Goal: Information Seeking & Learning: Learn about a topic

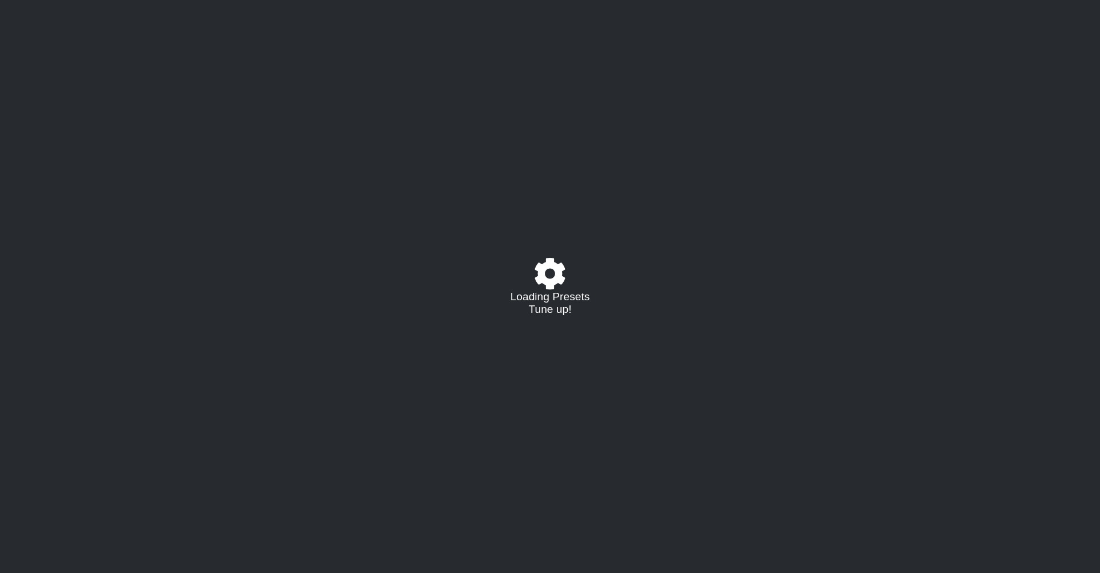
select select "/021588573919"
select select "C"
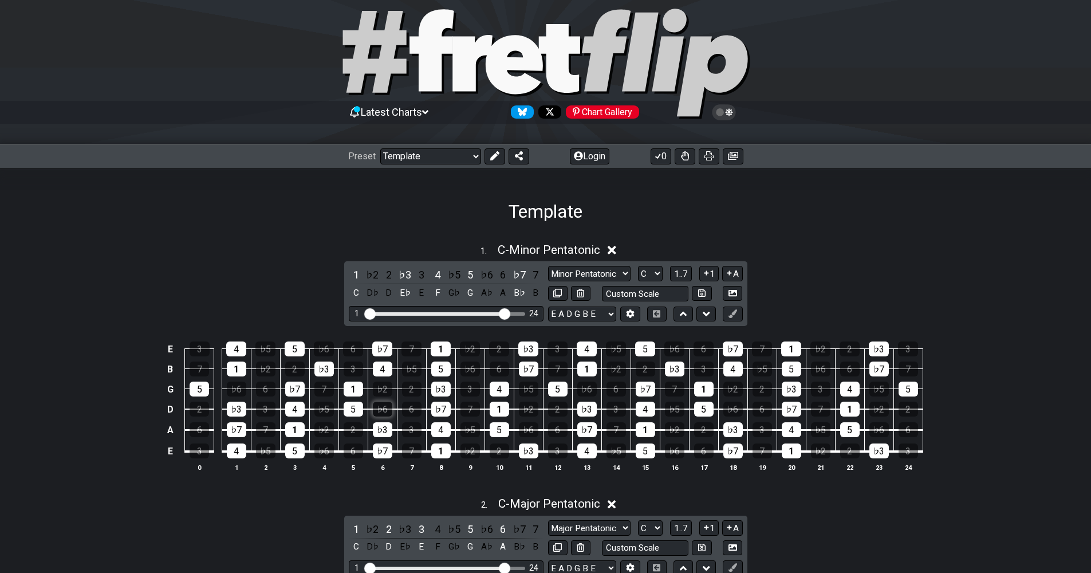
scroll to position [115, 0]
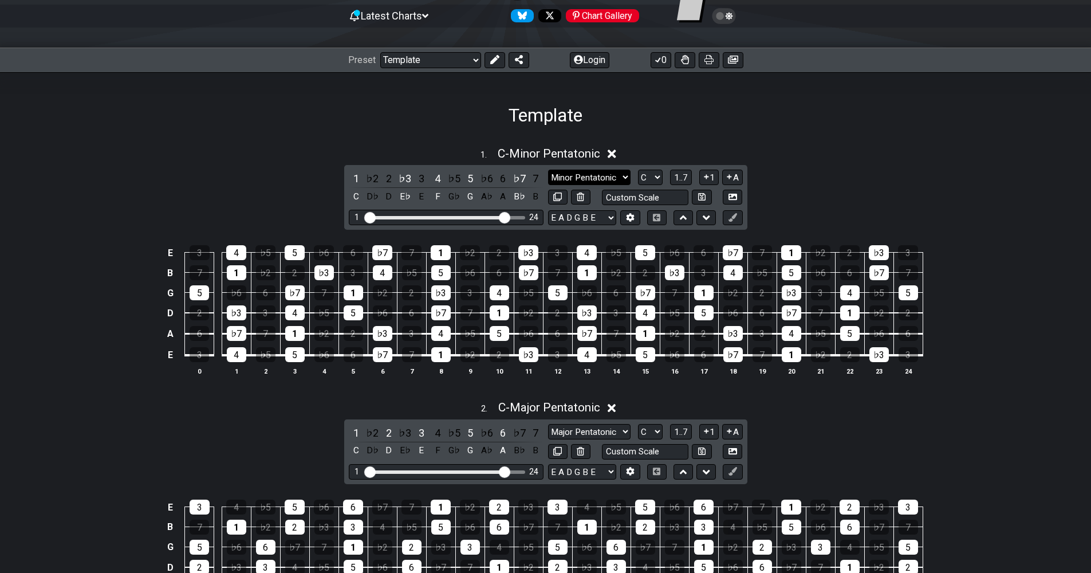
select select "Root"
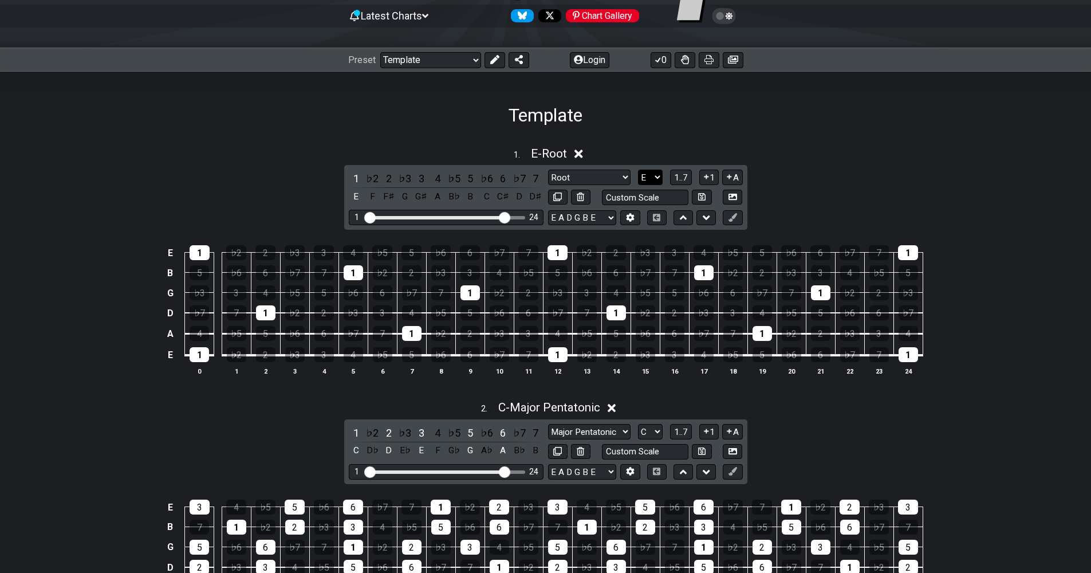
select select "C"
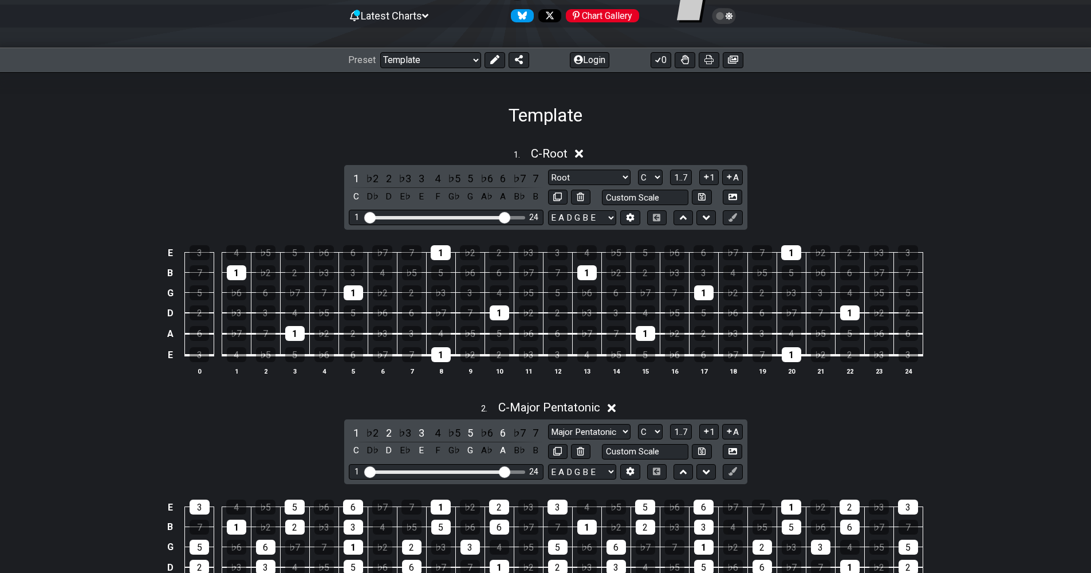
click at [782, 186] on div "1 . C - Root 1 ♭2 2 ♭3 3 4 ♭5 5 ♭6 6 ♭7 7 C D♭ D E♭ E F G♭ G A♭ A B♭ B Minor Pe…" at bounding box center [545, 266] width 1091 height 252
click at [668, 197] on input "text" at bounding box center [645, 197] width 87 height 15
type input "Custom Scale"
click at [810, 187] on div "1 . C - Root 1 ♭2 2 ♭3 3 4 ♭5 5 ♭6 6 ♭7 7 C D♭ D E♭ E F G♭ G A♭ A B♭ B Minor Pe…" at bounding box center [545, 266] width 1091 height 252
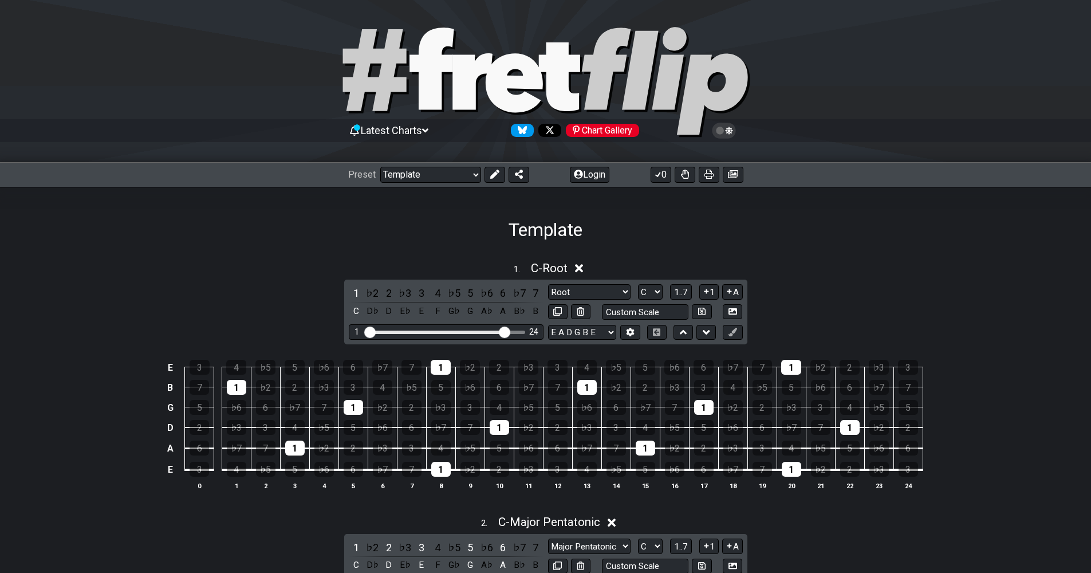
click at [403, 132] on span "Latest Charts" at bounding box center [391, 130] width 61 height 12
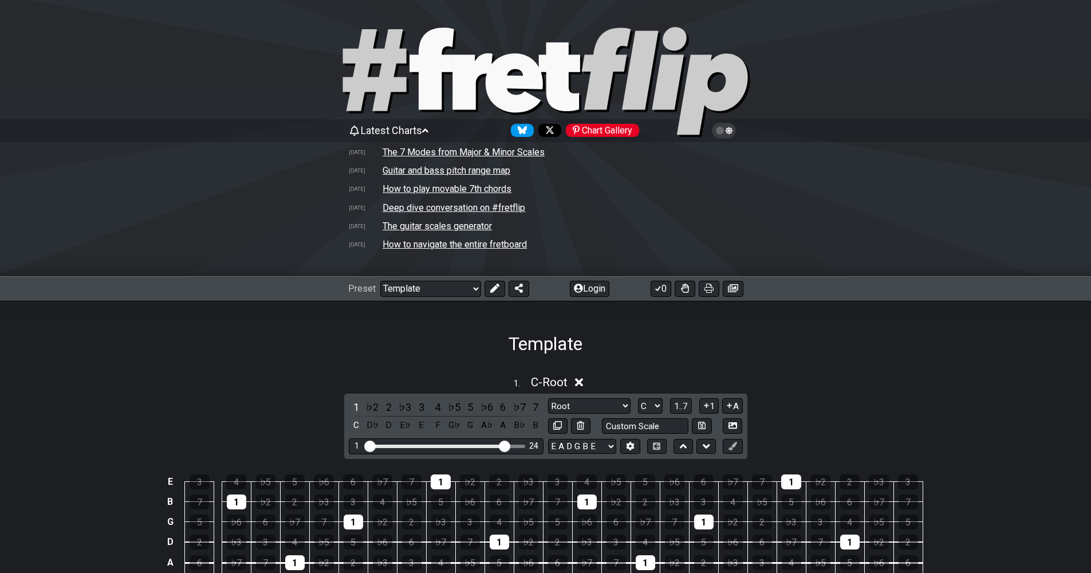
click at [450, 225] on td "The guitar scales generator" at bounding box center [437, 226] width 111 height 12
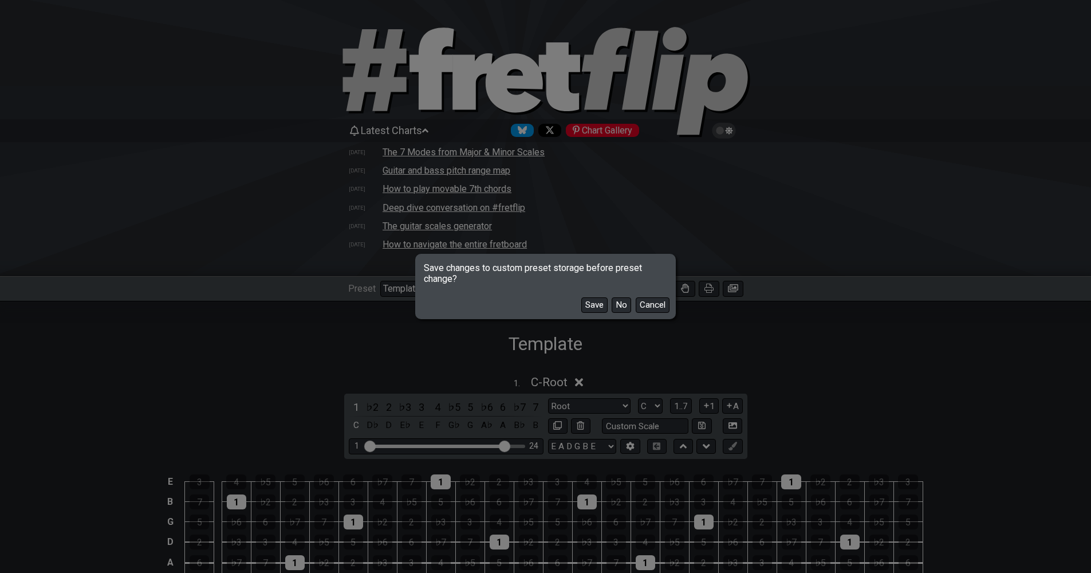
click at [615, 306] on button "No" at bounding box center [621, 304] width 19 height 15
select select "/guitar-scales-generator"
select select "A"
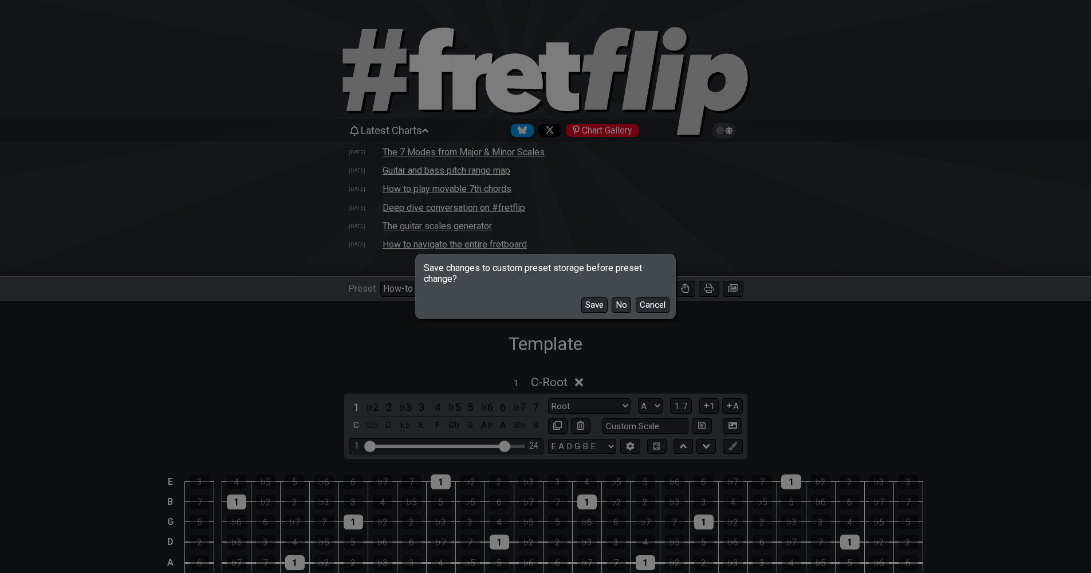
select select "Minor Pentatonic"
select select "Root"
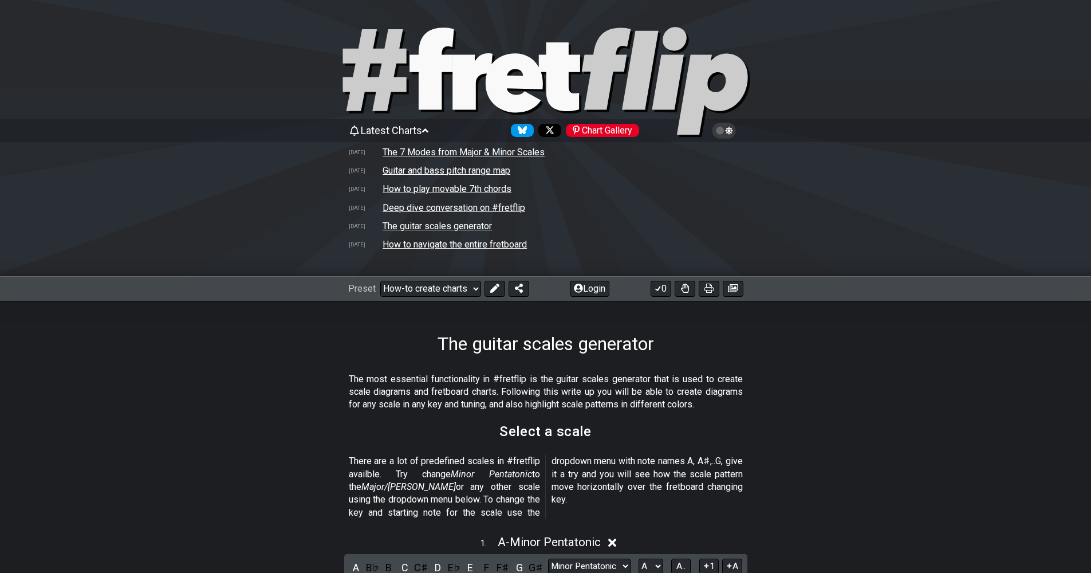
click at [453, 227] on td "The guitar scales generator" at bounding box center [437, 226] width 111 height 12
click at [475, 229] on td "The guitar scales generator" at bounding box center [437, 226] width 111 height 12
click at [706, 289] on icon at bounding box center [709, 288] width 9 height 9
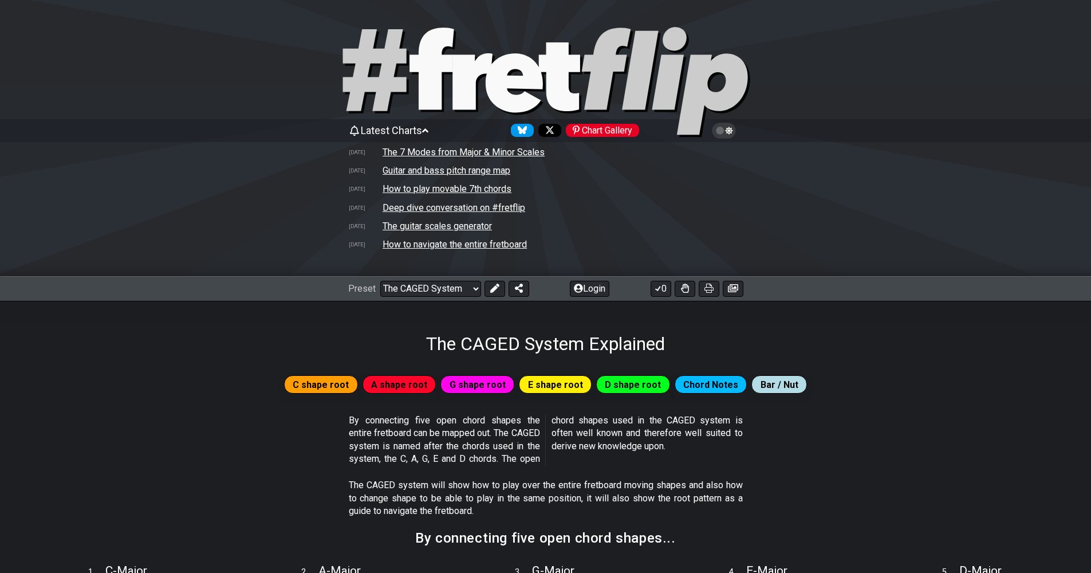
click at [727, 135] on icon at bounding box center [724, 130] width 10 height 10
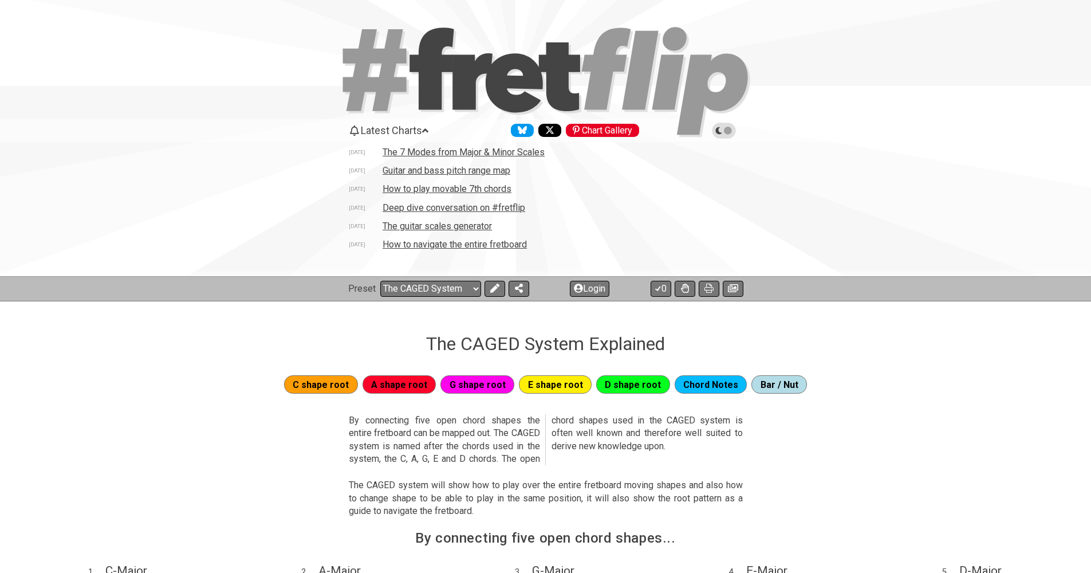
click at [725, 131] on icon at bounding box center [724, 130] width 10 height 10
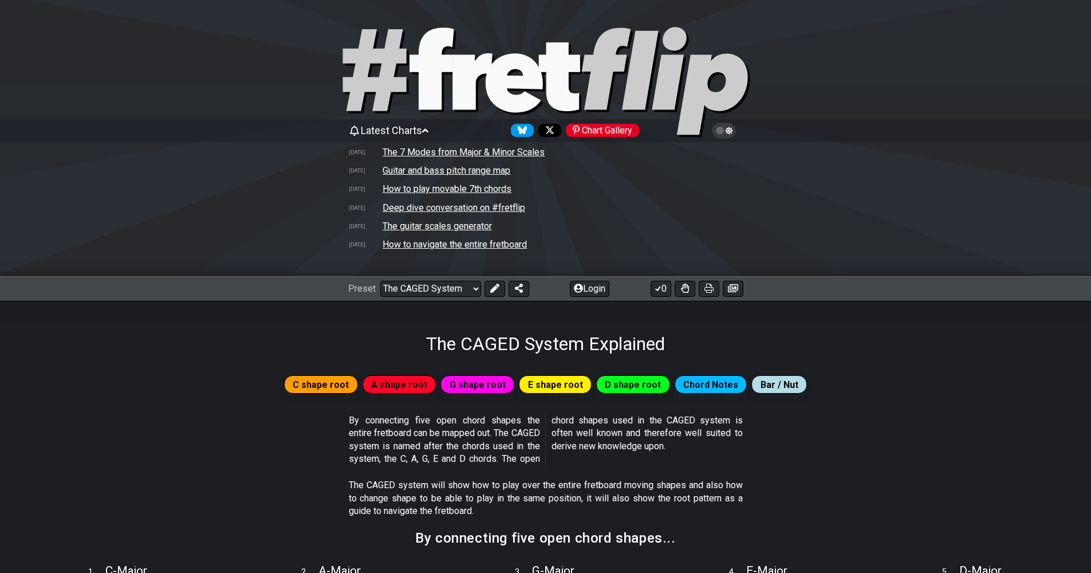
click at [422, 132] on span "Latest Charts" at bounding box center [391, 130] width 61 height 12
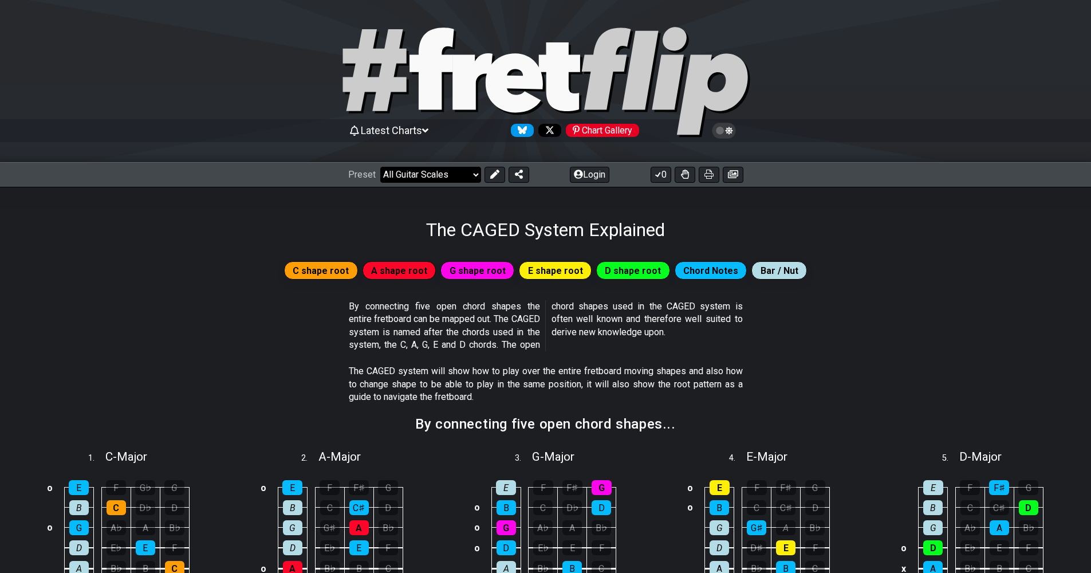
select select "/the-caged-system"
select select "C"
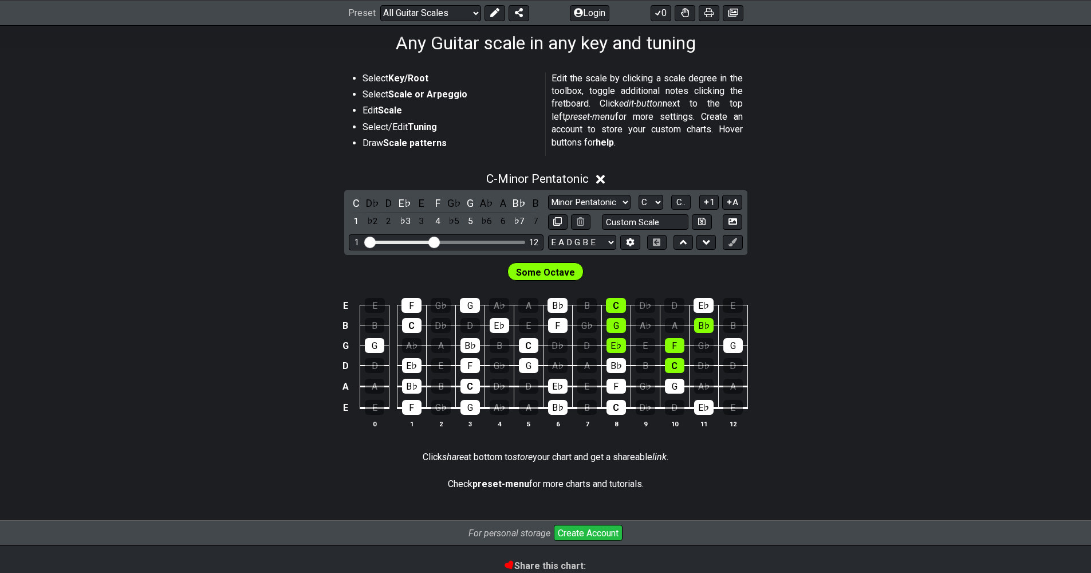
scroll to position [184, 0]
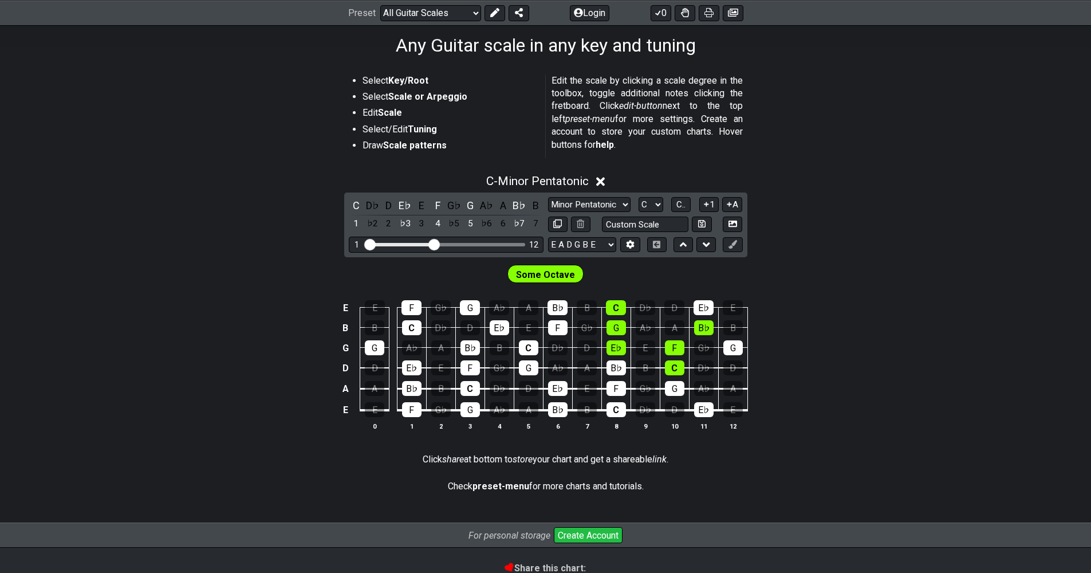
drag, startPoint x: 382, startPoint y: 98, endPoint x: 385, endPoint y: 153, distance: 55.1
click at [382, 98] on li "Select Scale or Arpeggio" at bounding box center [450, 99] width 175 height 16
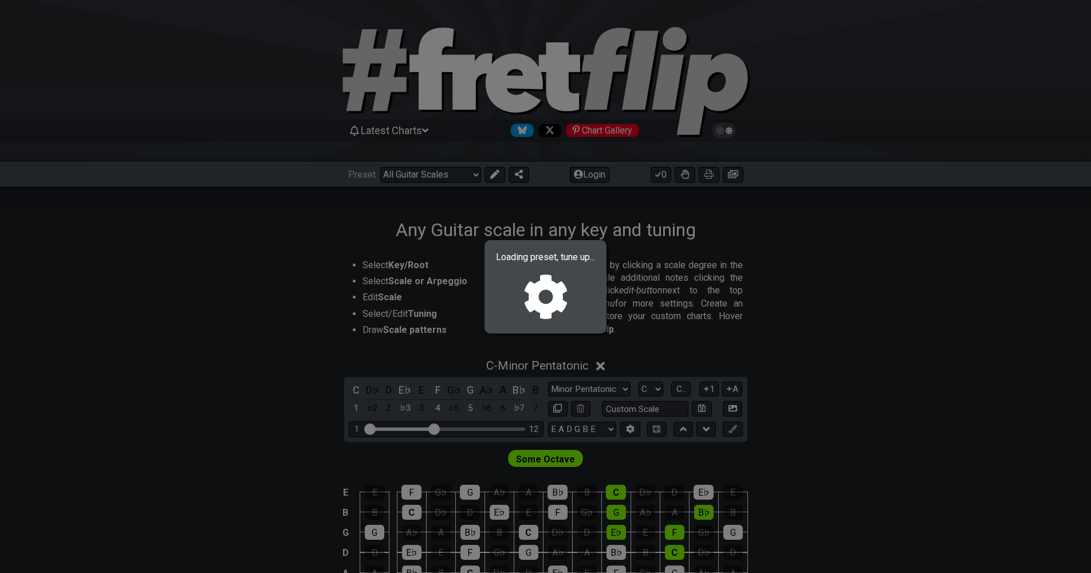
select select "/021588573919"
select select "C"
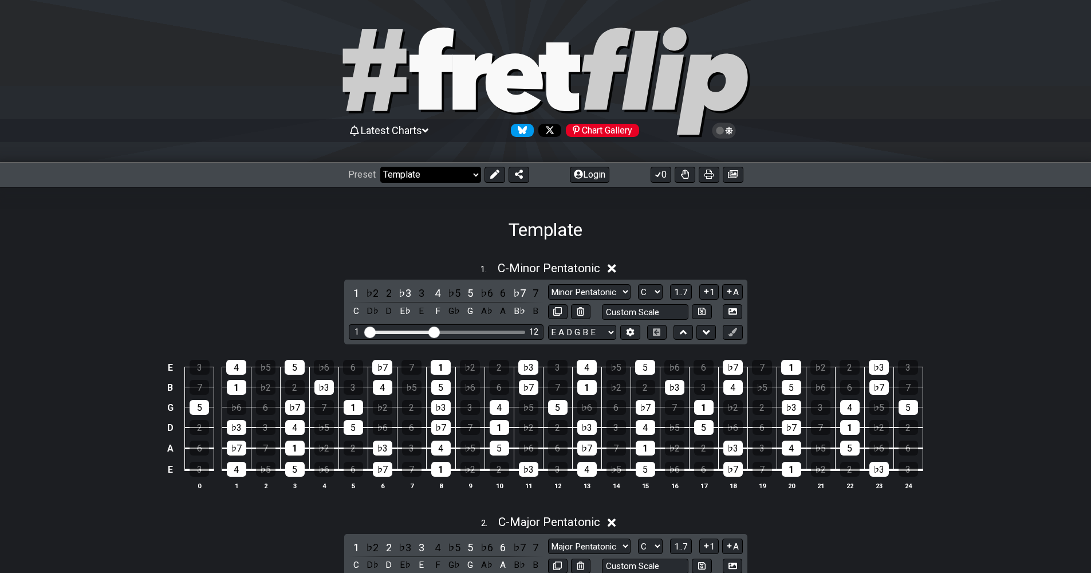
select select "/guitar-scales"
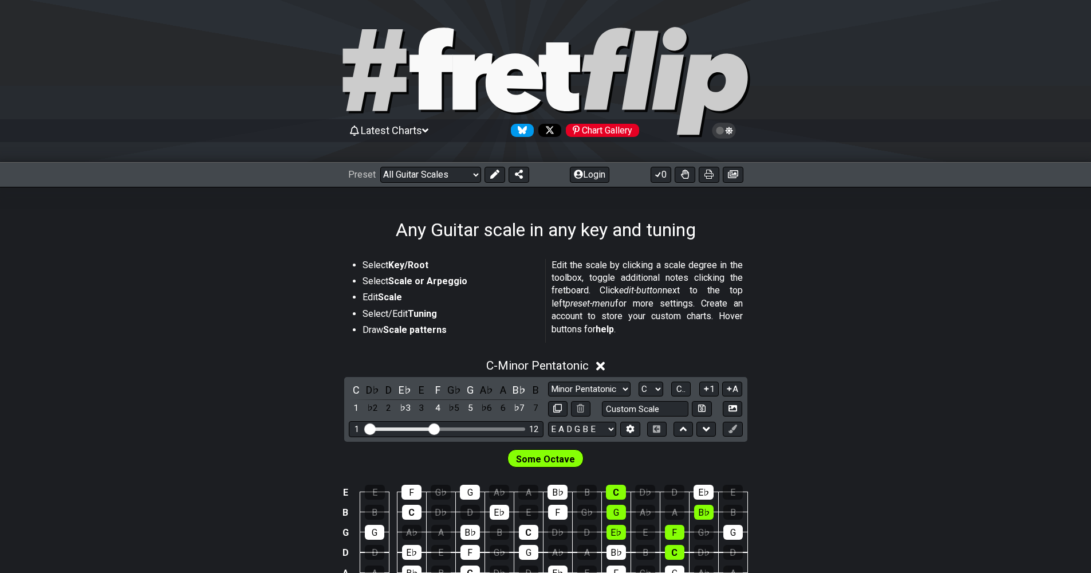
scroll to position [222, 0]
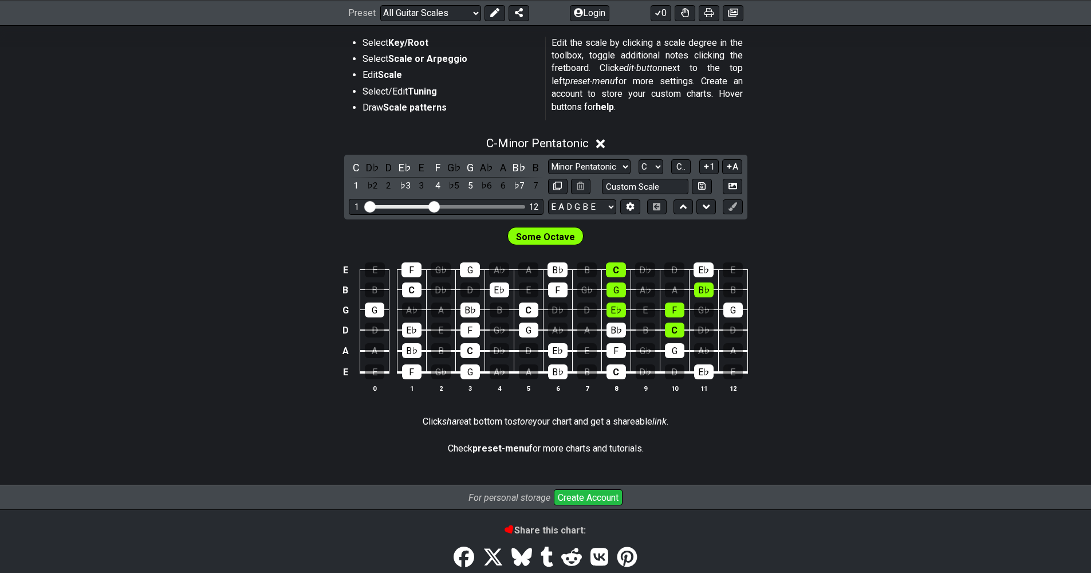
click at [446, 234] on div "Some Octave" at bounding box center [545, 233] width 1091 height 29
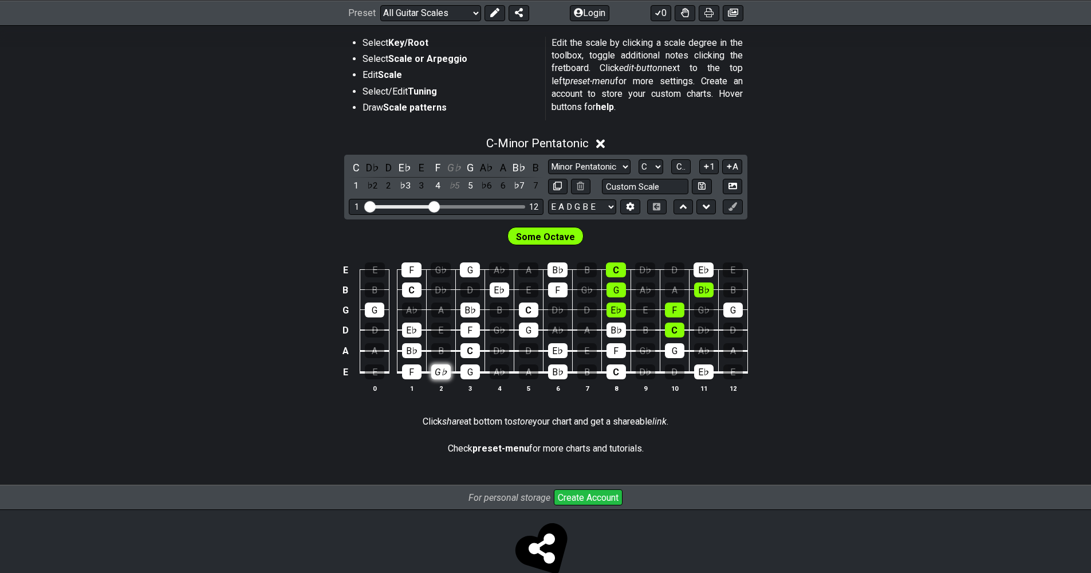
click at [439, 371] on div "G♭" at bounding box center [440, 371] width 19 height 15
click at [442, 373] on div "G♭" at bounding box center [440, 371] width 19 height 15
click at [820, 321] on div "E E F G♭ G A♭ A B♭ B C D♭ D E♭ E B B C D♭ D E♭ E F G♭ G A♭ A B♭ B G G A♭ A B♭ B…" at bounding box center [545, 327] width 1091 height 161
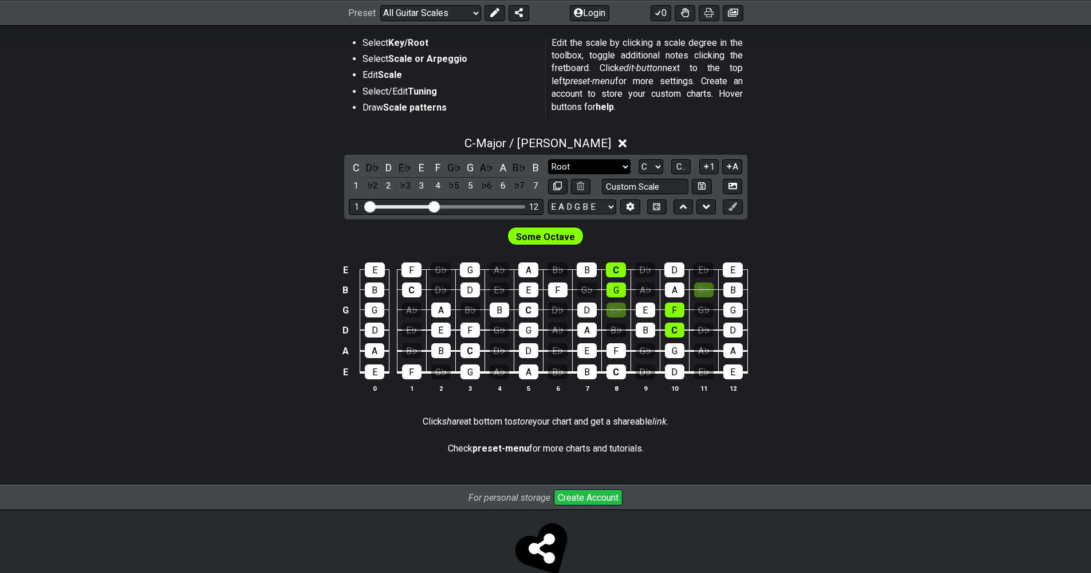
select select "Major"
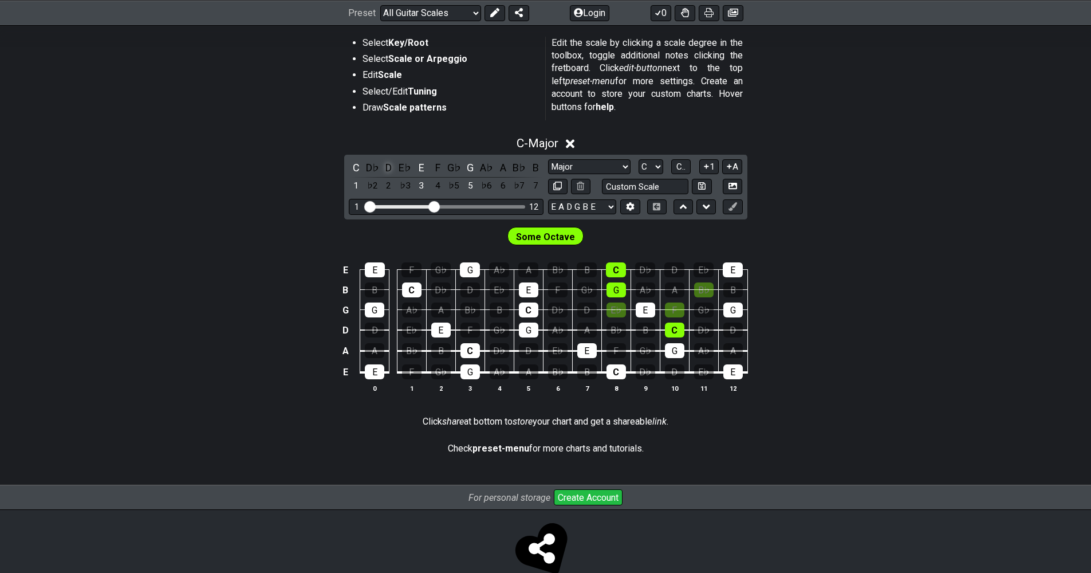
click at [387, 166] on div "D" at bounding box center [389, 167] width 15 height 15
click at [439, 168] on div "F" at bounding box center [437, 167] width 15 height 15
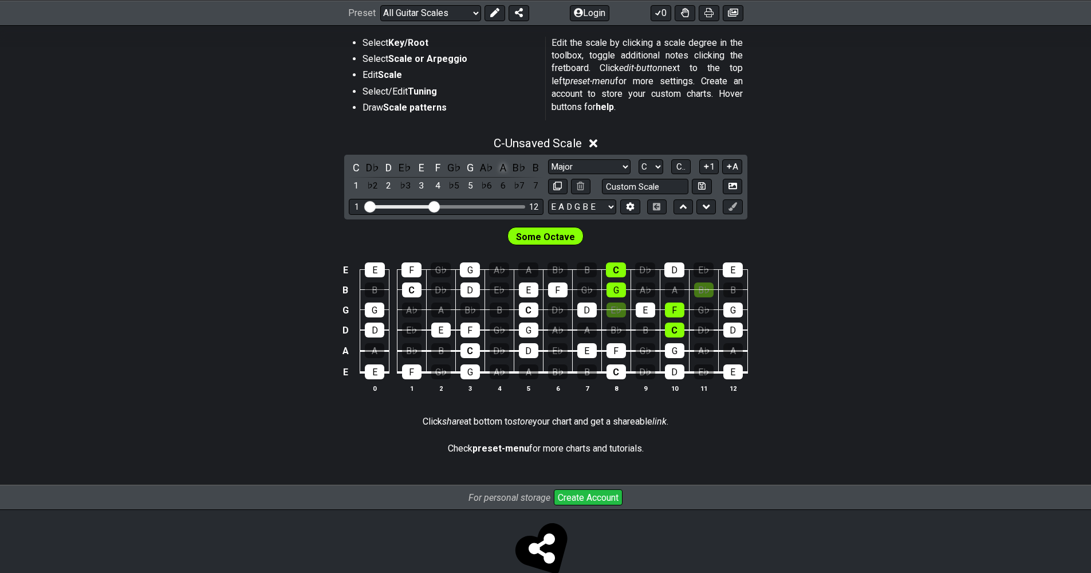
click at [502, 168] on div "A" at bounding box center [502, 167] width 15 height 15
click at [533, 166] on div "B" at bounding box center [535, 167] width 15 height 15
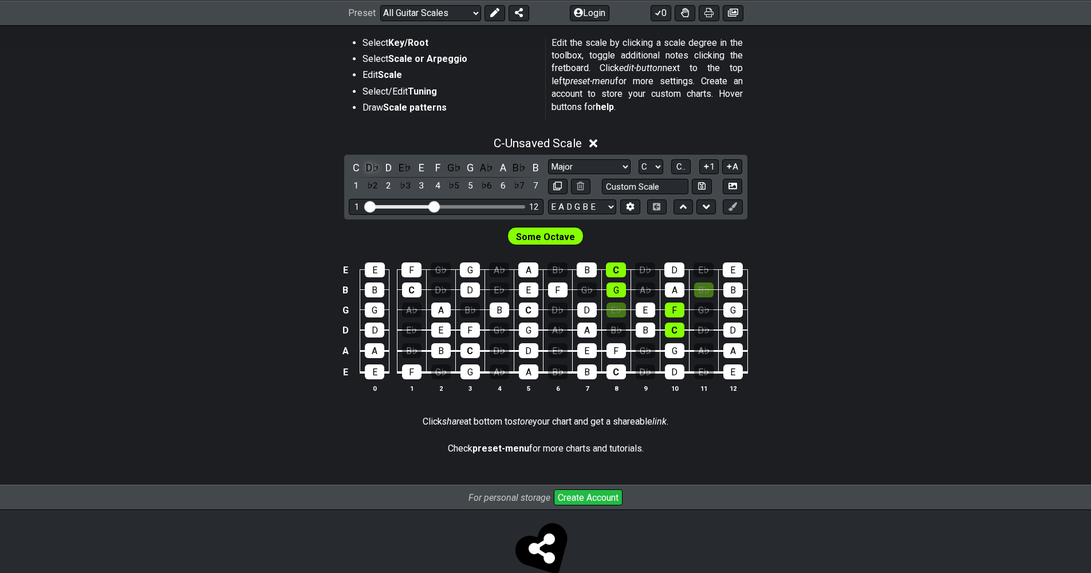
click at [373, 170] on div "D♭" at bounding box center [372, 167] width 15 height 15
click at [375, 179] on div "♭2" at bounding box center [372, 185] width 15 height 15
click at [372, 182] on div "♯1" at bounding box center [372, 185] width 15 height 15
click at [407, 169] on div "E♭" at bounding box center [405, 167] width 15 height 15
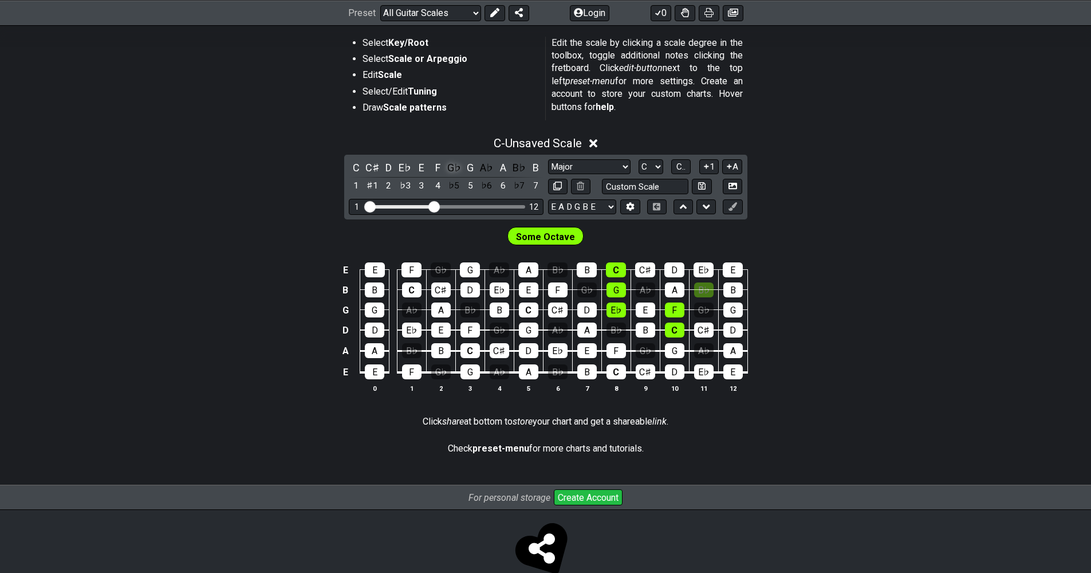
click at [458, 166] on div "G♭" at bounding box center [454, 167] width 15 height 15
click at [481, 164] on div "A♭" at bounding box center [486, 167] width 15 height 15
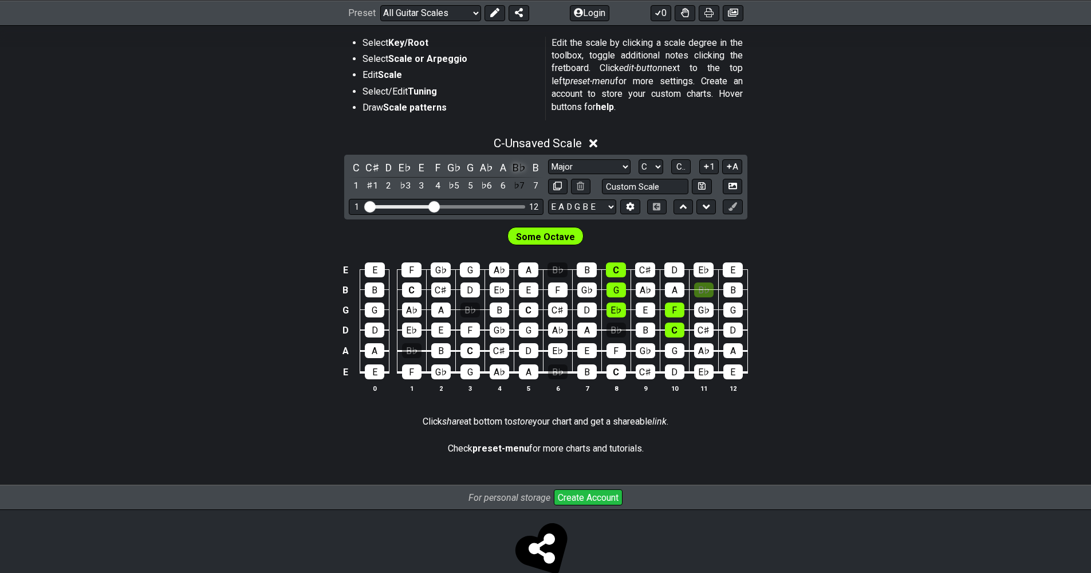
click at [512, 164] on div "B♭" at bounding box center [519, 167] width 15 height 15
click at [622, 271] on div "C" at bounding box center [616, 269] width 20 height 15
click at [620, 274] on div "C" at bounding box center [616, 269] width 20 height 15
click at [684, 169] on span "C.." at bounding box center [681, 167] width 9 height 10
click at [685, 168] on span "1..7" at bounding box center [681, 167] width 14 height 10
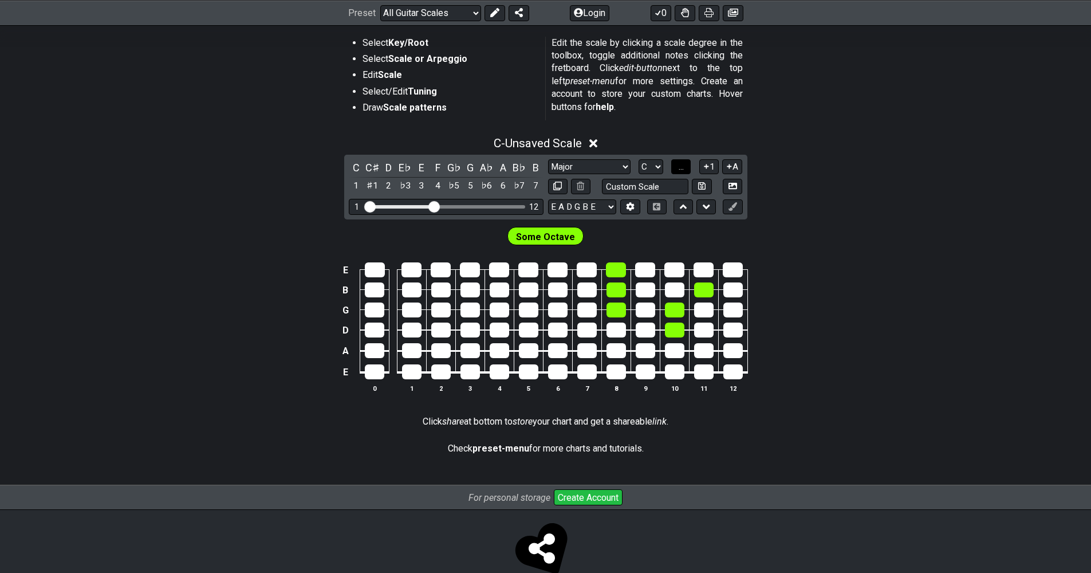
click at [684, 169] on span "..." at bounding box center [681, 167] width 5 height 10
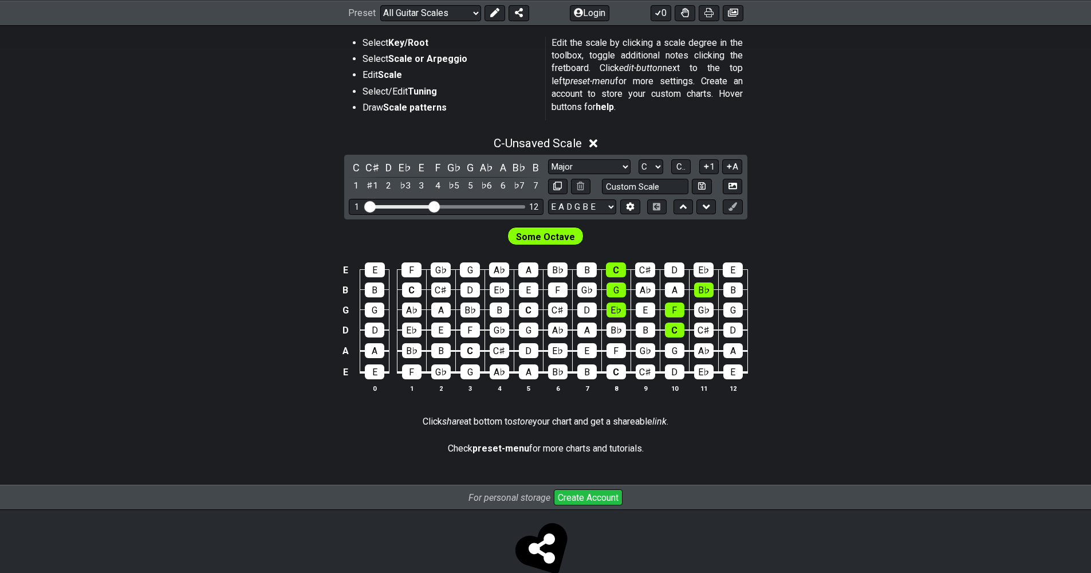
click at [524, 232] on span "Some Octave" at bounding box center [545, 237] width 59 height 17
click at [541, 235] on span "Some Octave" at bounding box center [545, 237] width 59 height 17
click at [740, 168] on button "A" at bounding box center [732, 166] width 20 height 15
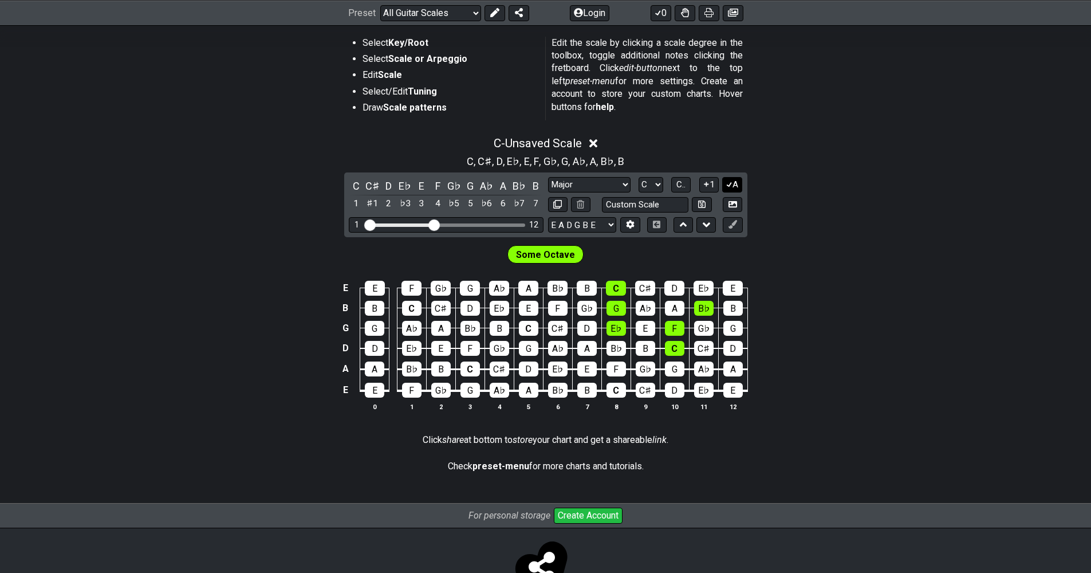
click at [733, 180] on button "A" at bounding box center [732, 184] width 20 height 15
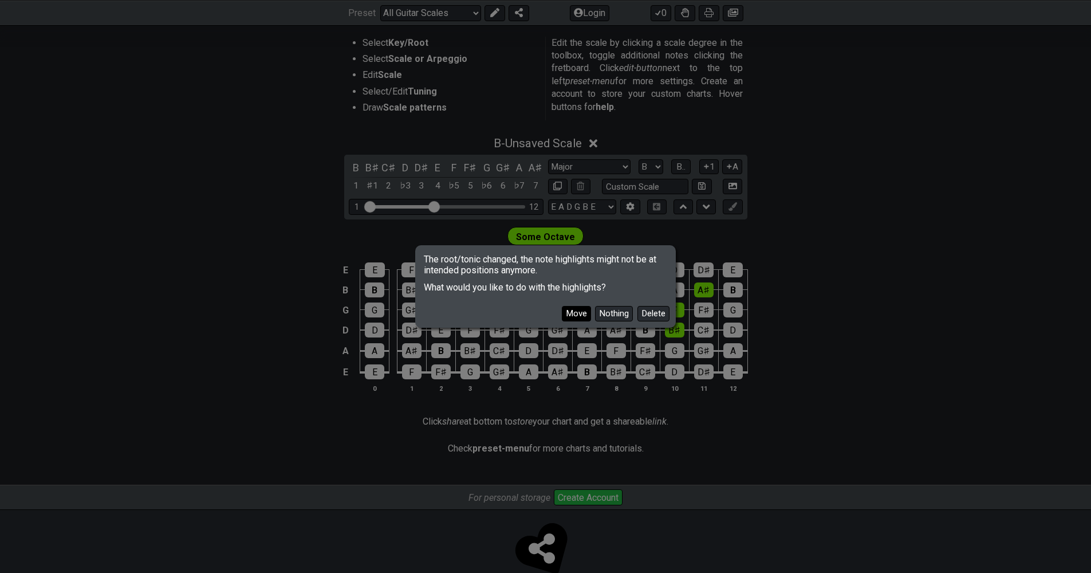
click at [585, 316] on button "Move" at bounding box center [576, 313] width 29 height 15
click at [584, 312] on button "Move" at bounding box center [576, 313] width 29 height 15
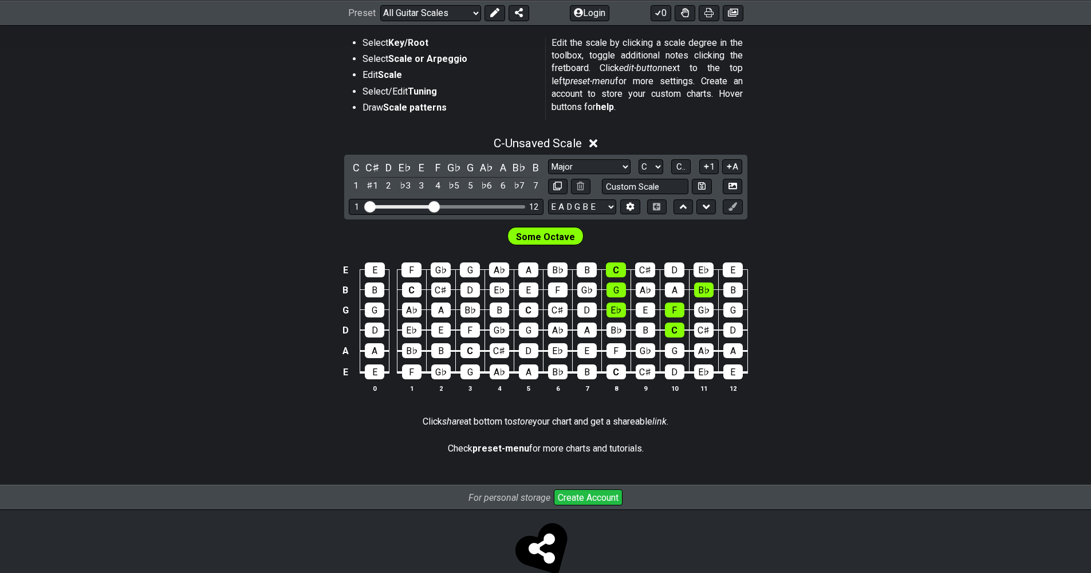
click at [428, 109] on strong "Scale patterns" at bounding box center [415, 107] width 64 height 11
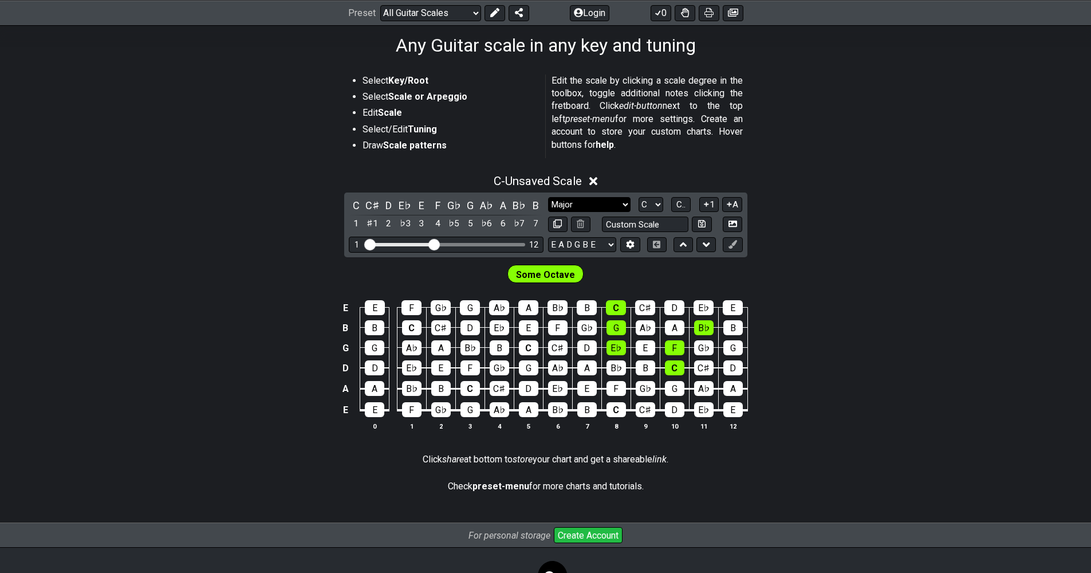
scroll to position [68, 0]
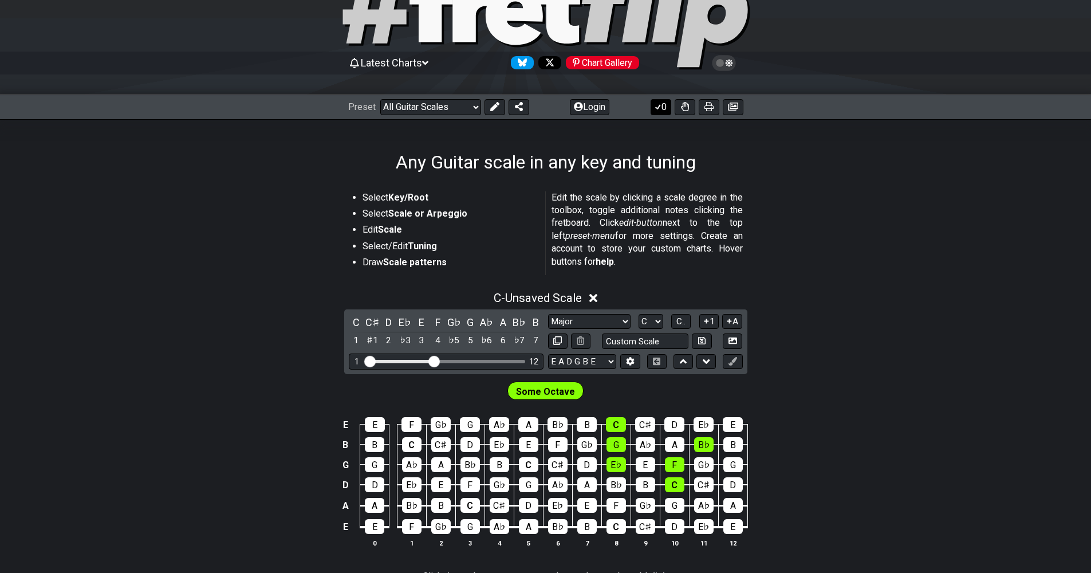
click at [665, 106] on button "0" at bounding box center [661, 107] width 21 height 16
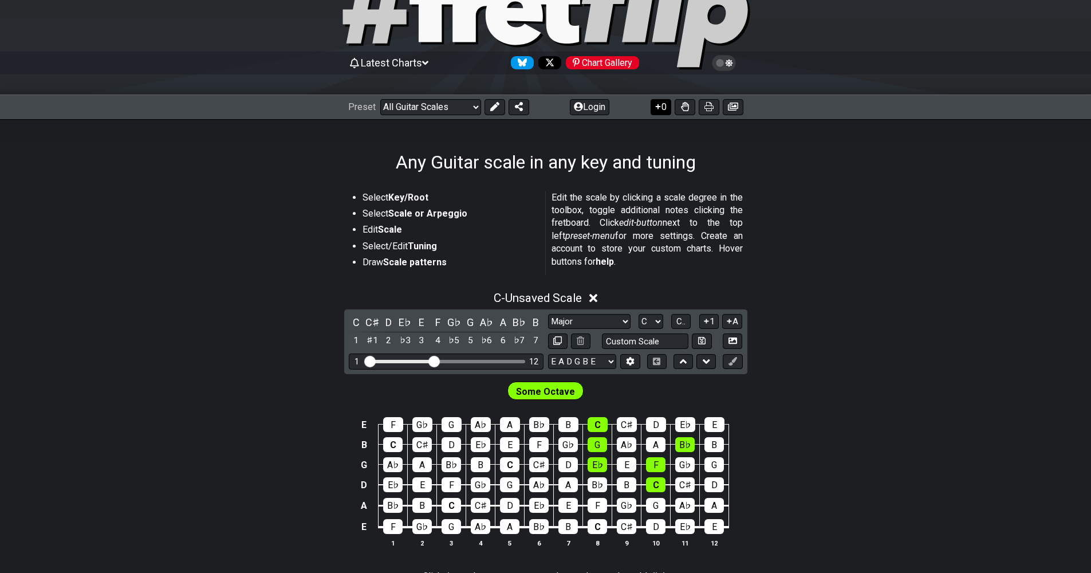
click at [664, 105] on button "0" at bounding box center [661, 107] width 21 height 16
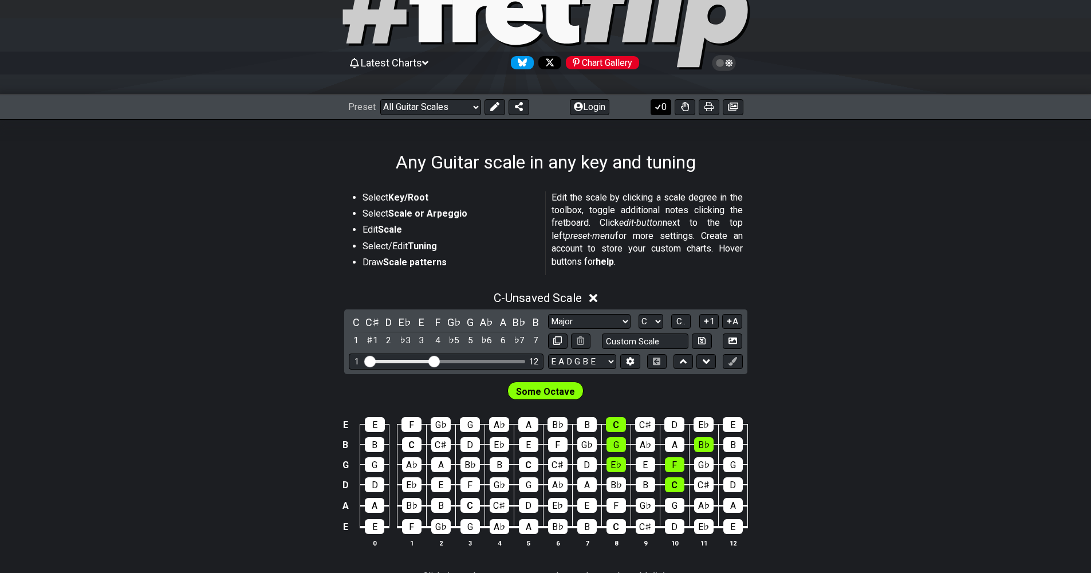
click at [664, 105] on button "0" at bounding box center [661, 107] width 21 height 16
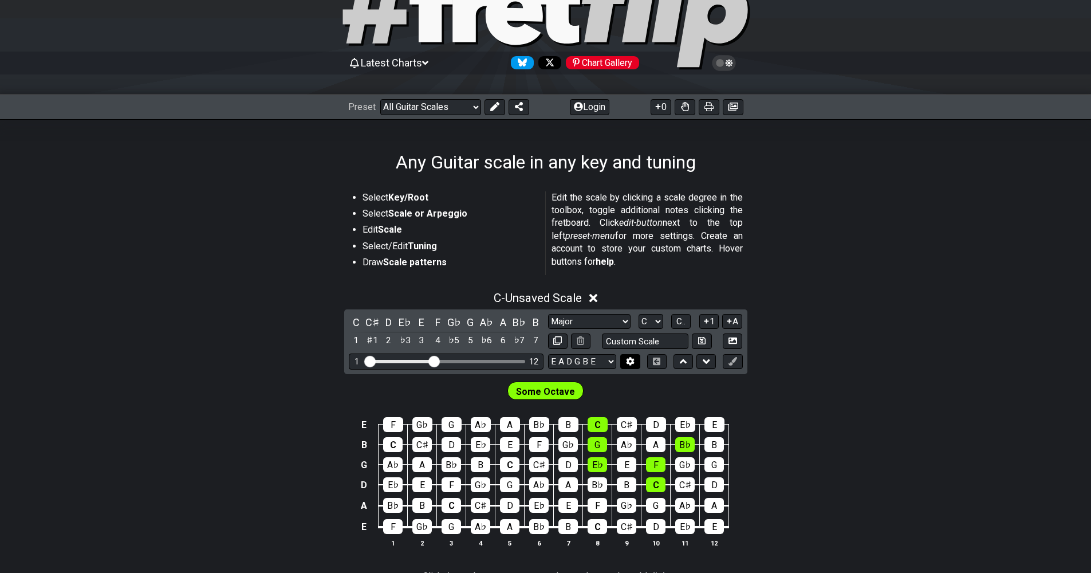
click at [634, 361] on icon at bounding box center [631, 361] width 8 height 9
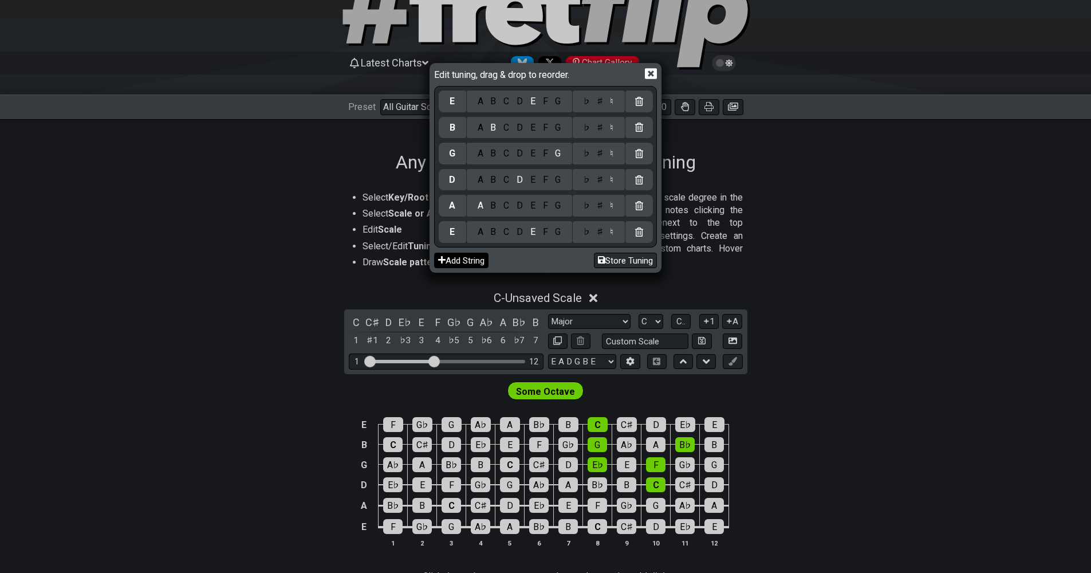
click at [458, 259] on button "Add String" at bounding box center [461, 260] width 54 height 15
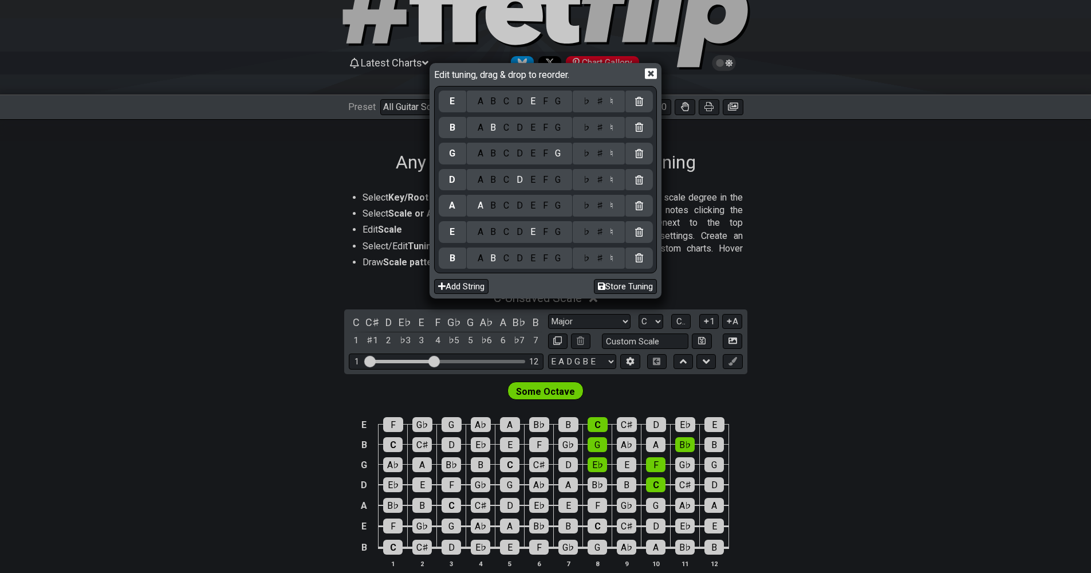
click at [639, 257] on icon at bounding box center [639, 257] width 8 height 9
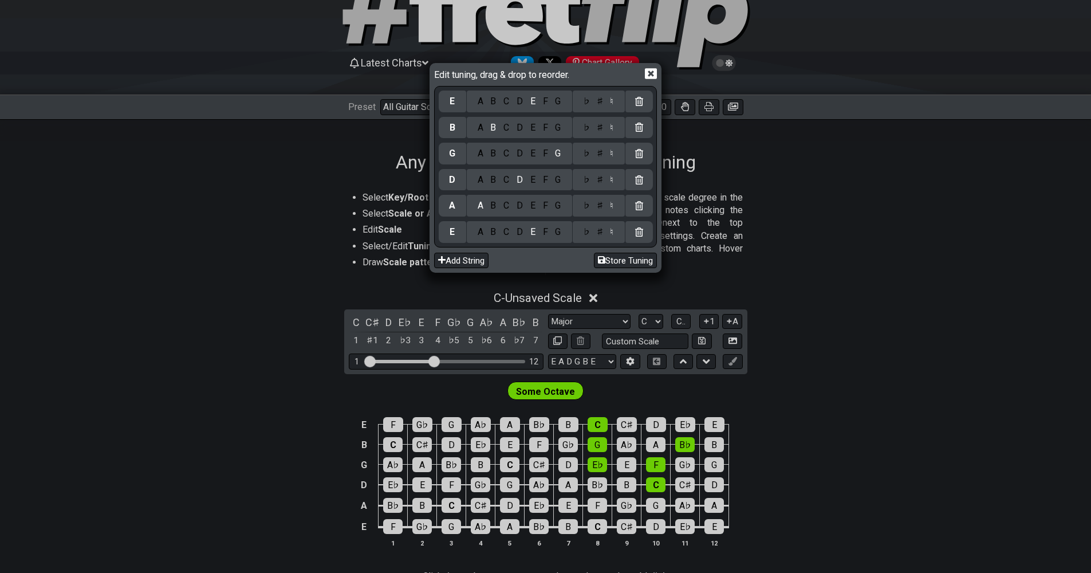
click at [655, 72] on icon at bounding box center [651, 74] width 12 height 12
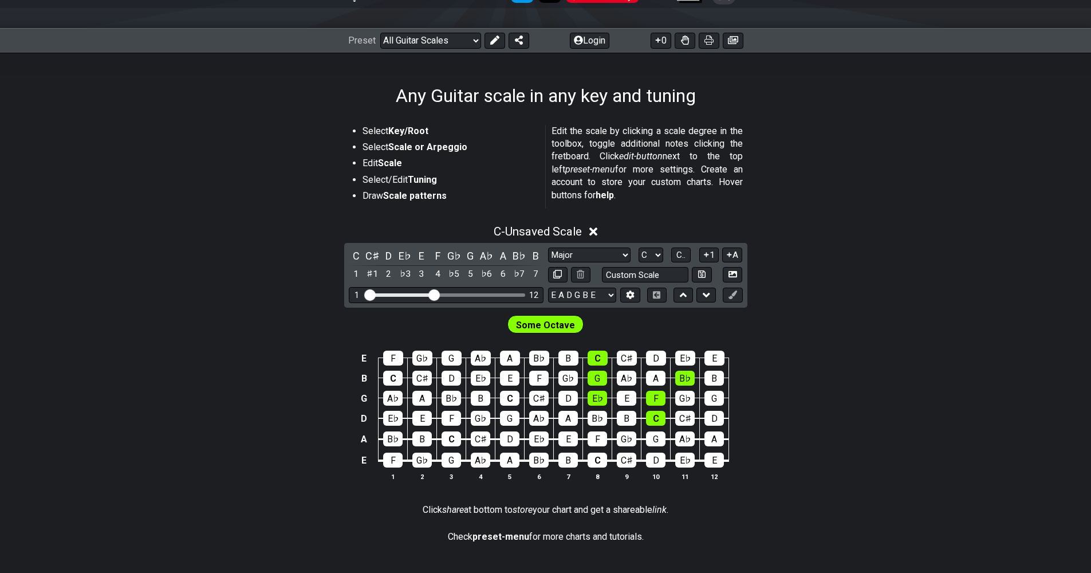
scroll to position [178, 0]
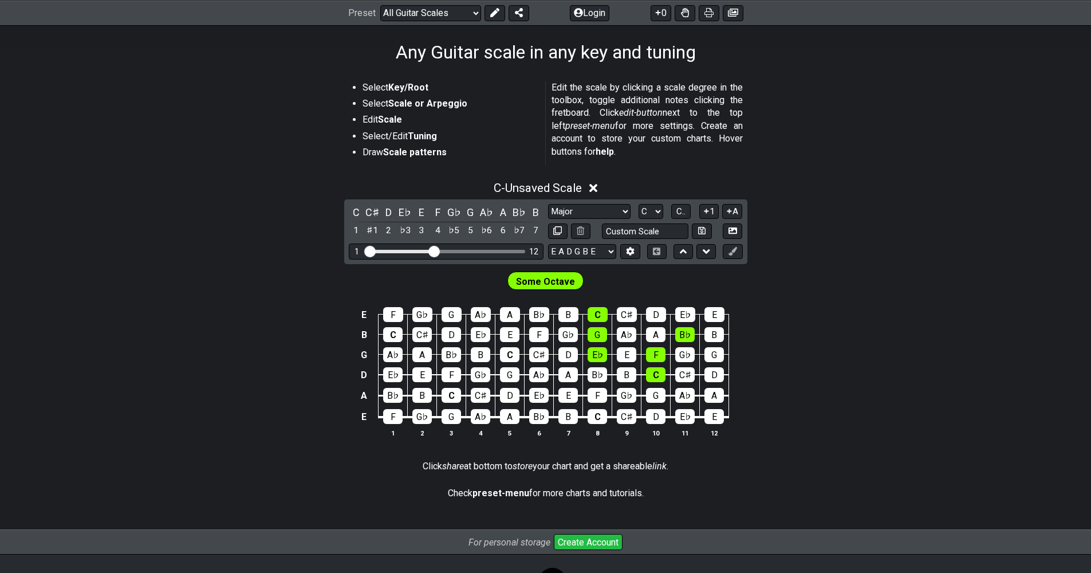
click at [795, 423] on div "E F G♭ G A♭ A B♭ B C C♯ D E♭ E B C C♯ D E♭ E F G♭ G A♭ A B♭ B G A♭ A B♭ B C C♯ …" at bounding box center [545, 372] width 1091 height 161
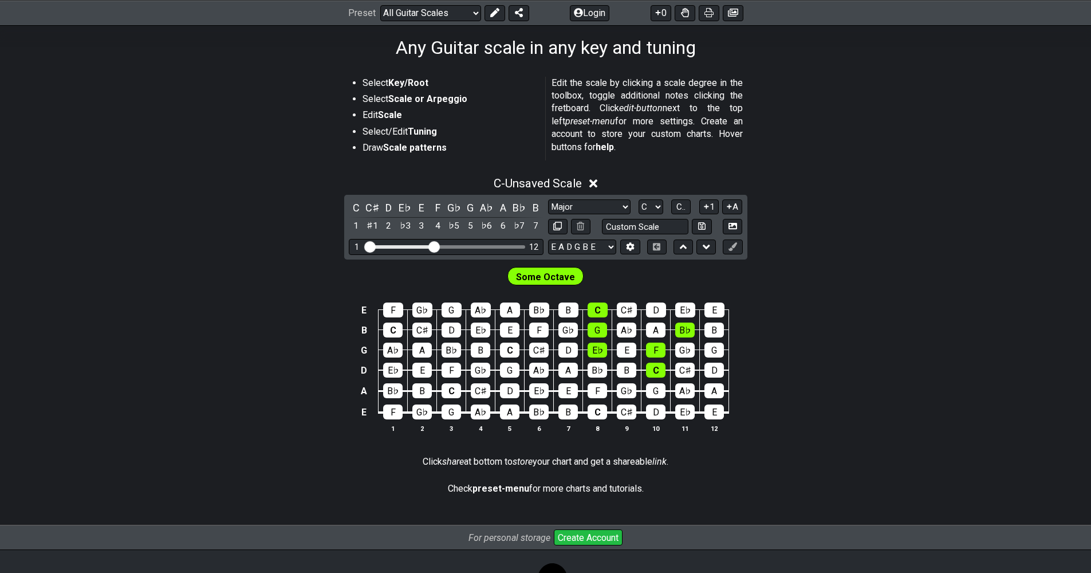
scroll to position [184, 0]
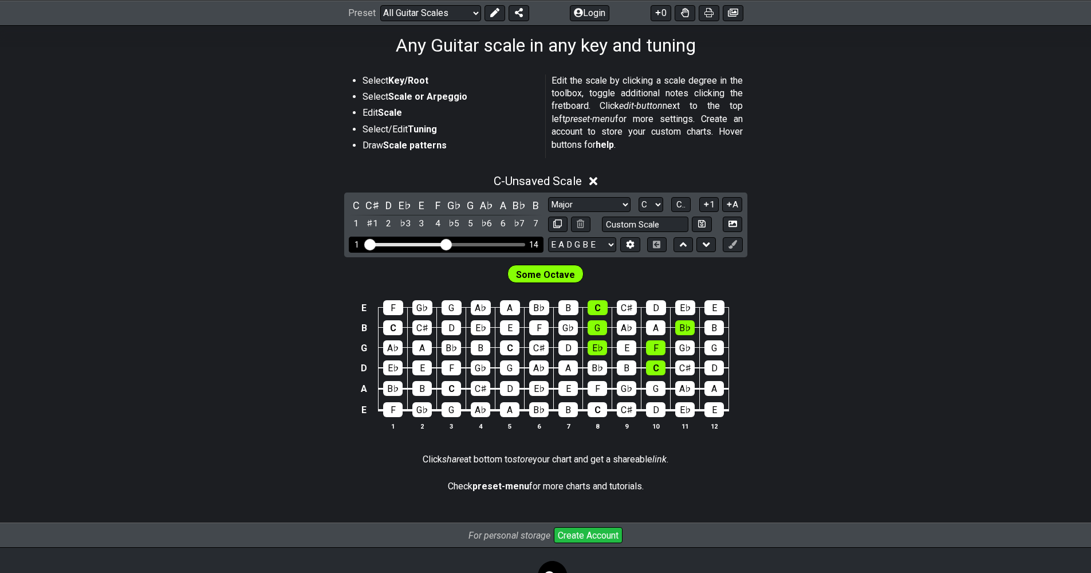
drag, startPoint x: 438, startPoint y: 240, endPoint x: 445, endPoint y: 242, distance: 7.8
click at [445, 243] on input "Visible fret range" at bounding box center [446, 243] width 163 height 0
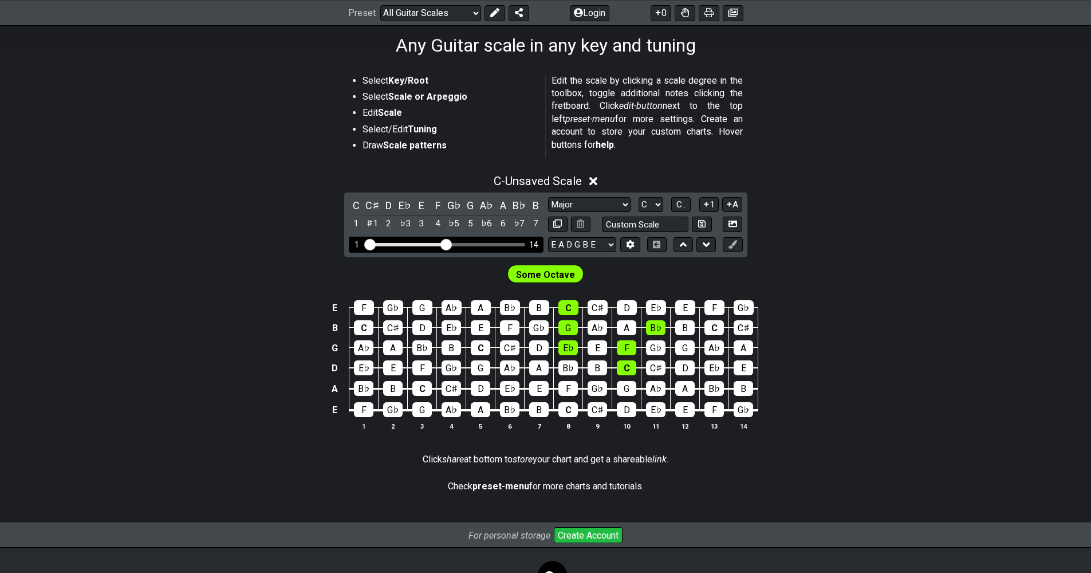
click at [455, 244] on div "Visible fret range" at bounding box center [446, 244] width 159 height 3
click at [451, 243] on input "Visible fret range" at bounding box center [446, 243] width 163 height 0
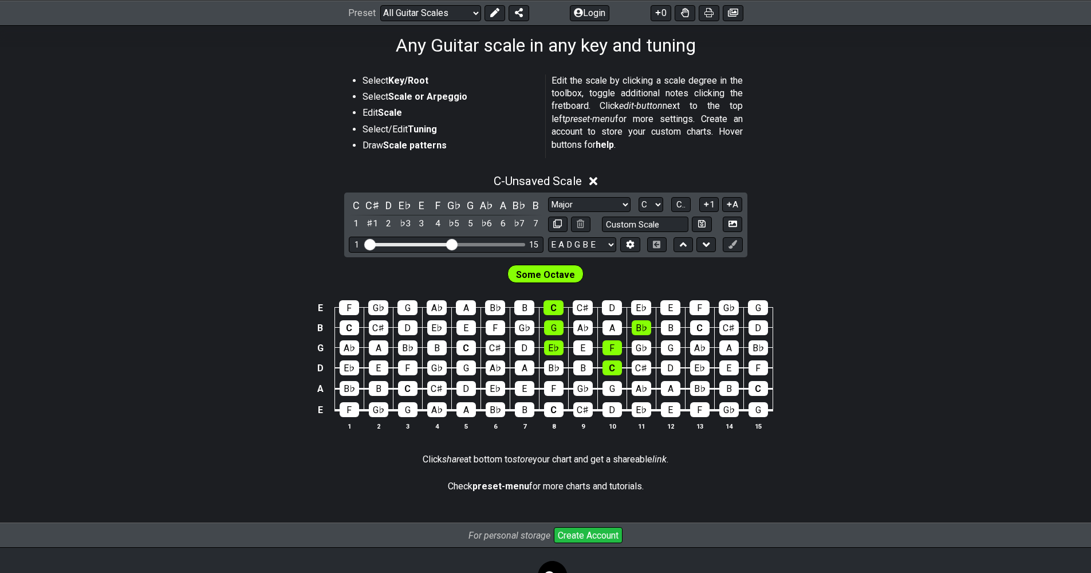
click at [805, 335] on div "E F G♭ G A♭ A B♭ B C C♯ D E♭ E F G♭ G B C C♯ D E♭ E F G♭ G A♭ A B♭ B C C♯ D G A…" at bounding box center [545, 365] width 1091 height 161
click at [683, 204] on span "C.." at bounding box center [681, 204] width 9 height 10
click at [683, 204] on span "1..7" at bounding box center [681, 204] width 14 height 10
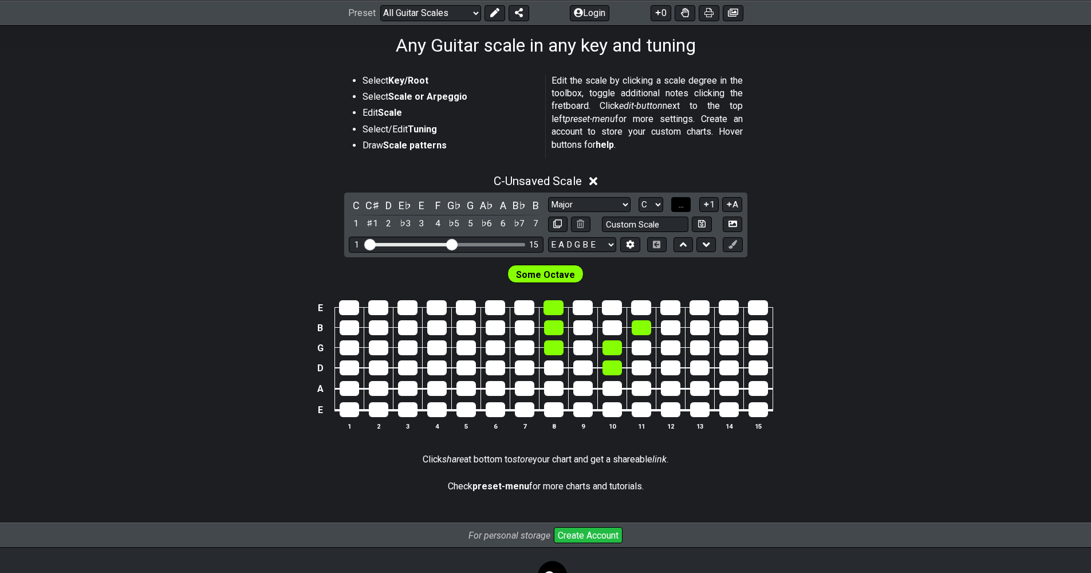
click at [683, 204] on span "..." at bounding box center [681, 204] width 5 height 10
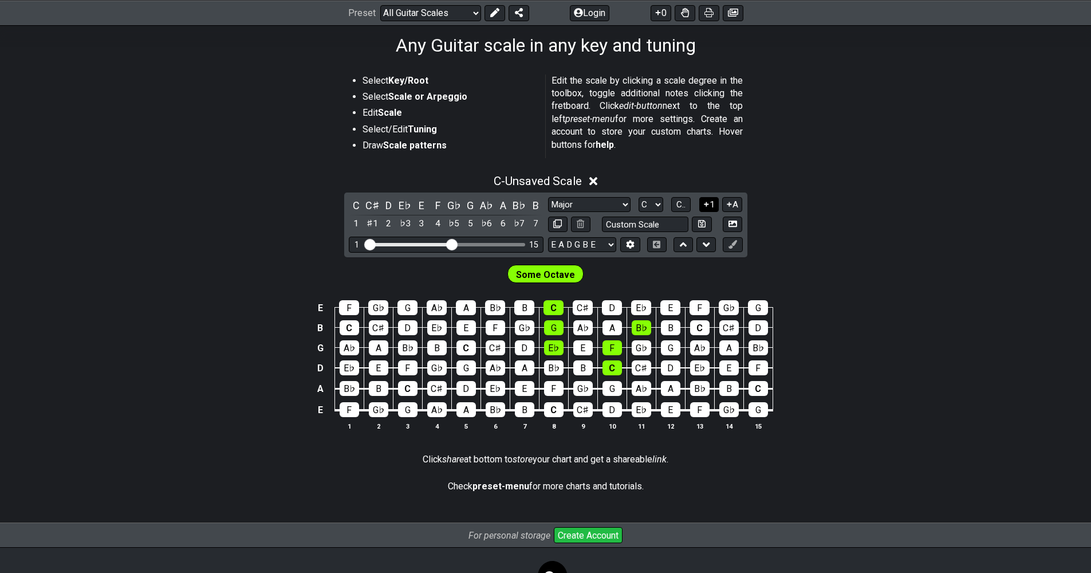
click at [708, 202] on icon at bounding box center [706, 204] width 11 height 9
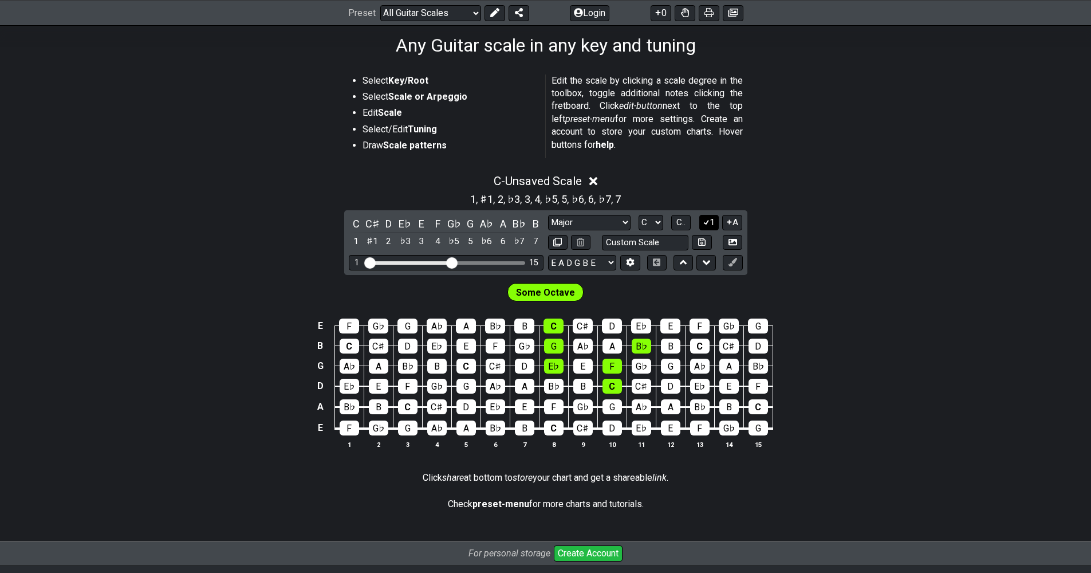
click at [707, 218] on icon at bounding box center [706, 222] width 11 height 9
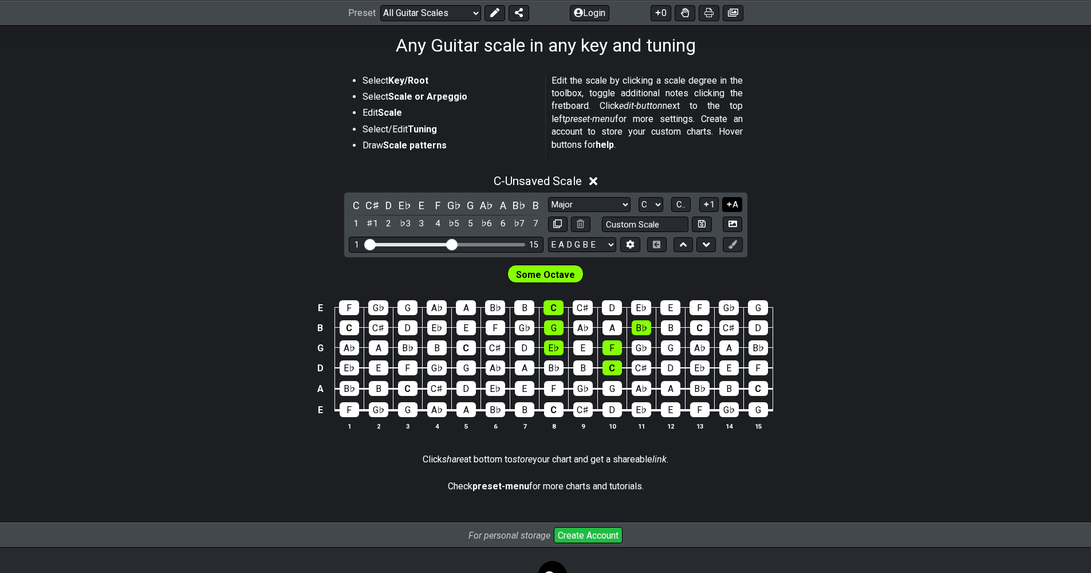
click at [732, 204] on icon at bounding box center [729, 204] width 11 height 9
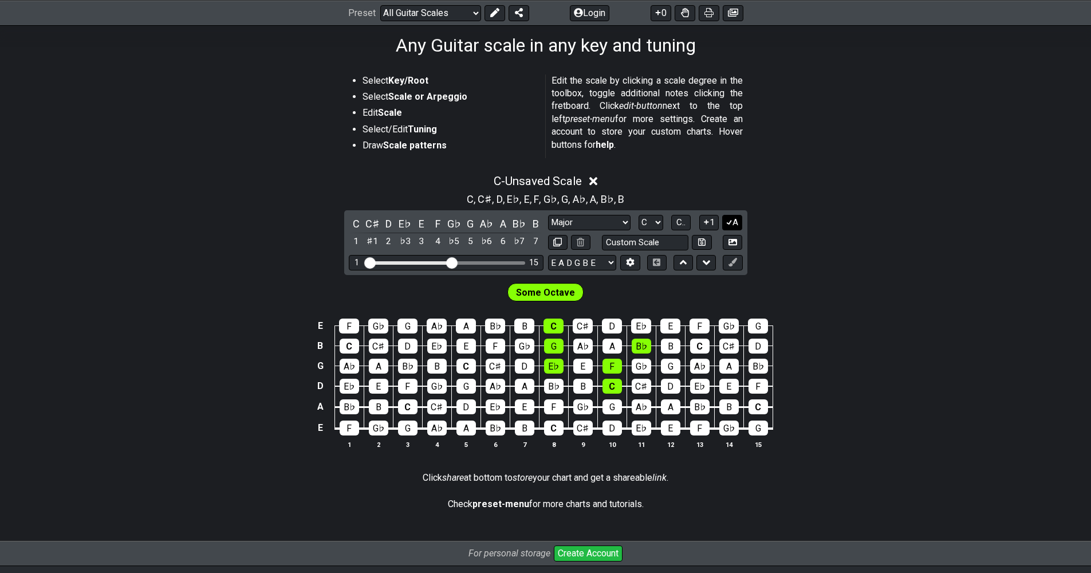
click at [730, 219] on icon at bounding box center [729, 222] width 11 height 9
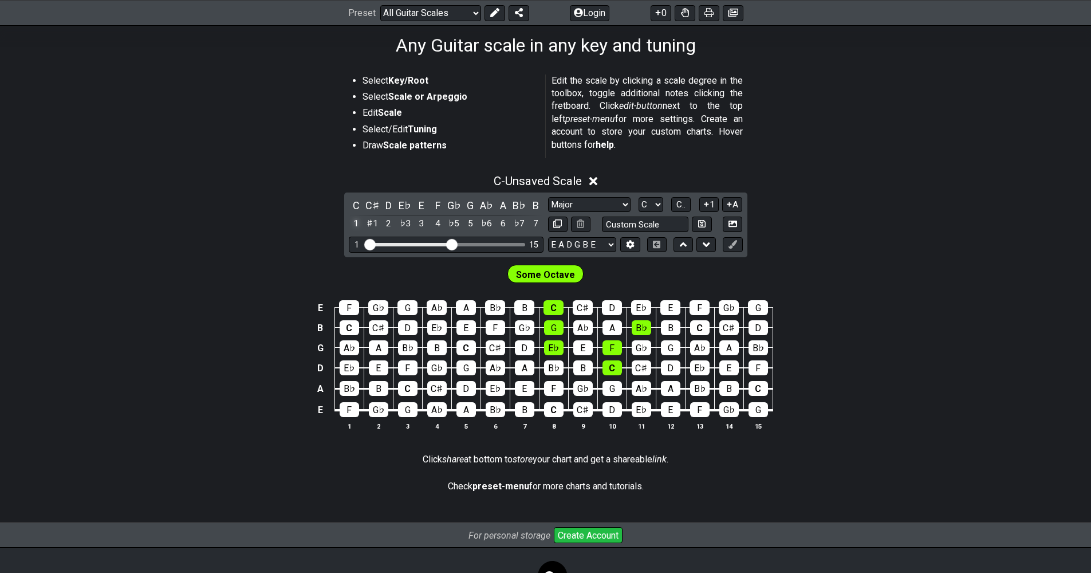
click at [356, 221] on div "1" at bounding box center [356, 223] width 15 height 15
click at [371, 223] on div "♯1" at bounding box center [372, 223] width 15 height 15
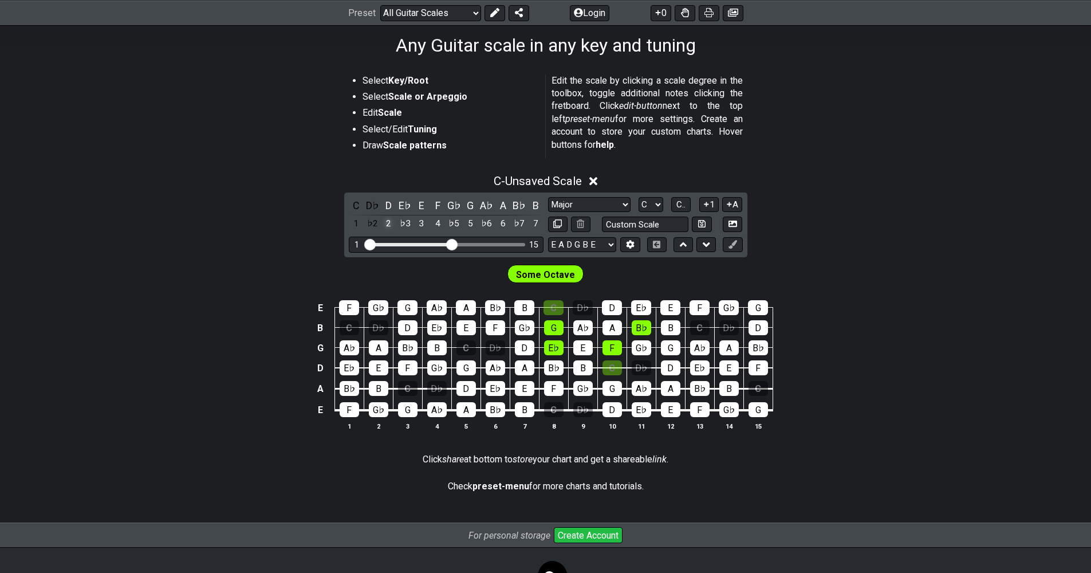
click at [383, 224] on div "2" at bounding box center [389, 223] width 15 height 15
click at [405, 223] on div "♭3" at bounding box center [405, 223] width 15 height 15
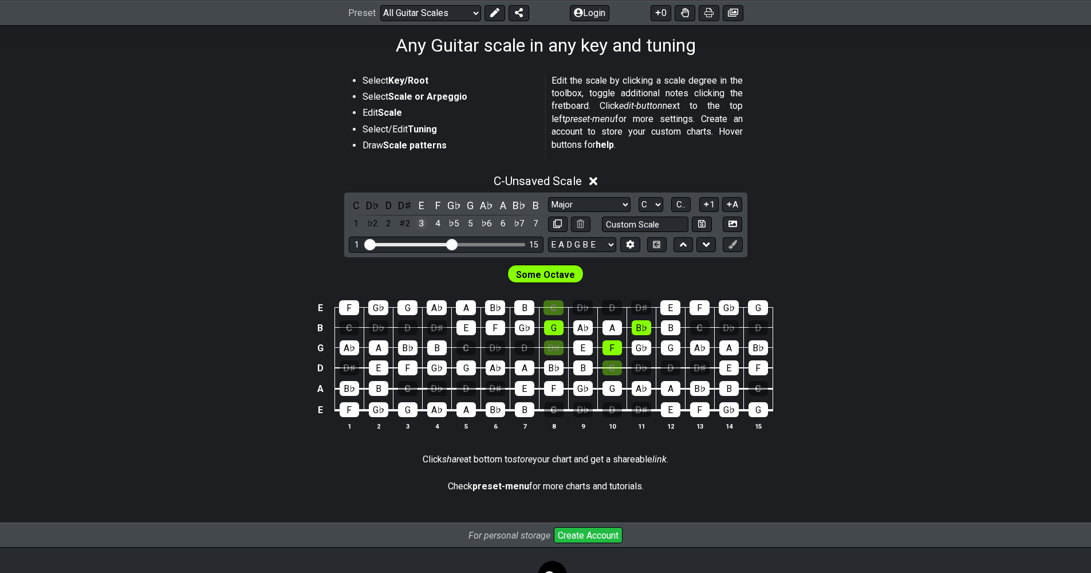
click at [427, 223] on div "3" at bounding box center [421, 223] width 15 height 15
click at [441, 223] on div "4" at bounding box center [437, 223] width 15 height 15
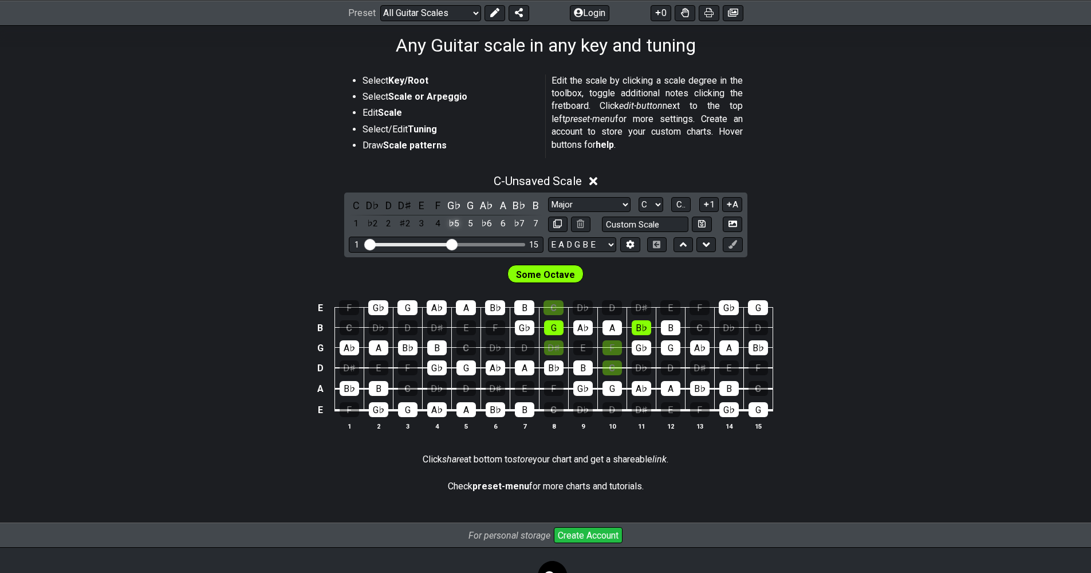
click at [454, 226] on div "♭5" at bounding box center [454, 223] width 15 height 15
click at [473, 225] on div "5" at bounding box center [470, 223] width 15 height 15
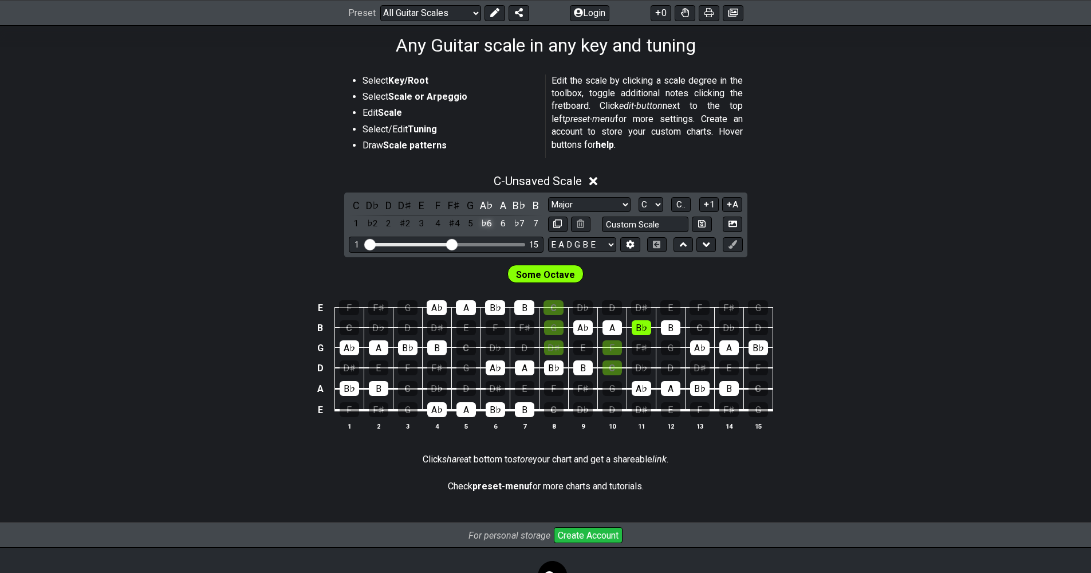
click at [481, 224] on div "♭6" at bounding box center [486, 223] width 15 height 15
drag, startPoint x: 493, startPoint y: 223, endPoint x: 505, endPoint y: 223, distance: 11.5
click at [495, 223] on div "C D♭ D D♯ E F F♯ G G♯ A B♭ B 1 ♭2 2 ♯2 3 4 ♯4 5 ♯5 6 ♭7 7" at bounding box center [446, 215] width 195 height 34
click at [512, 222] on div "♭7" at bounding box center [519, 223] width 15 height 15
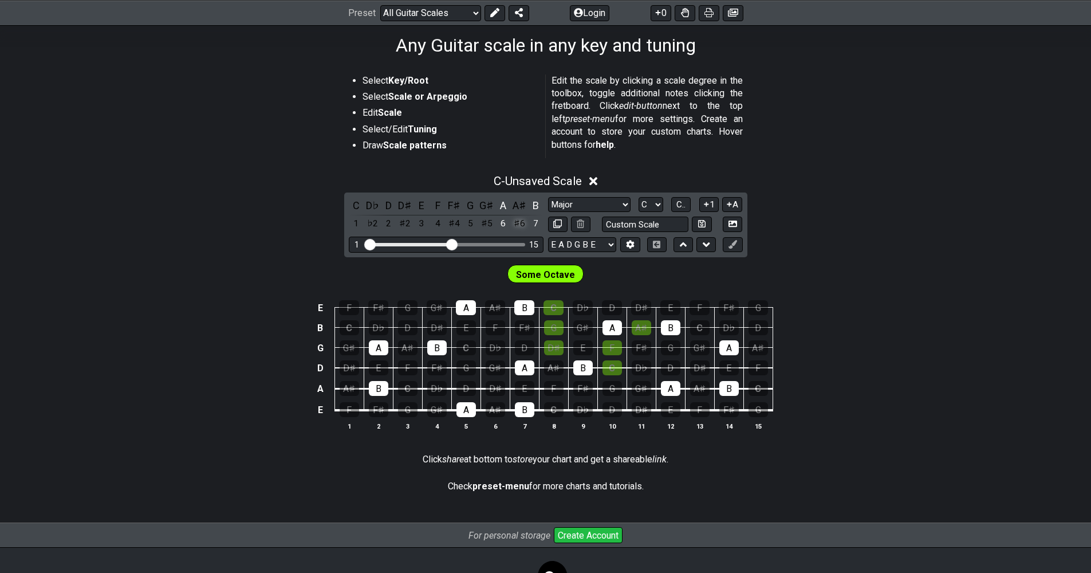
drag, startPoint x: 498, startPoint y: 222, endPoint x: 520, endPoint y: 222, distance: 21.2
click at [501, 222] on div "6" at bounding box center [502, 223] width 15 height 15
click at [534, 222] on div "7" at bounding box center [535, 223] width 15 height 15
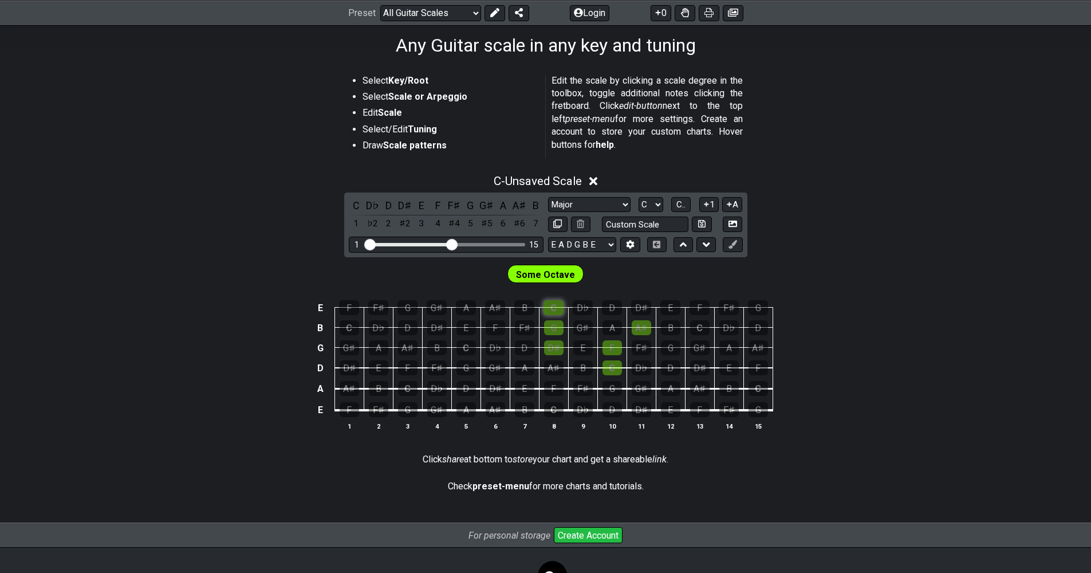
click at [552, 312] on div "C" at bounding box center [554, 307] width 20 height 15
click at [553, 310] on div "C" at bounding box center [554, 307] width 20 height 15
click at [537, 273] on span "Some Octave" at bounding box center [545, 274] width 59 height 17
click at [357, 208] on div "C" at bounding box center [356, 205] width 15 height 15
click at [370, 206] on div "D♭" at bounding box center [372, 205] width 15 height 15
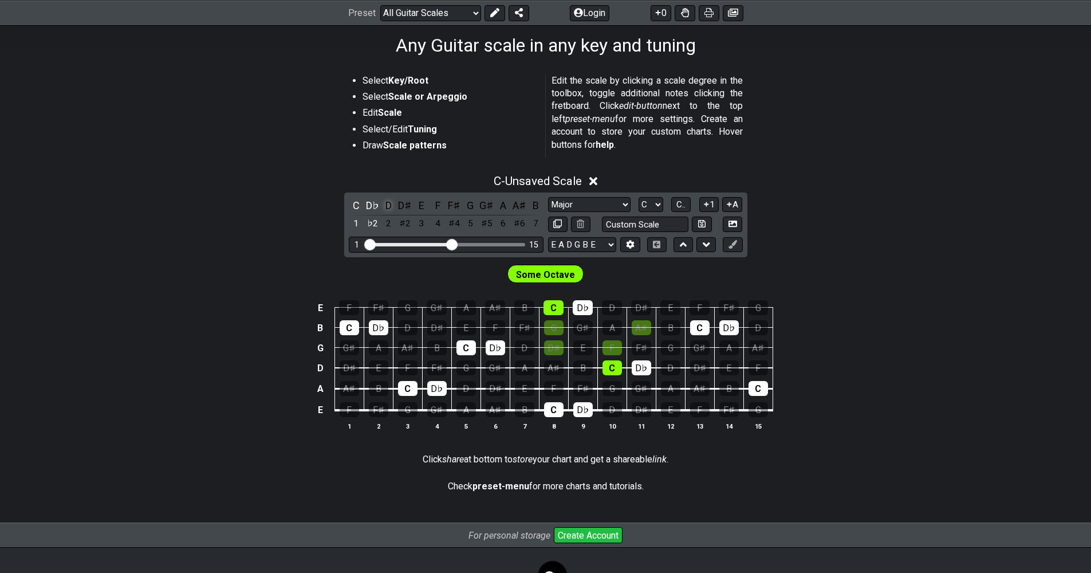
click at [388, 205] on div "D" at bounding box center [389, 205] width 15 height 15
click at [401, 205] on div "D♯" at bounding box center [405, 205] width 15 height 15
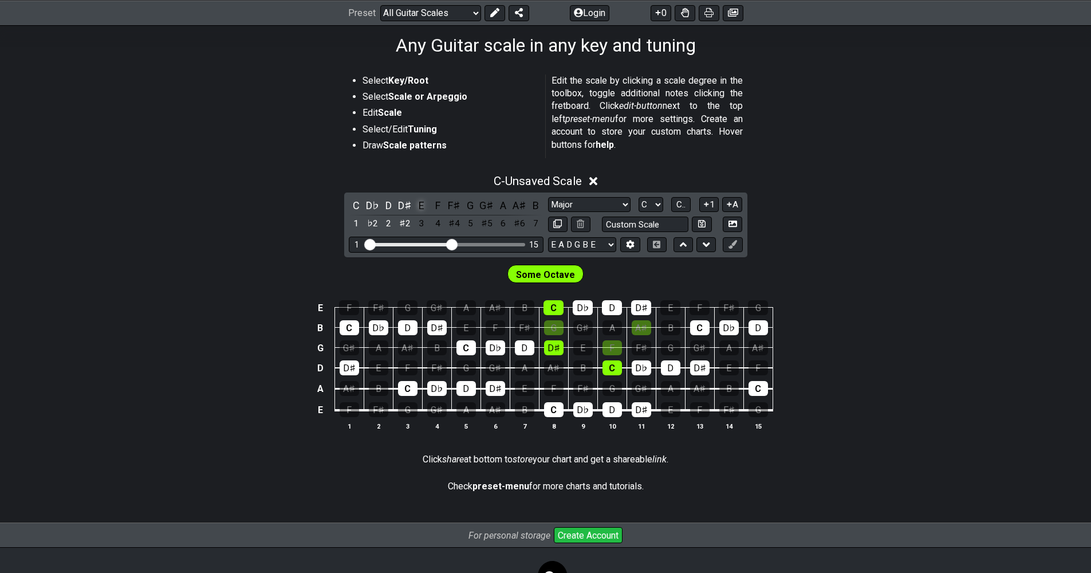
click at [424, 205] on div "E" at bounding box center [421, 205] width 15 height 15
click at [434, 207] on div "F" at bounding box center [437, 205] width 15 height 15
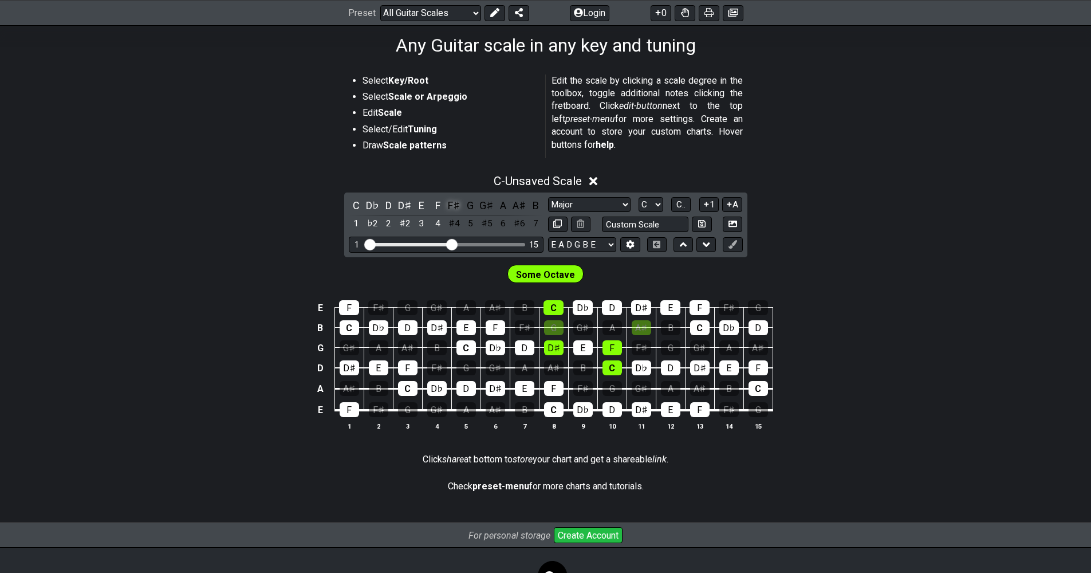
click at [450, 203] on div "F♯" at bounding box center [454, 205] width 15 height 15
drag, startPoint x: 462, startPoint y: 205, endPoint x: 484, endPoint y: 205, distance: 21.8
click at [463, 205] on div "G" at bounding box center [470, 205] width 15 height 15
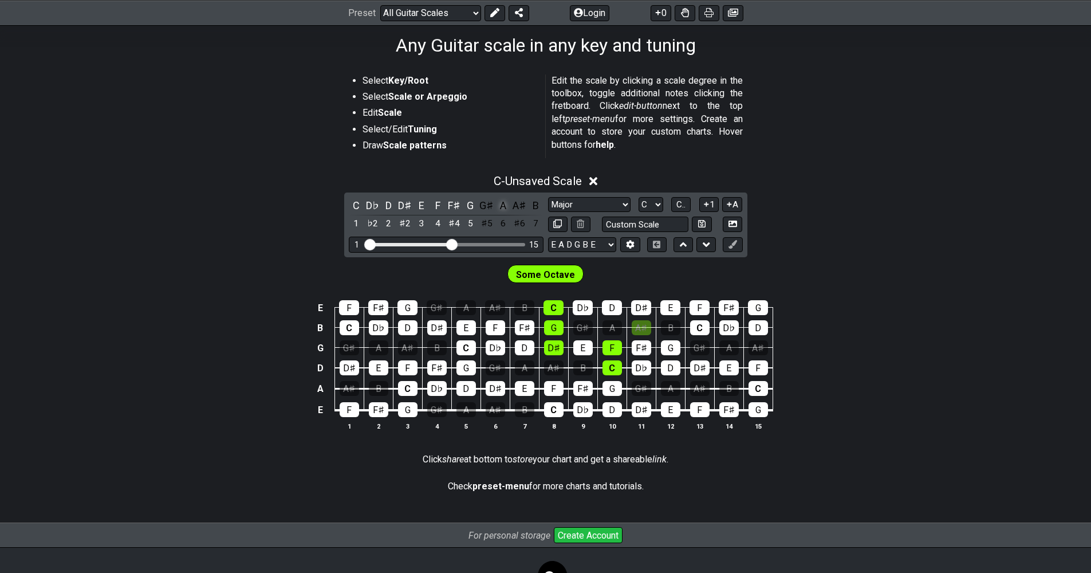
drag, startPoint x: 480, startPoint y: 205, endPoint x: 494, endPoint y: 205, distance: 14.3
click at [480, 205] on div "G♯" at bounding box center [486, 205] width 15 height 15
drag, startPoint x: 499, startPoint y: 205, endPoint x: 515, endPoint y: 205, distance: 16.0
click at [500, 205] on div "A" at bounding box center [502, 205] width 15 height 15
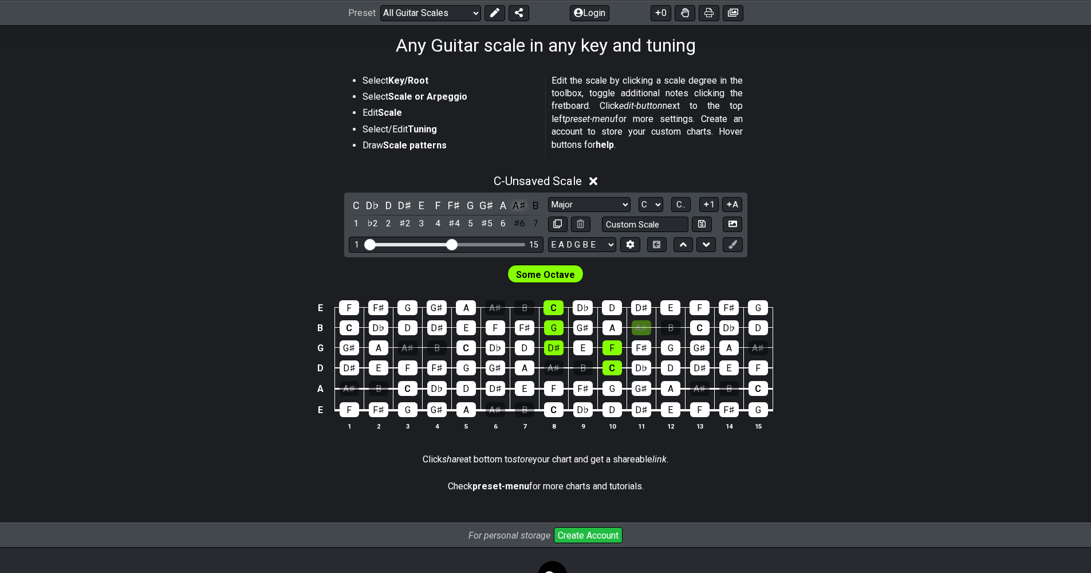
click at [517, 204] on div "A♯" at bounding box center [519, 205] width 15 height 15
click at [529, 203] on div "B" at bounding box center [535, 205] width 15 height 15
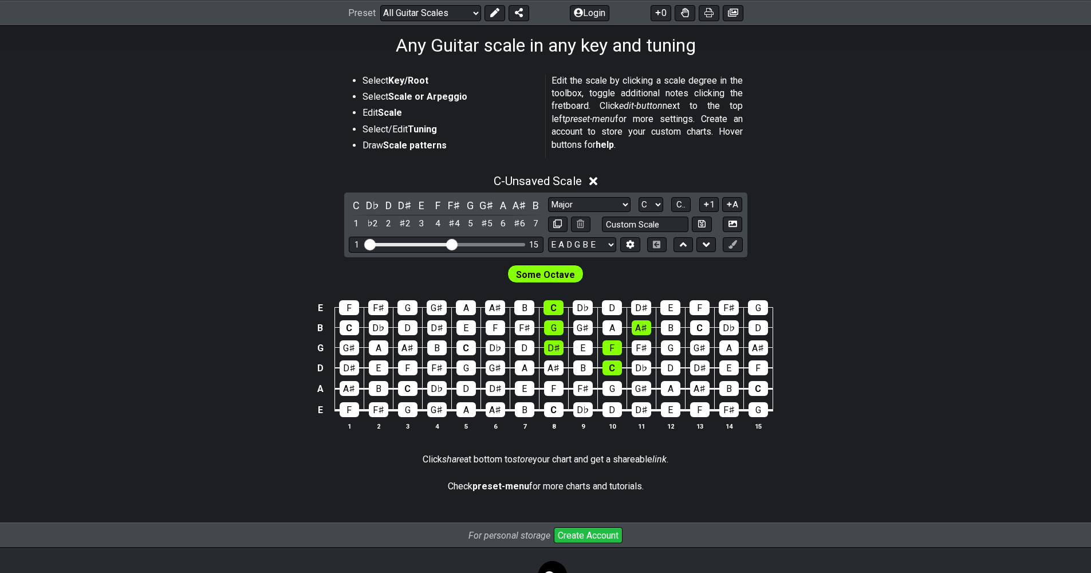
click at [863, 304] on div "E F F♯ G G♯ A A♯ B C D♭ D D♯ E F F♯ G B C D♭ D D♯ E F F♯ G G♯ A A♯ B C D♭ D G G…" at bounding box center [545, 365] width 1091 height 161
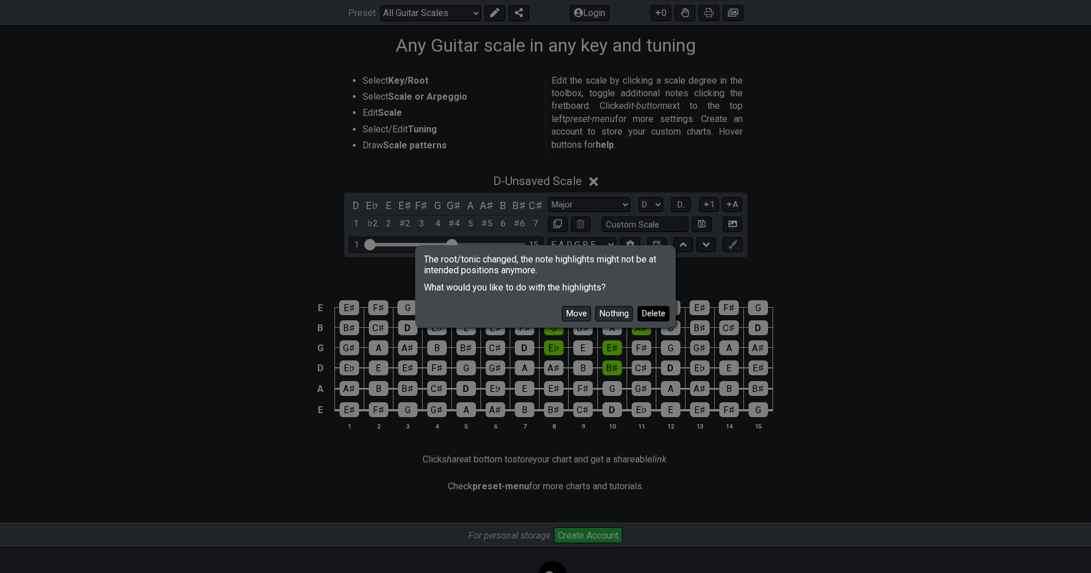
click at [646, 314] on button "Delete" at bounding box center [654, 313] width 32 height 15
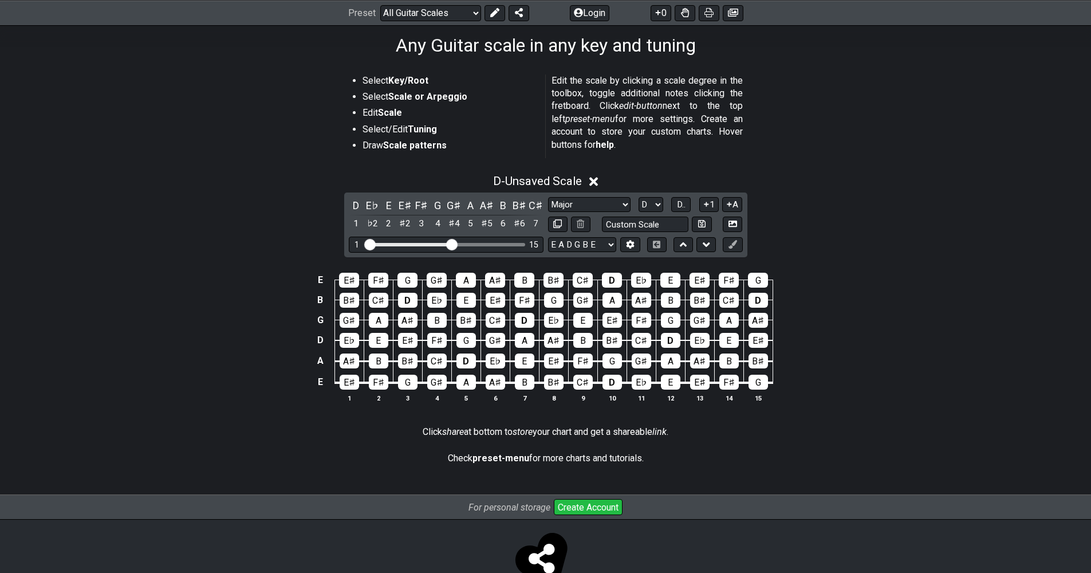
click at [837, 342] on div "E E♯ F♯ G G♯ A A♯ B B♯ C♯ D E♭ E E♯ F♯ G B B♯ C♯ D E♭ E E♯ F♯ G G♯ A A♯ B B♯ C♯…" at bounding box center [545, 338] width 1091 height 161
select select "C"
click at [808, 258] on div "E F F♯ G G♯ A A♯ B C D♭ D D♯ E F F♯ G B C D♭ D D♯ E F F♯ G G♯ A A♯ B C D♭ D G G…" at bounding box center [545, 338] width 1091 height 161
click at [683, 205] on span "C.." at bounding box center [681, 204] width 9 height 10
click at [683, 205] on span "1..7" at bounding box center [681, 204] width 14 height 10
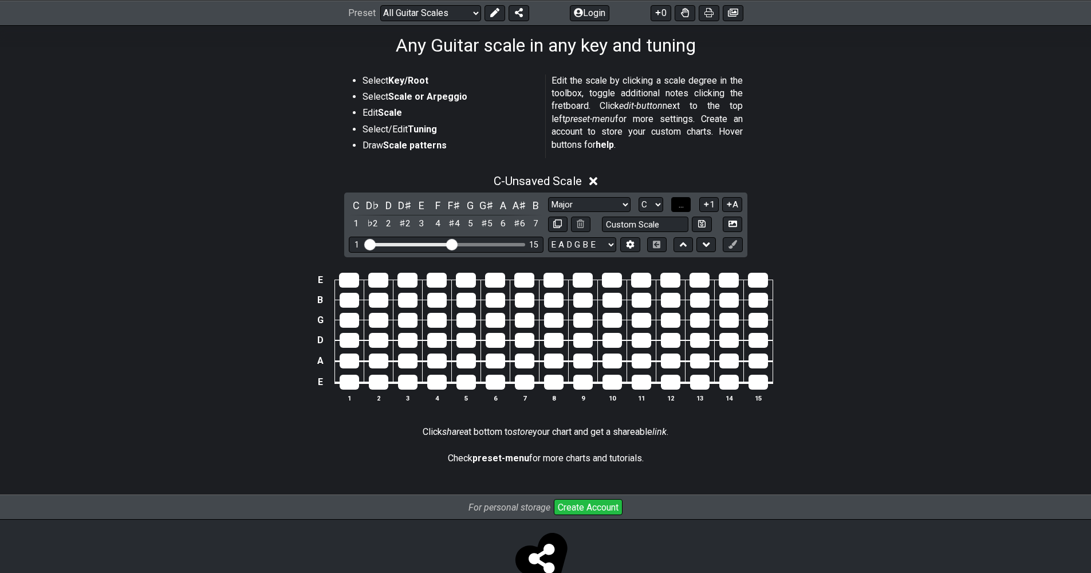
click at [683, 205] on span "..." at bounding box center [681, 204] width 5 height 10
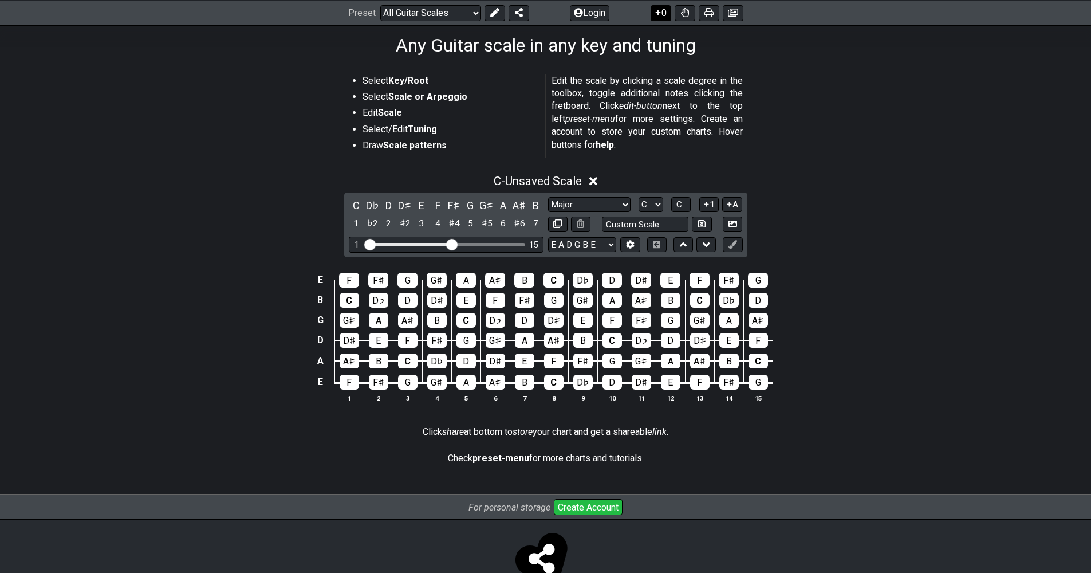
click at [659, 8] on icon at bounding box center [657, 12] width 11 height 9
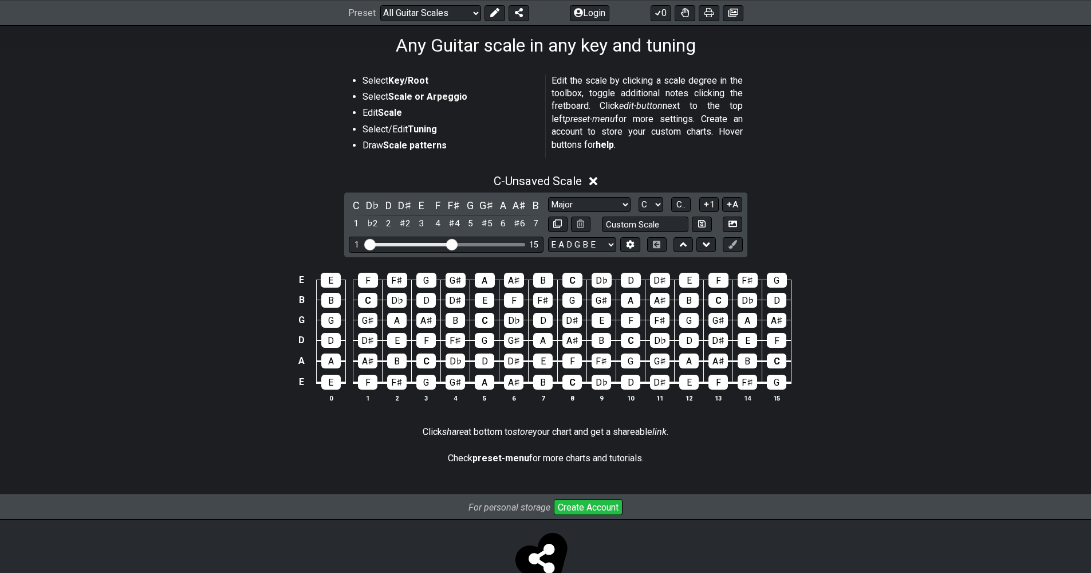
click at [855, 258] on div "E E F F♯ G G♯ A A♯ B C D♭ D D♯ E F F♯ G B B C D♭ D D♯ E F F♯ G G♯ A A♯ B C D♭ D…" at bounding box center [545, 338] width 1091 height 161
click at [856, 258] on div "E E F F♯ G G♯ A A♯ B C D♭ D D♯ E F F♯ G B B C D♭ D D♯ E F F♯ G G♯ A A♯ B C D♭ D…" at bounding box center [545, 338] width 1091 height 161
click at [664, 12] on button "0" at bounding box center [661, 13] width 21 height 16
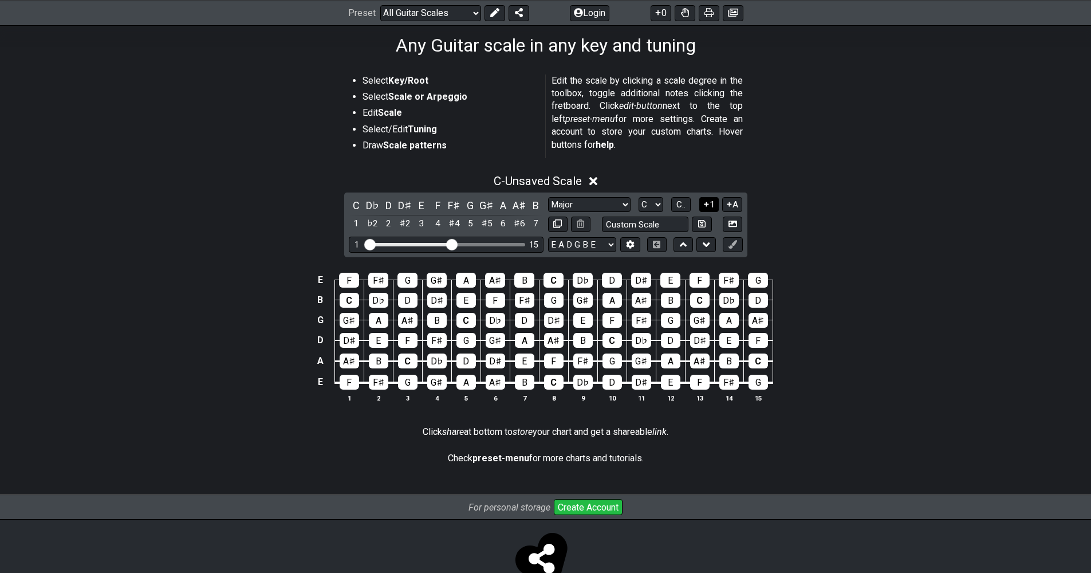
click at [708, 206] on icon at bounding box center [706, 204] width 11 height 9
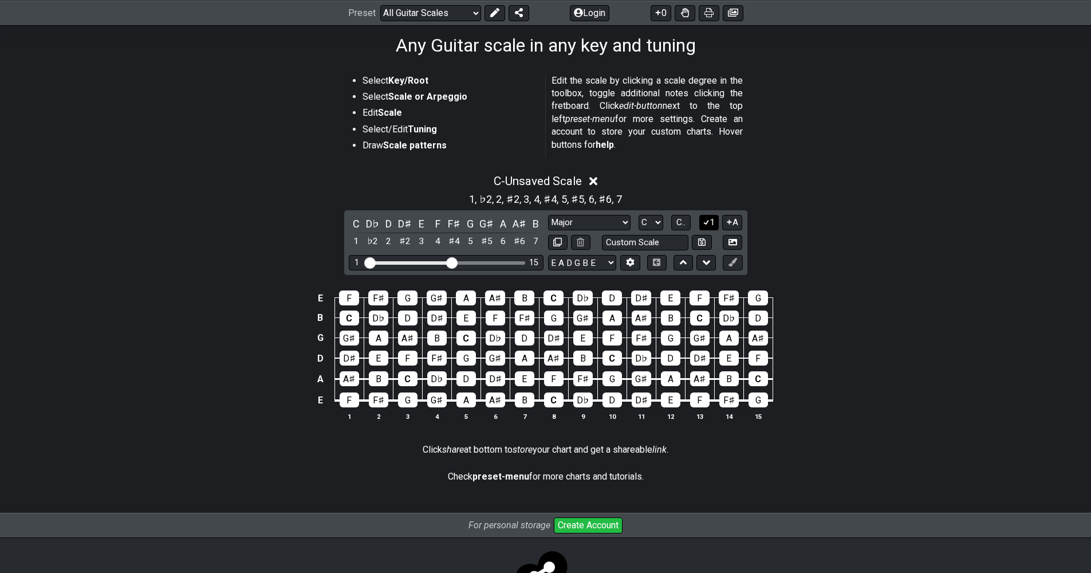
click at [710, 224] on button "1" at bounding box center [708, 222] width 19 height 15
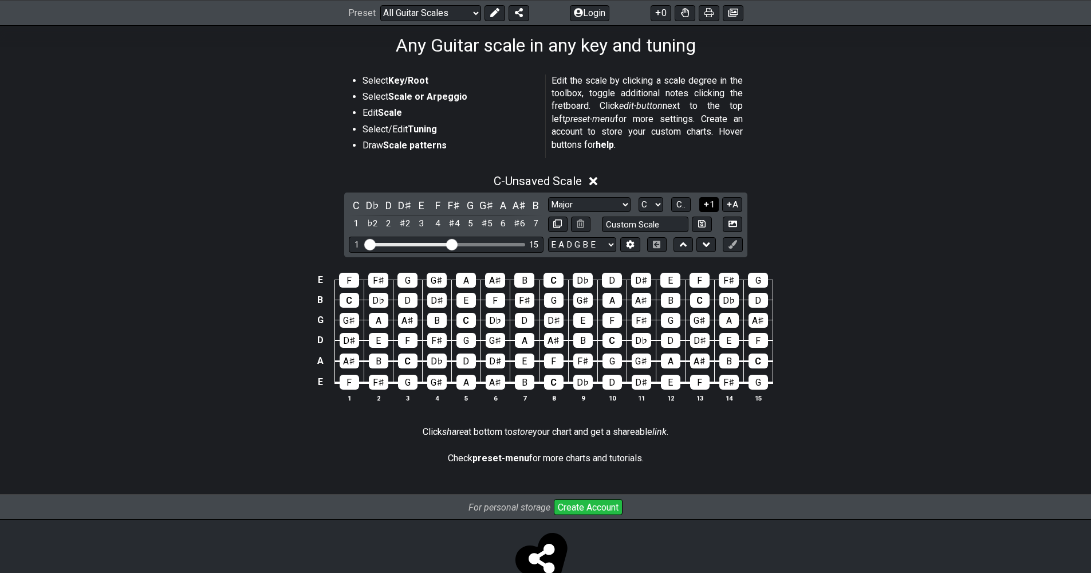
click at [710, 208] on button "1" at bounding box center [708, 204] width 19 height 15
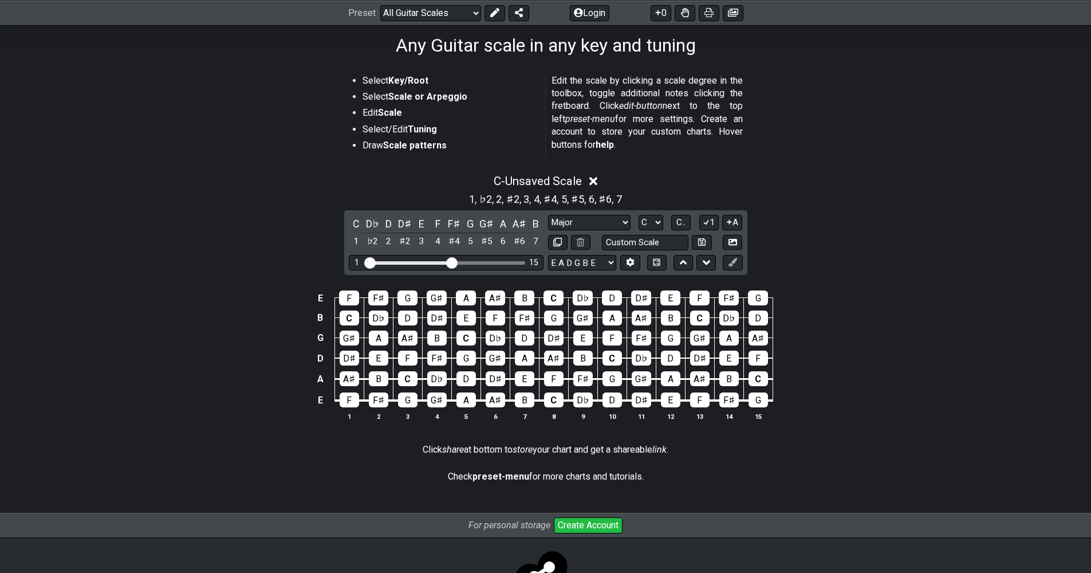
click at [709, 211] on div "C D♭ D D♯ E F F♯ G G♯ A A♯ B 1 ♭2 2 ♯2 3 4 ♯4 5 ♯5 6 ♯6 7 Minor Pentatonic Root…" at bounding box center [545, 242] width 403 height 65
click at [708, 216] on button "1" at bounding box center [708, 222] width 19 height 15
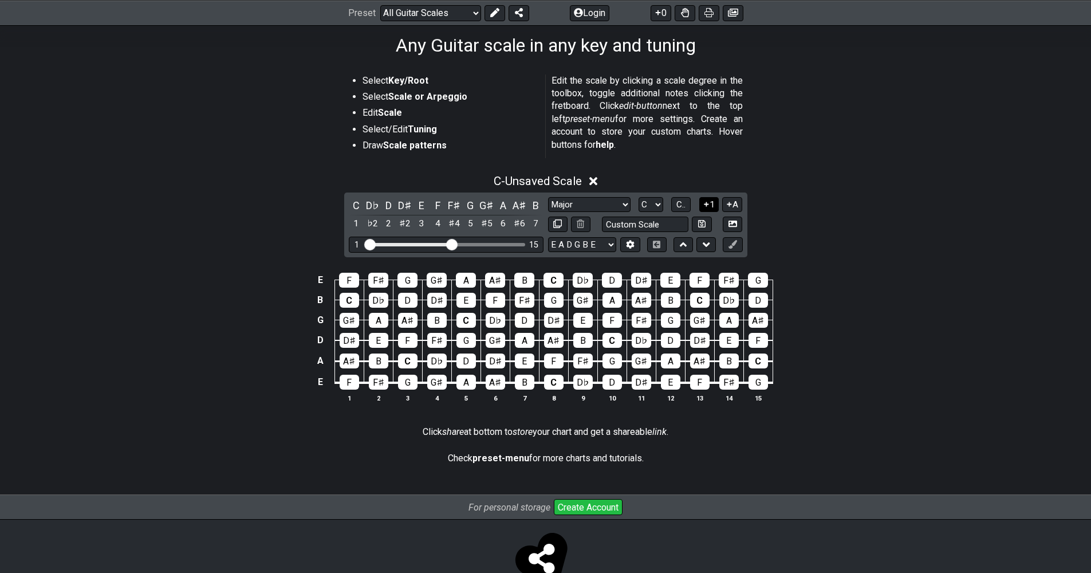
click at [708, 211] on button "1" at bounding box center [708, 204] width 19 height 15
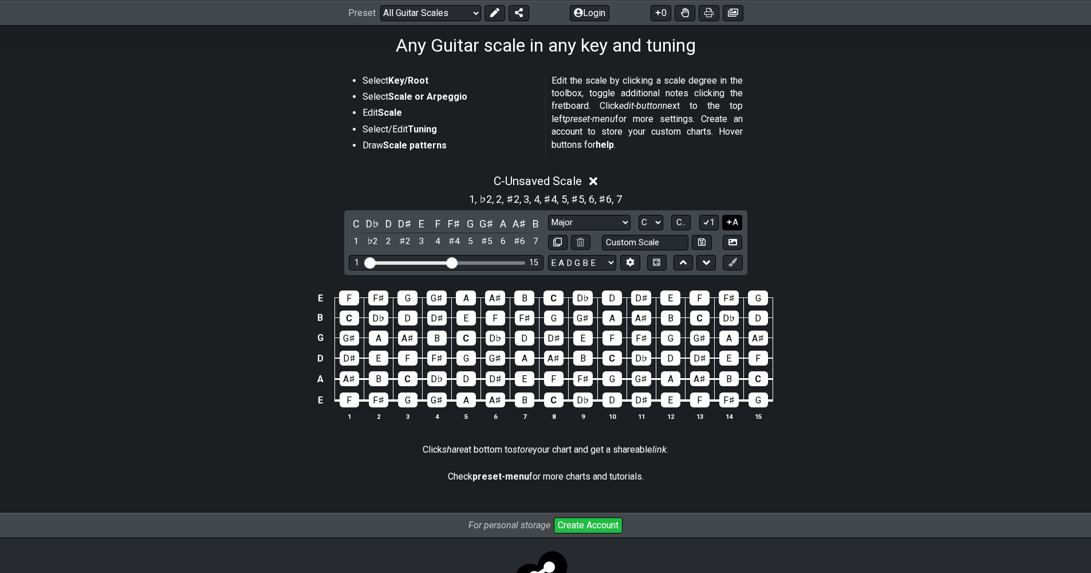
click at [729, 221] on icon at bounding box center [729, 221] width 5 height 5
click at [726, 216] on button "A" at bounding box center [732, 222] width 20 height 15
click at [717, 218] on button "1" at bounding box center [708, 222] width 19 height 15
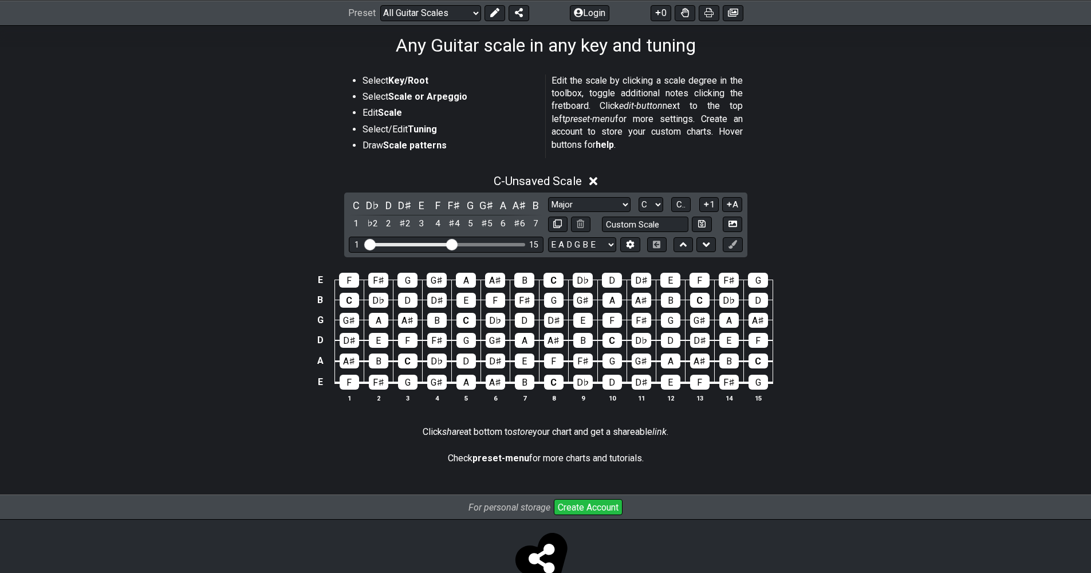
click at [696, 206] on div "Minor Pentatonic Root Minor Pentatonic Major Pentatonic Minor Blues Major Blues…" at bounding box center [645, 204] width 195 height 15
click at [700, 206] on button "1" at bounding box center [708, 204] width 19 height 15
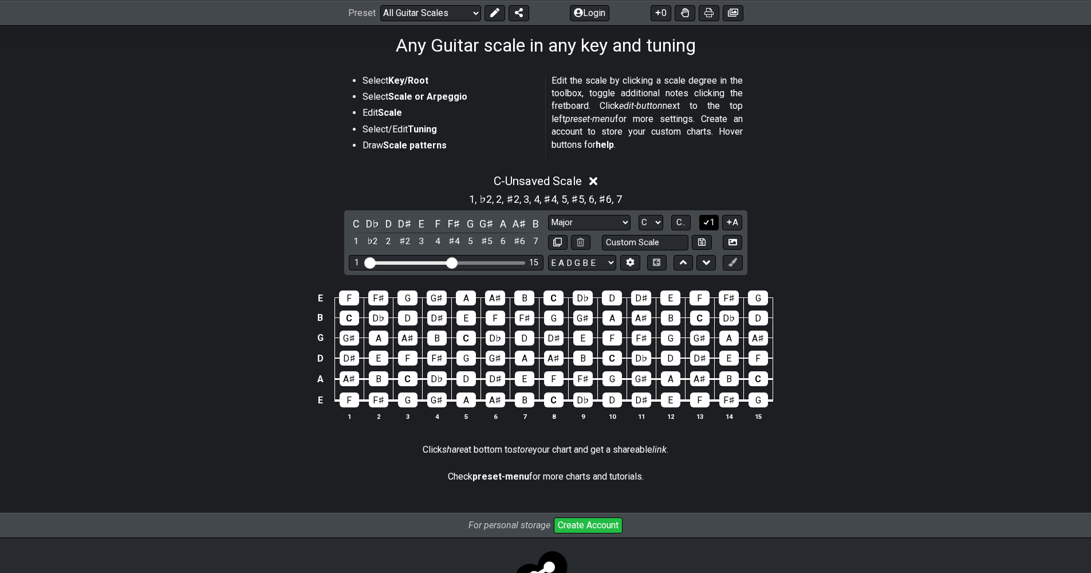
click at [703, 219] on icon at bounding box center [706, 222] width 11 height 9
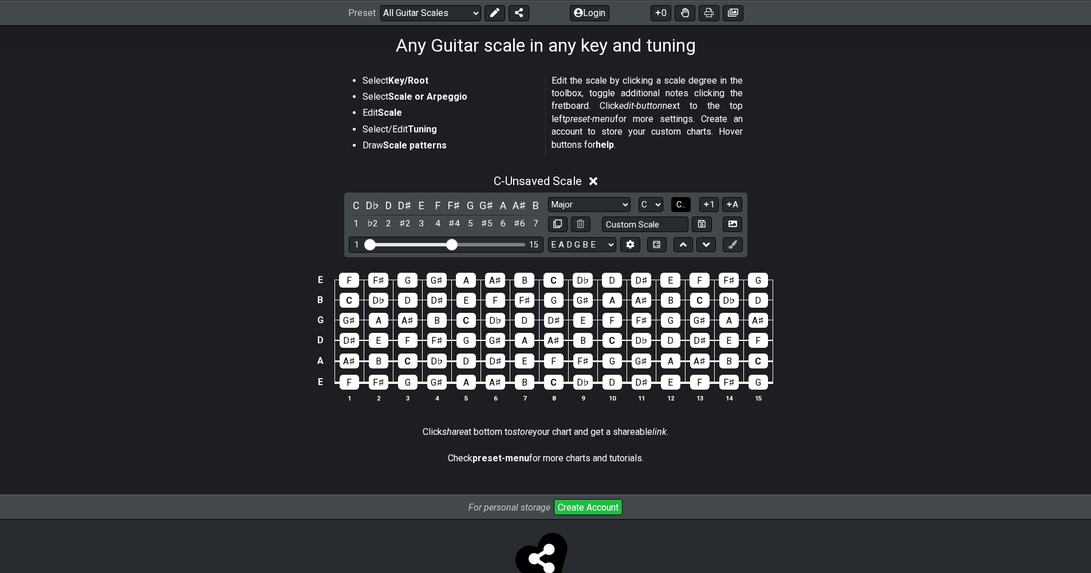
click at [683, 206] on span "C.." at bounding box center [681, 204] width 9 height 10
click at [683, 206] on span "1..7" at bounding box center [681, 204] width 14 height 10
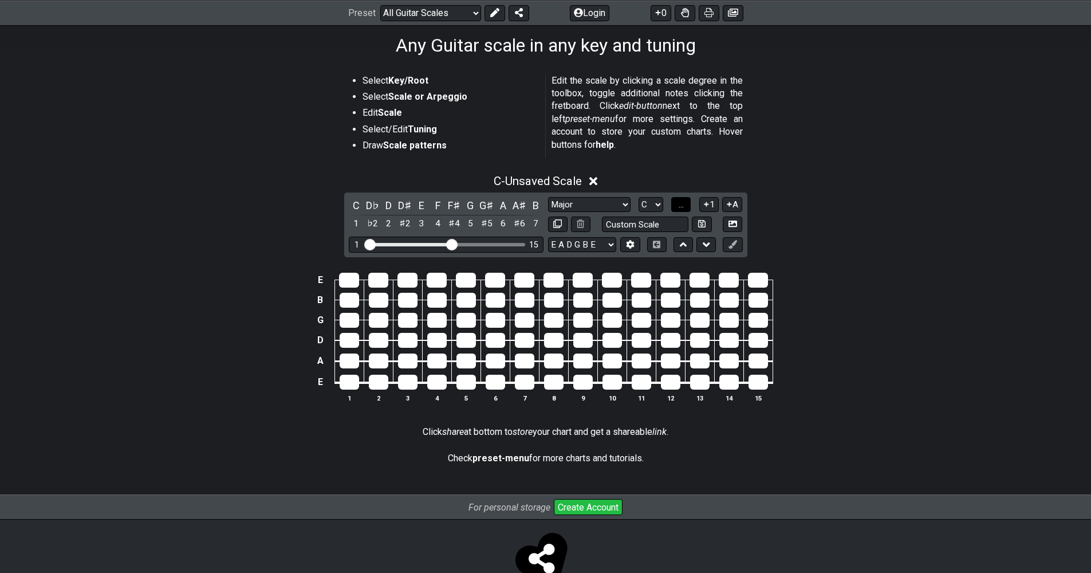
click at [683, 206] on span "..." at bounding box center [681, 204] width 5 height 10
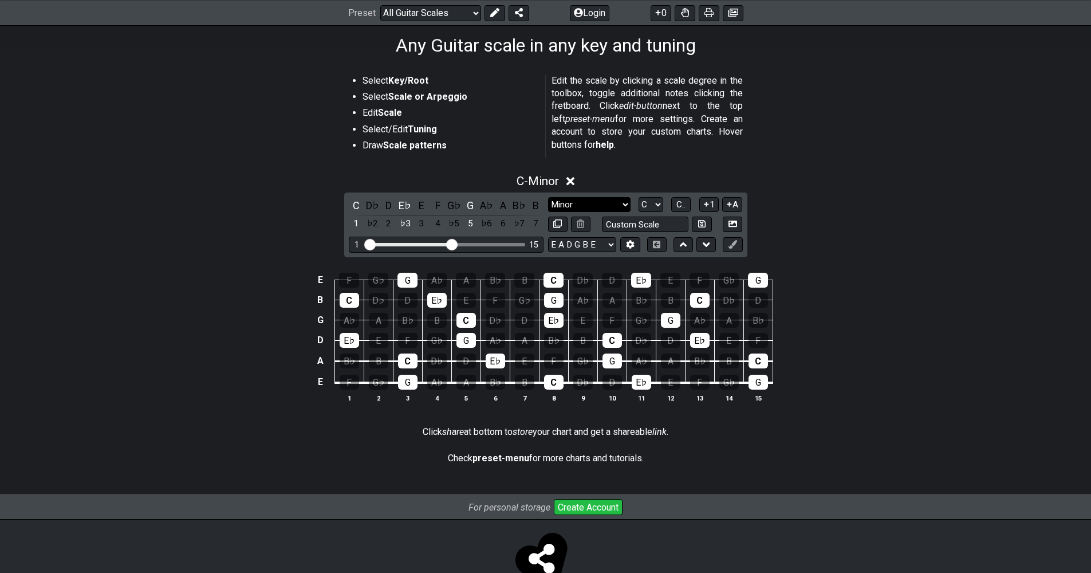
select select "Major"
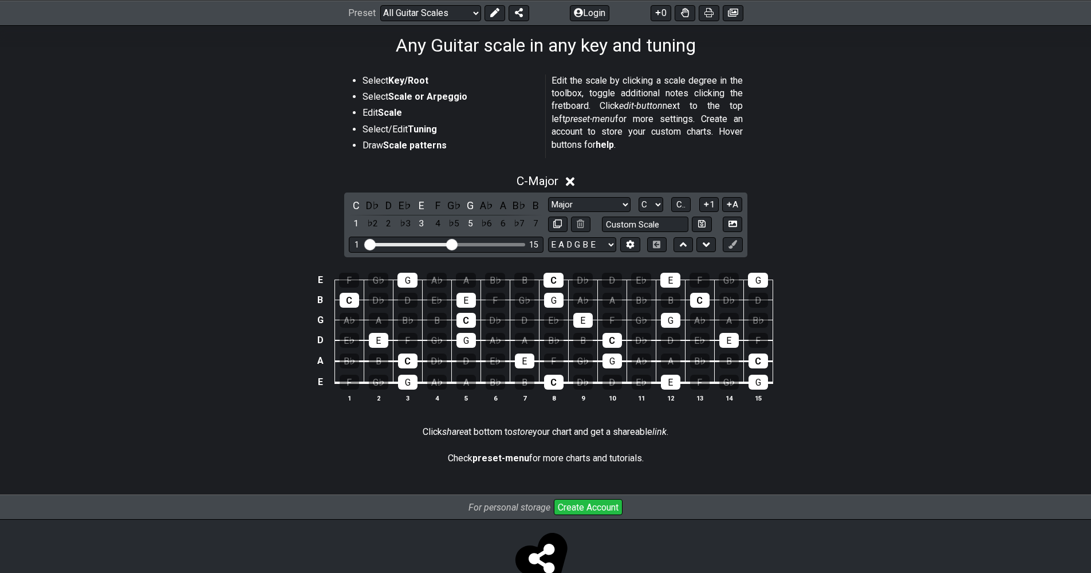
click at [574, 183] on icon at bounding box center [570, 182] width 9 height 9
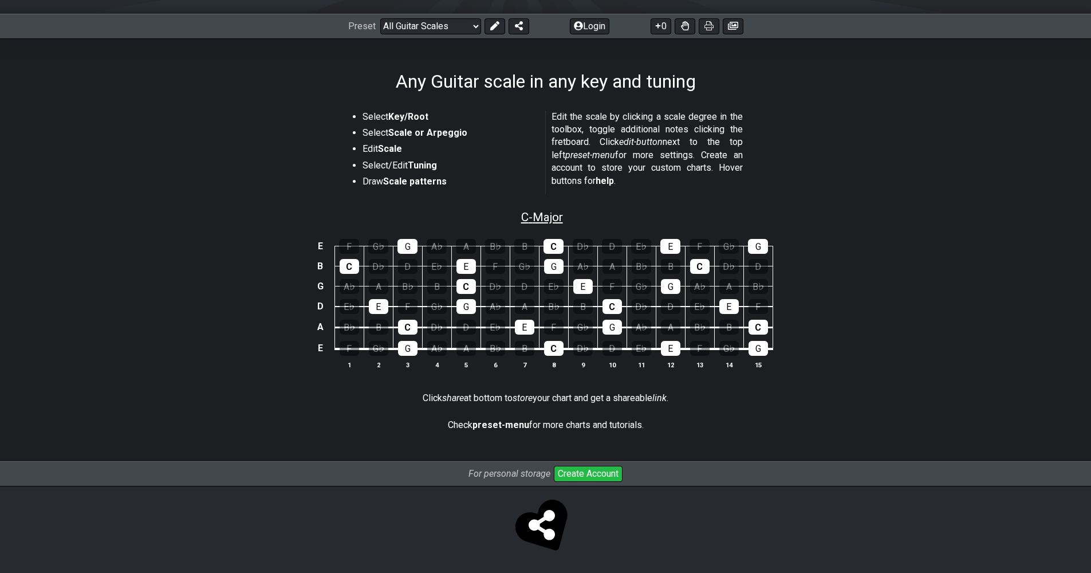
click at [545, 219] on span "C - Major" at bounding box center [542, 217] width 42 height 14
select select "Major"
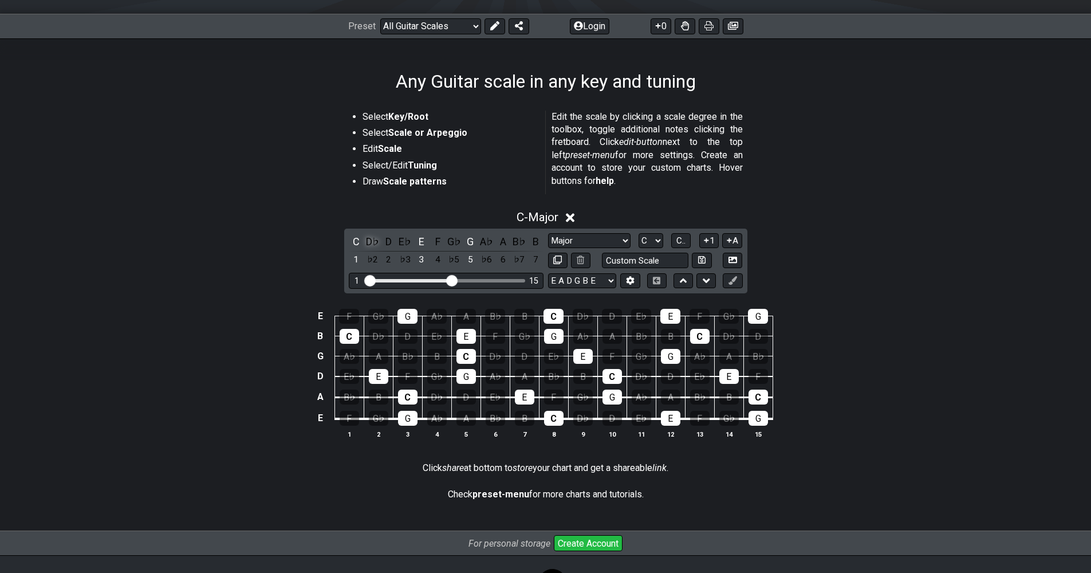
drag, startPoint x: 371, startPoint y: 241, endPoint x: 379, endPoint y: 241, distance: 8.0
click at [372, 241] on div "D♭" at bounding box center [372, 241] width 15 height 15
drag, startPoint x: 386, startPoint y: 241, endPoint x: 394, endPoint y: 241, distance: 8.0
click at [386, 241] on div "D" at bounding box center [389, 241] width 15 height 15
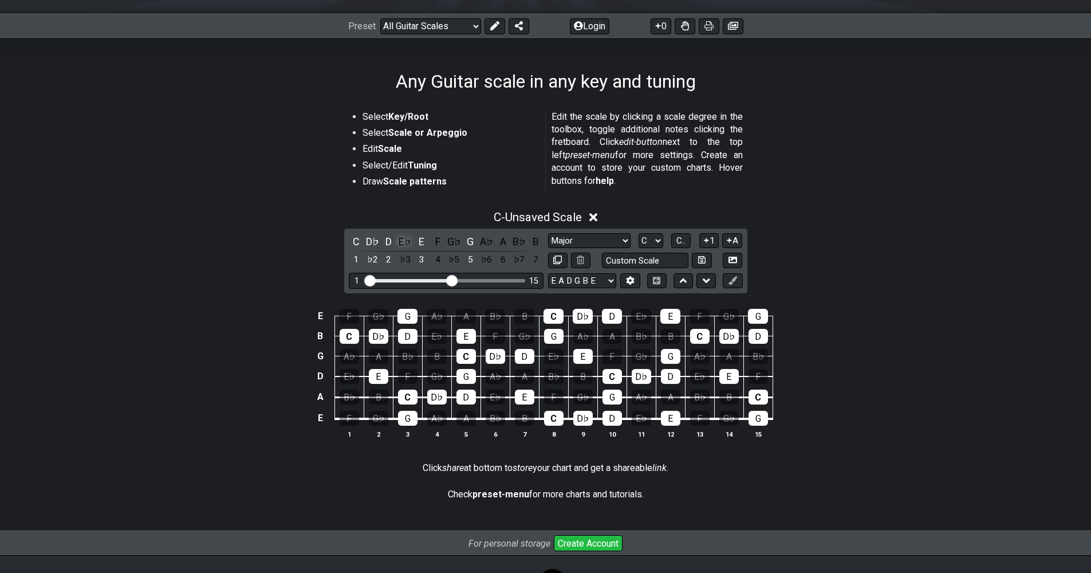
drag, startPoint x: 402, startPoint y: 240, endPoint x: 408, endPoint y: 240, distance: 6.3
click at [402, 240] on div "E♭" at bounding box center [405, 241] width 15 height 15
click at [431, 239] on div "F" at bounding box center [437, 241] width 15 height 15
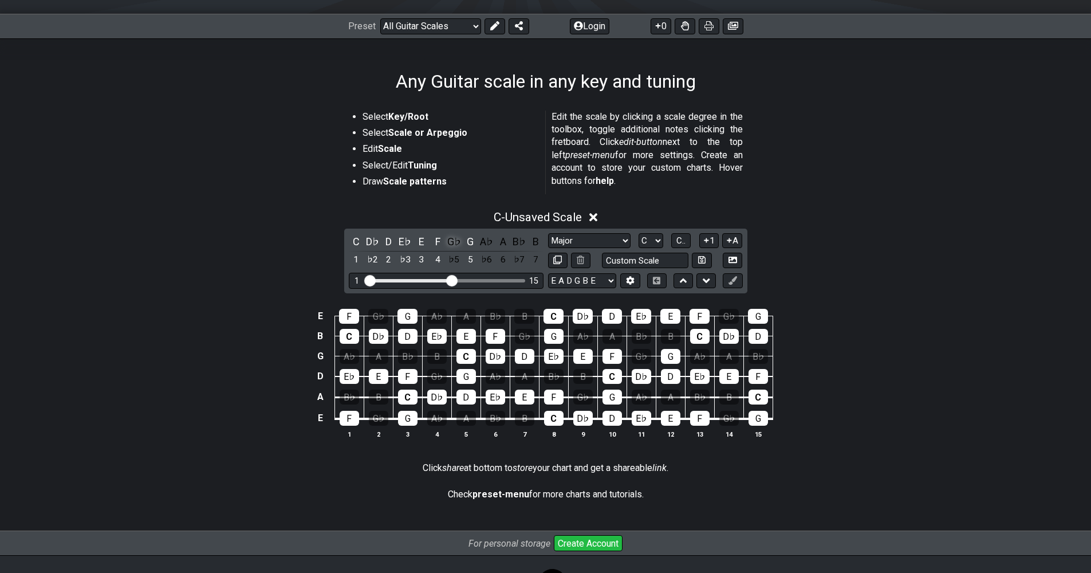
click at [451, 240] on div "G♭" at bounding box center [454, 241] width 15 height 15
drag, startPoint x: 480, startPoint y: 240, endPoint x: 486, endPoint y: 240, distance: 6.3
click at [480, 240] on div "A♭" at bounding box center [486, 241] width 15 height 15
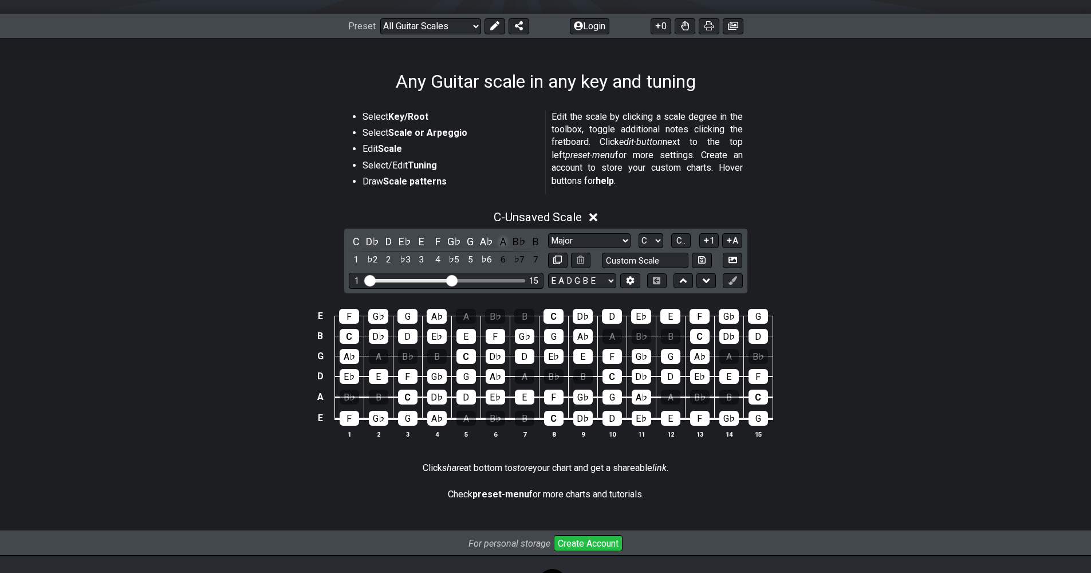
click at [499, 241] on div "A" at bounding box center [502, 241] width 15 height 15
click at [514, 241] on div "B♭" at bounding box center [519, 241] width 15 height 15
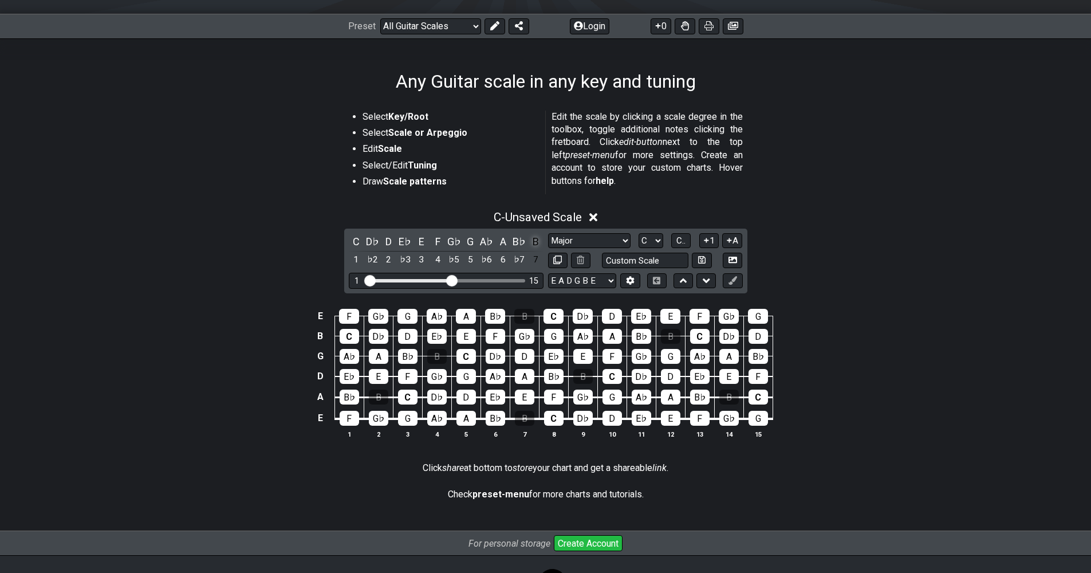
click at [530, 241] on div "B" at bounding box center [535, 241] width 15 height 15
click at [734, 241] on button "A" at bounding box center [732, 240] width 20 height 15
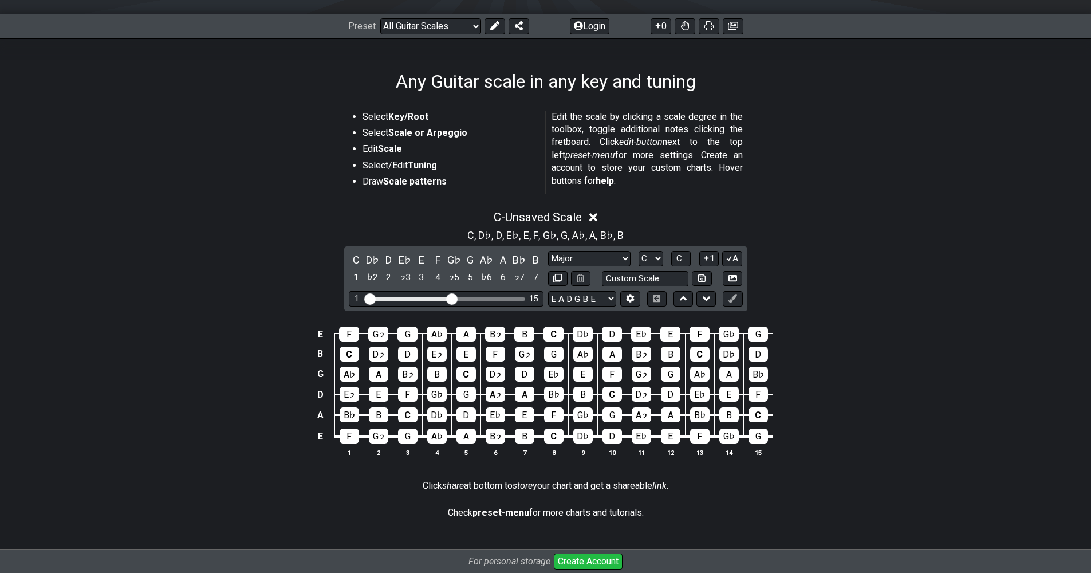
click at [734, 241] on div "C , D♭ , D , E♭ , E , F , G♭ , G , A♭ , A , B♭ , B" at bounding box center [545, 234] width 1091 height 18
click at [709, 251] on button "1" at bounding box center [708, 258] width 19 height 15
click at [710, 253] on button "1" at bounding box center [708, 258] width 19 height 15
select select "C"
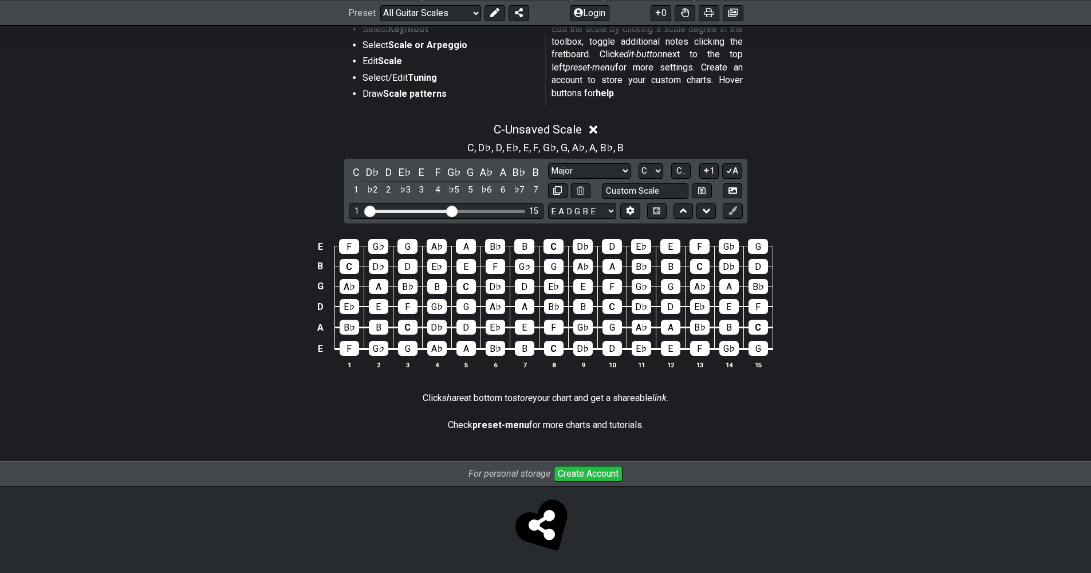
click at [522, 422] on strong "preset-menu" at bounding box center [501, 424] width 57 height 11
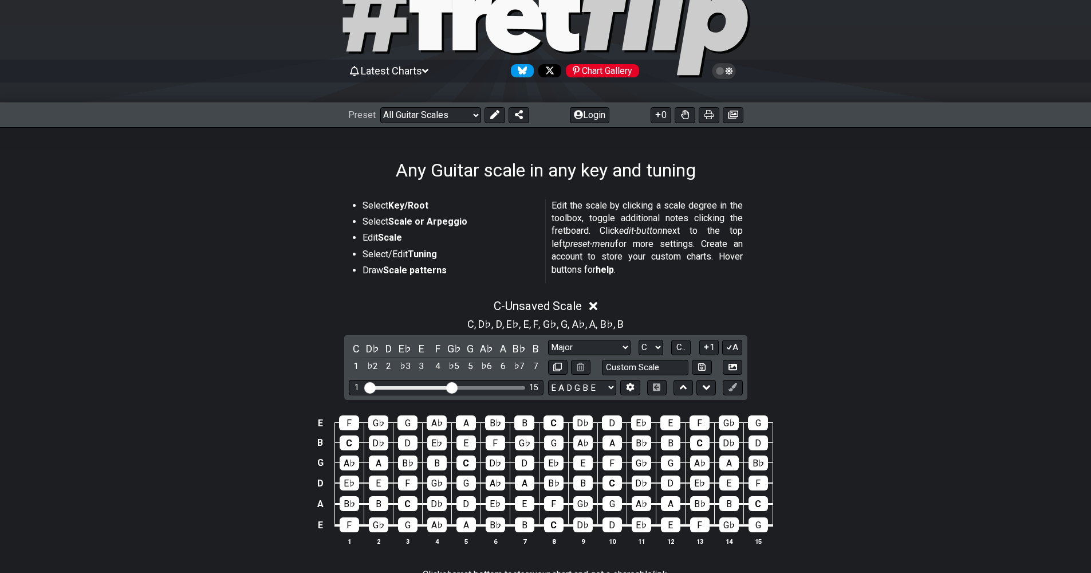
scroll to position [0, 0]
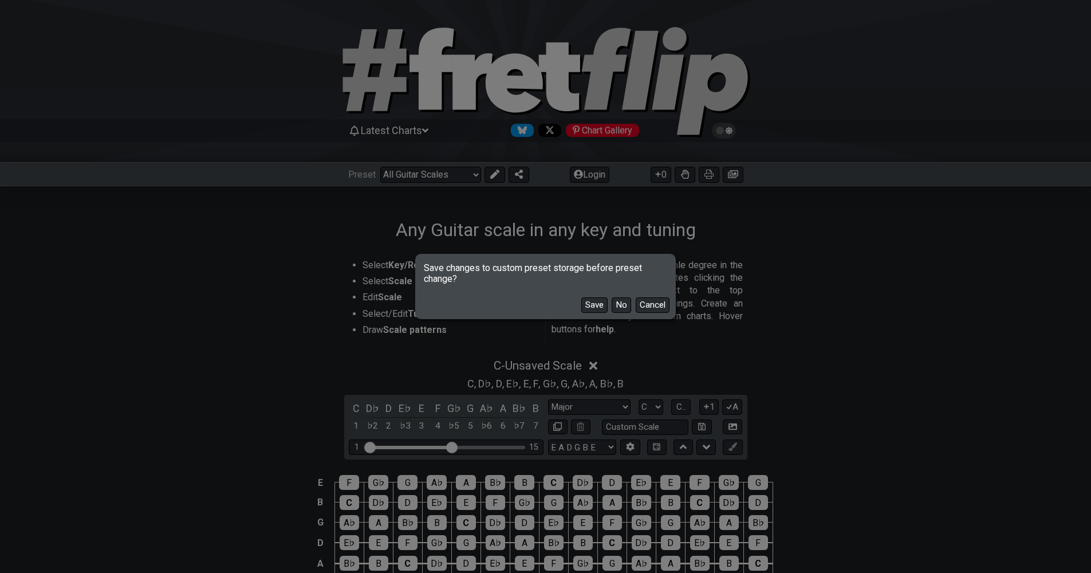
click at [620, 302] on button "No" at bounding box center [621, 304] width 19 height 15
select select "/common-guitar-chords"
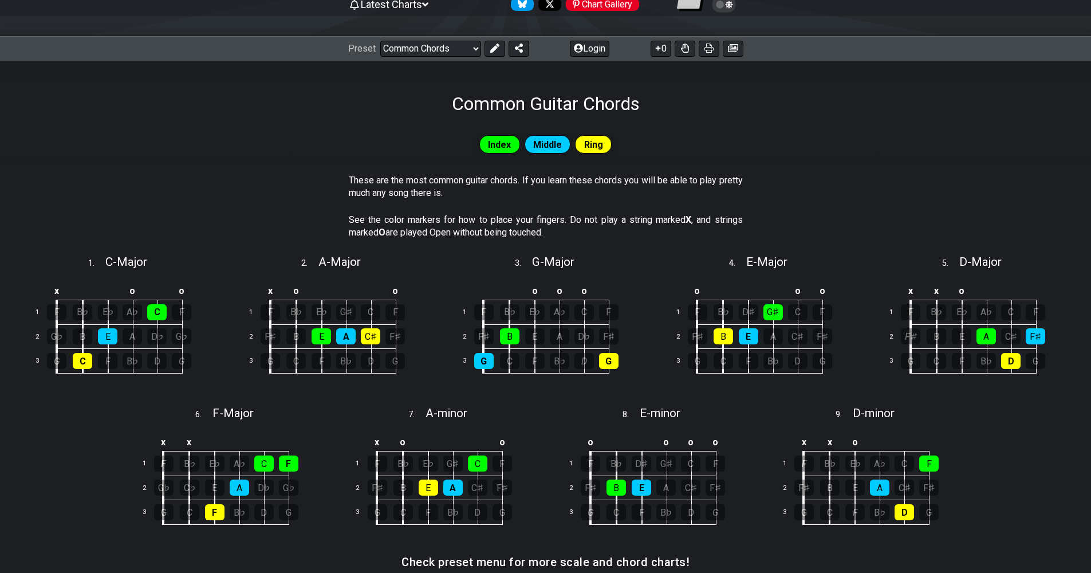
scroll to position [128, 0]
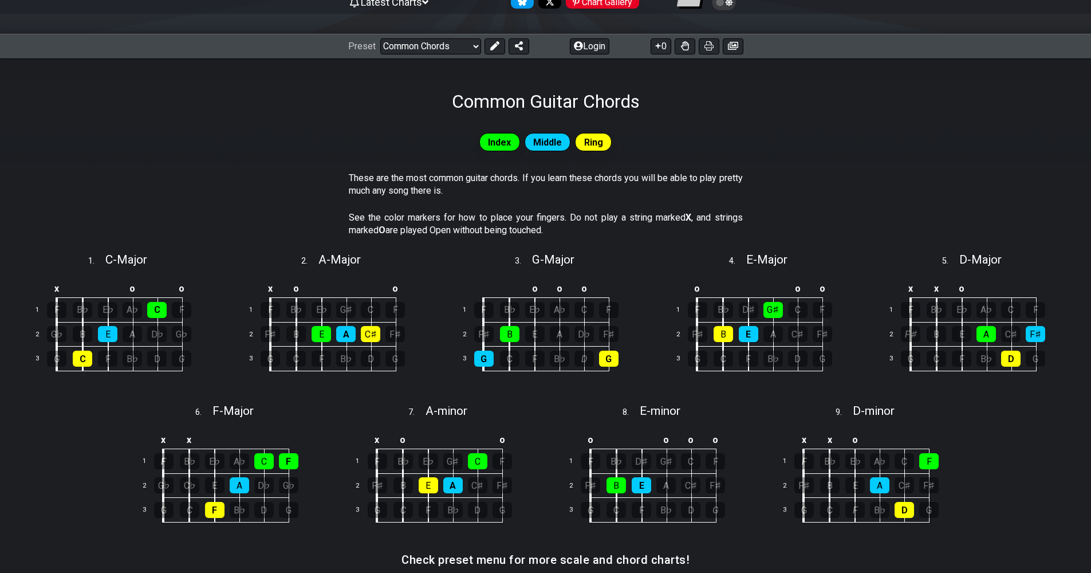
click at [427, 258] on div "2 . A - Major" at bounding box center [332, 257] width 206 height 22
select select "A"
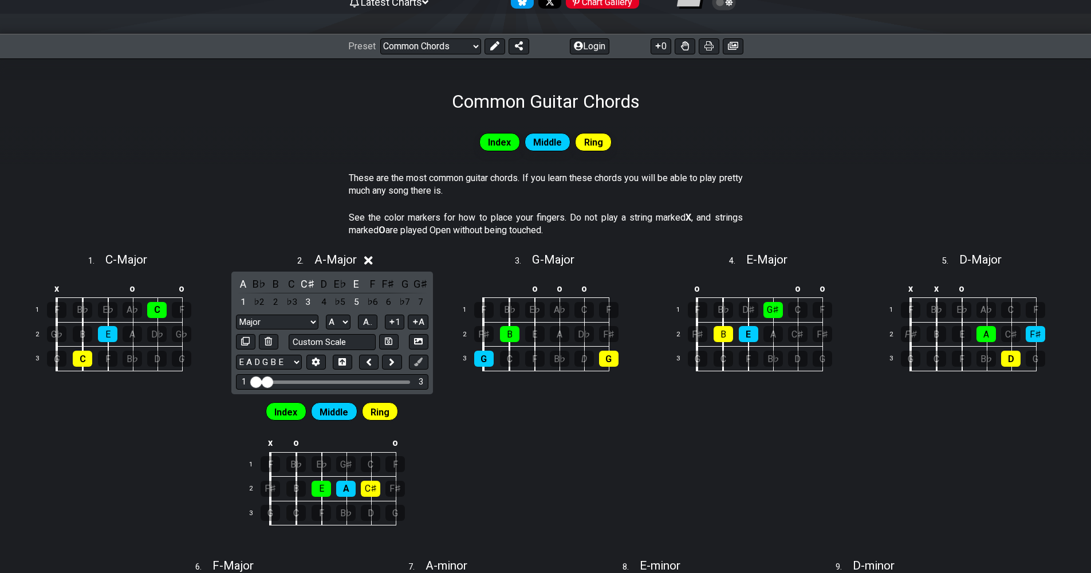
click at [430, 254] on div "2 . A - Major" at bounding box center [332, 257] width 206 height 22
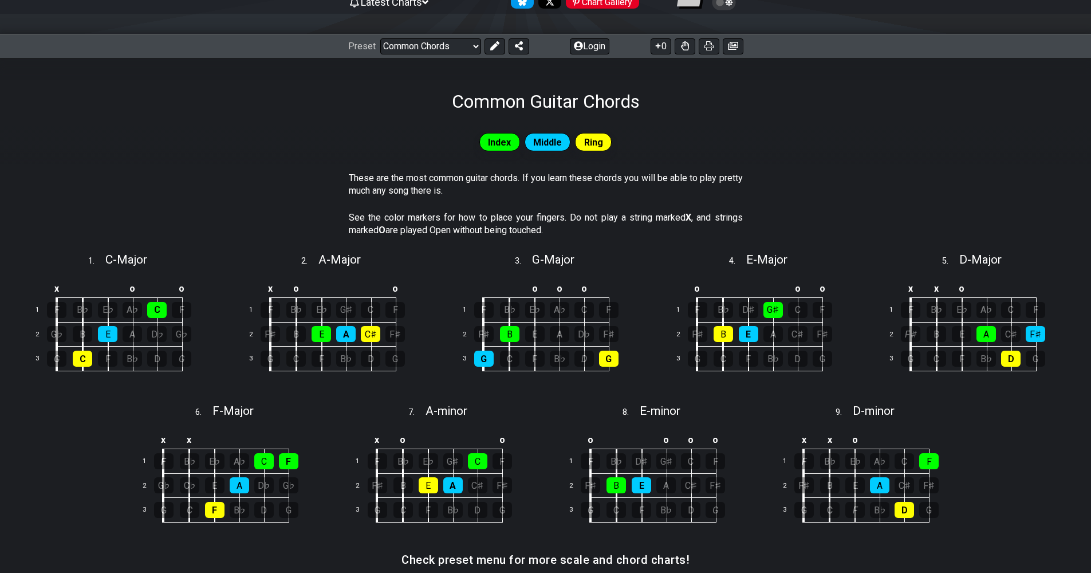
click at [150, 290] on td at bounding box center [157, 288] width 25 height 19
click at [152, 286] on td "B" at bounding box center [157, 288] width 25 height 19
click at [155, 289] on td "x" at bounding box center [157, 288] width 25 height 19
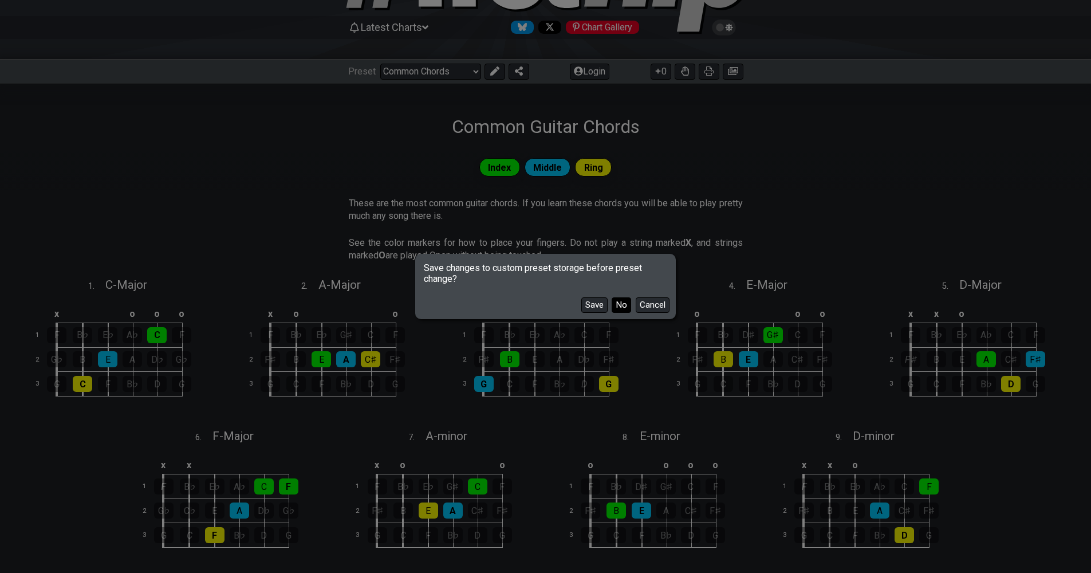
click at [618, 305] on button "No" at bounding box center [621, 304] width 19 height 15
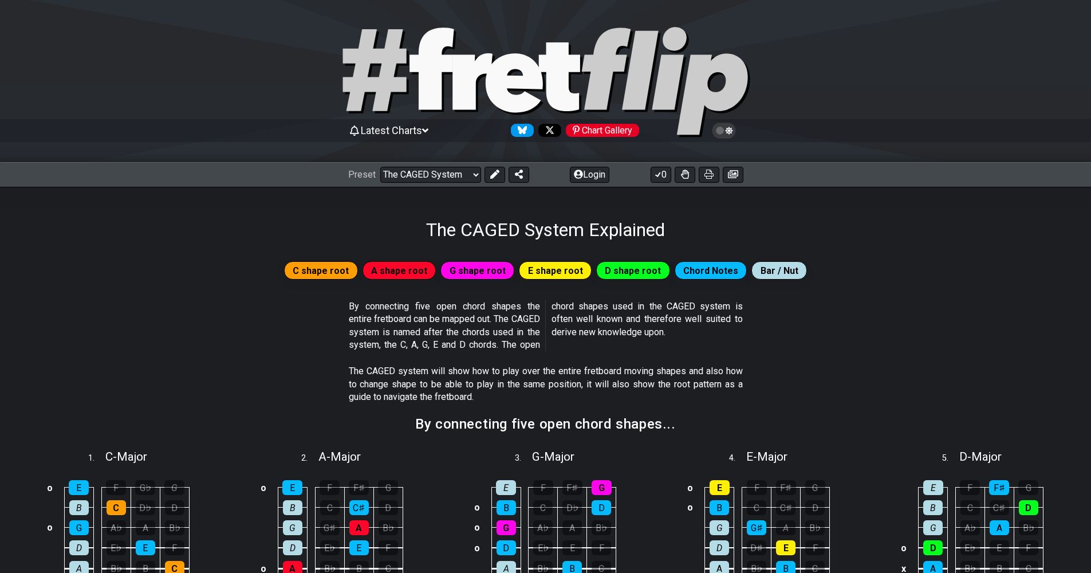
select select "/find-all-notes"
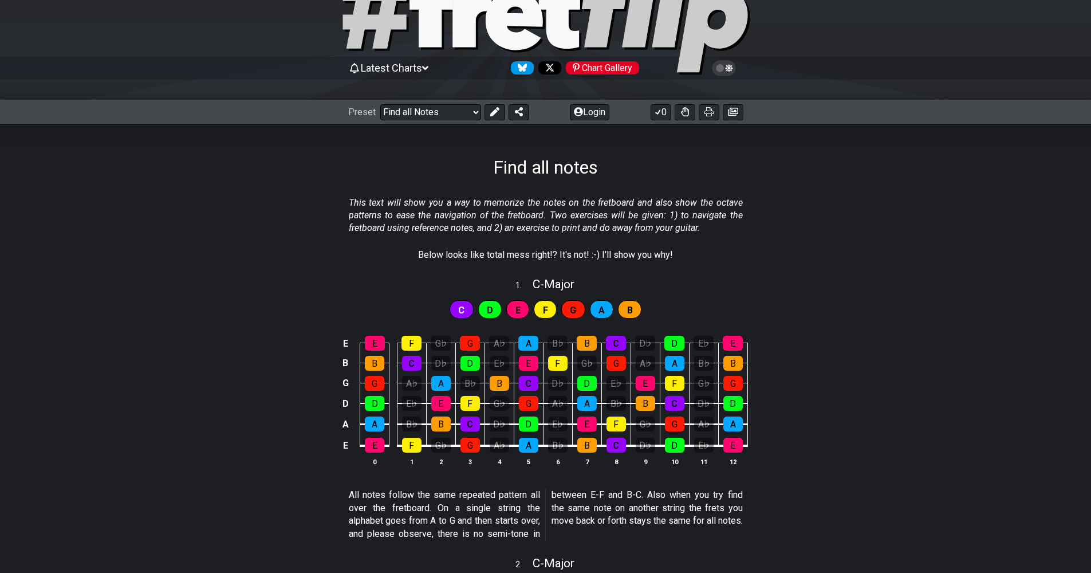
scroll to position [146, 0]
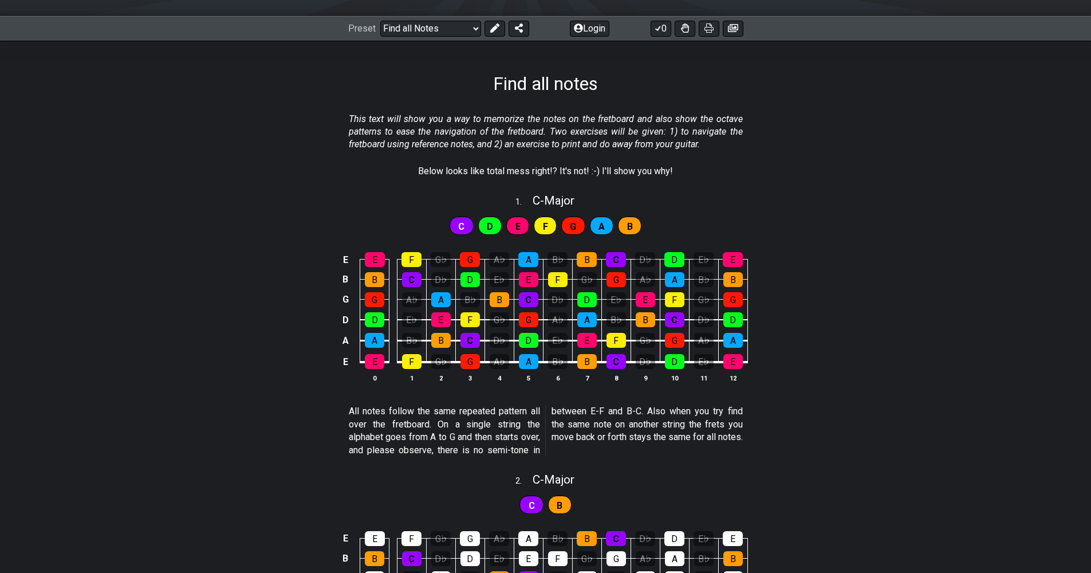
click at [286, 296] on div "E E F G♭ G A♭ A B♭ B C D♭ D E♭ E B B C D♭ D E♭ E F G♭ G A♭ A B♭ B G G A♭ A B♭ B…" at bounding box center [545, 317] width 1091 height 161
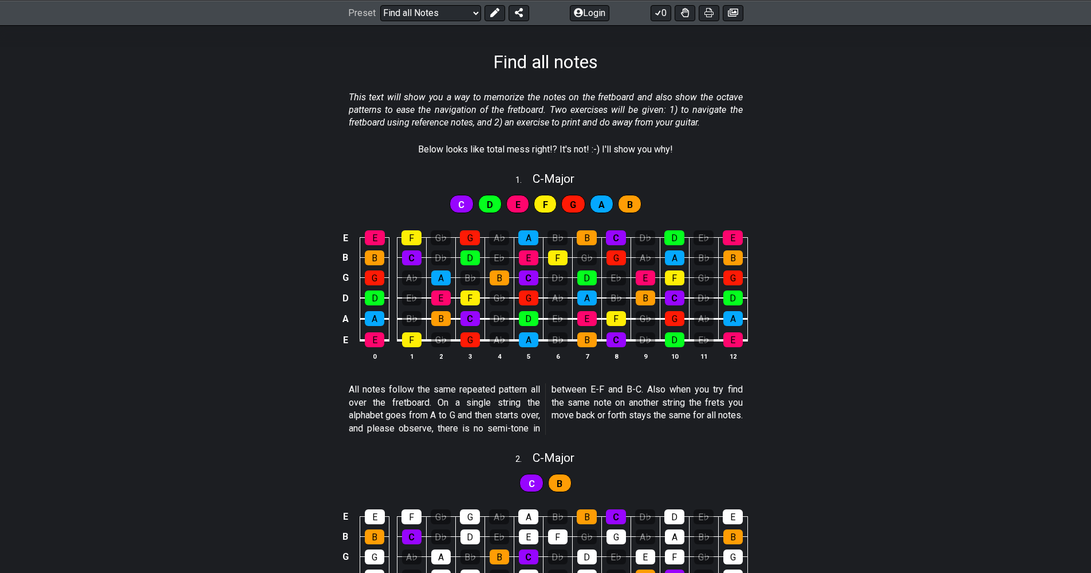
scroll to position [207, 0]
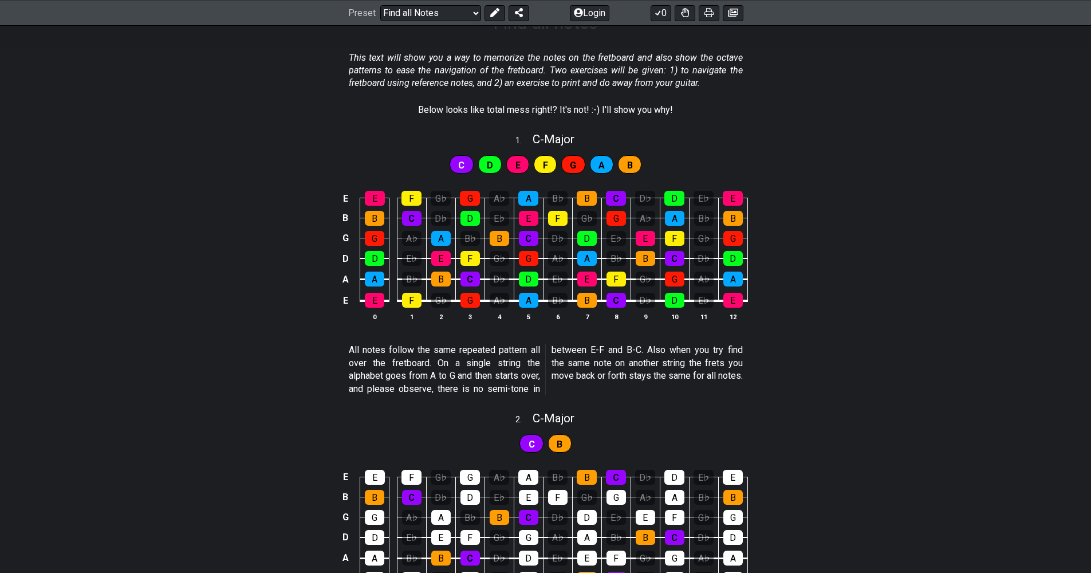
click at [287, 292] on div "E E F G♭ G A♭ A B♭ B C D♭ D E♭ E B B C D♭ D E♭ E F G♭ G A♭ A B♭ B G G A♭ A B♭ B…" at bounding box center [545, 256] width 1091 height 161
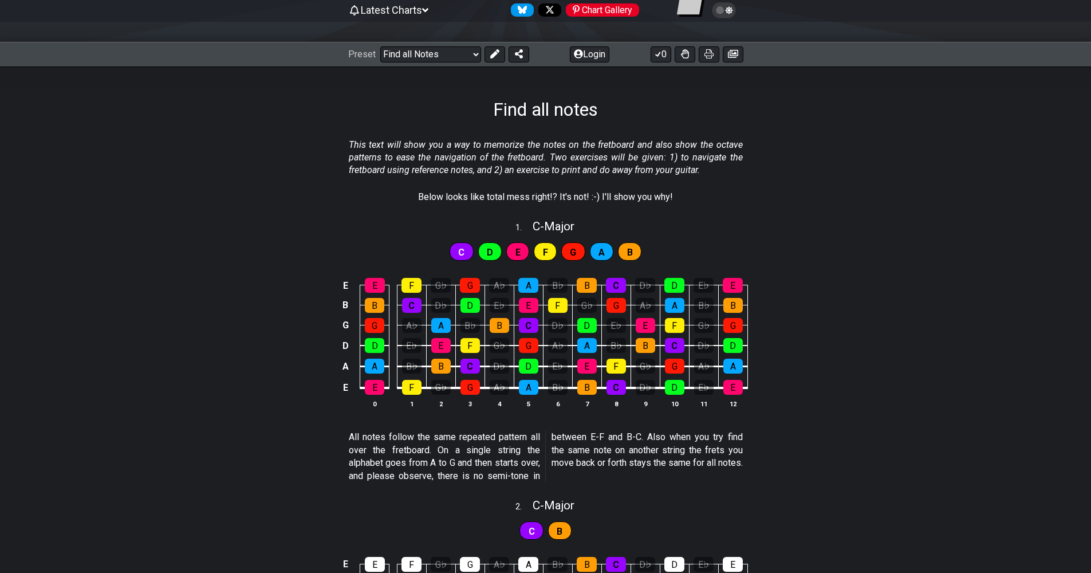
scroll to position [123, 0]
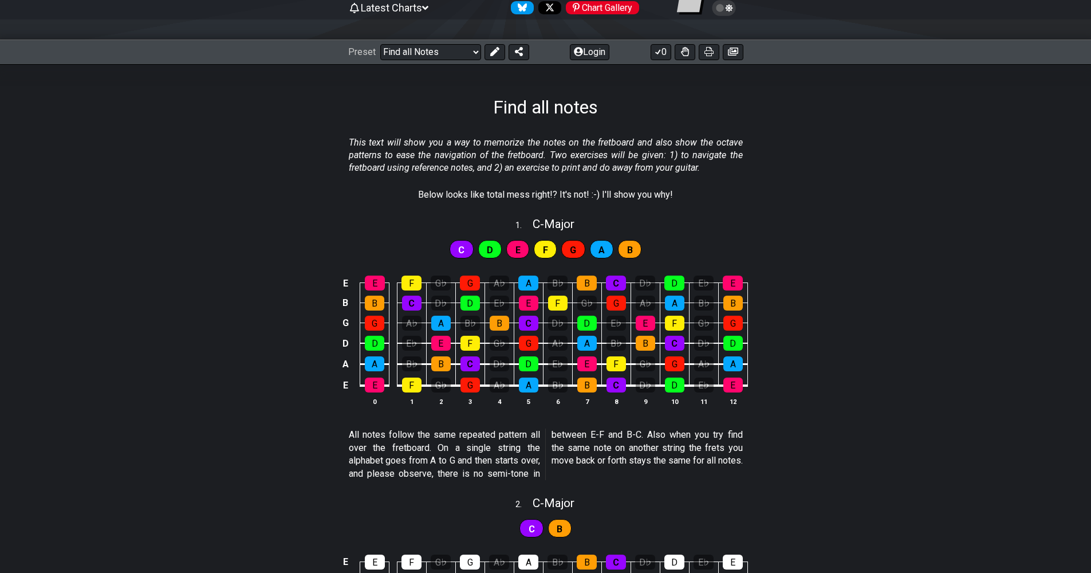
click at [292, 311] on div "E E F G♭ G A♭ A B♭ B C D♭ D E♭ E B B C D♭ D E♭ E F G♭ G A♭ A B♭ B G G A♭ A B♭ B…" at bounding box center [545, 341] width 1091 height 161
click at [559, 223] on span "C - Major" at bounding box center [554, 224] width 42 height 14
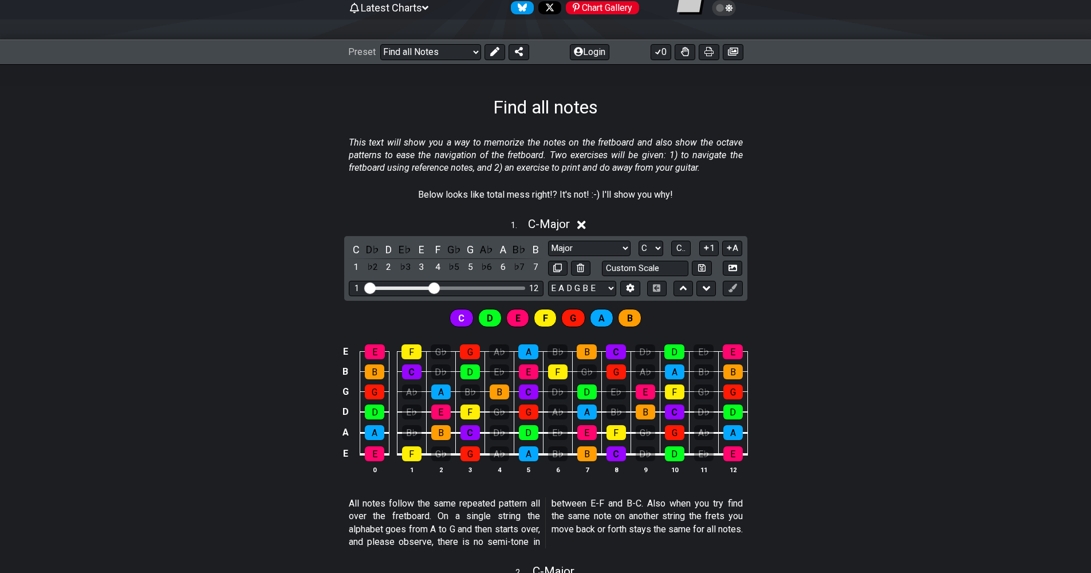
click at [786, 340] on div "E E F G♭ G A♭ A B♭ B C D♭ D E♭ E B B C D♭ D E♭ E F G♭ G A♭ A B♭ B G G A♭ A B♭ B…" at bounding box center [545, 409] width 1091 height 161
click at [784, 339] on div "E E F G♭ G A♭ A B♭ B C D♭ D E♭ E B B C D♭ D E♭ E F G♭ G A♭ A B♭ B G G A♭ A B♭ B…" at bounding box center [545, 409] width 1091 height 161
click at [782, 340] on div "E E F G♭ G A♭ A B♭ B C D♭ D E♭ E B B C D♭ D E♭ E F G♭ G A♭ A B♭ B G G A♭ A B♭ B…" at bounding box center [545, 409] width 1091 height 161
click at [864, 372] on div "E E F G♭ G A♭ A B♭ B C D♭ D E♭ E B B C D♭ D E♭ E F G♭ G A♭ A B♭ B G G A♭ A B♭ B…" at bounding box center [545, 409] width 1091 height 161
click at [860, 361] on div "E E F G♭ G A♭ A B♭ B C D♭ D E♭ E B B C D♭ D E♭ E F G♭ G A♭ A B♭ B G G A♭ A B♭ B…" at bounding box center [545, 409] width 1091 height 161
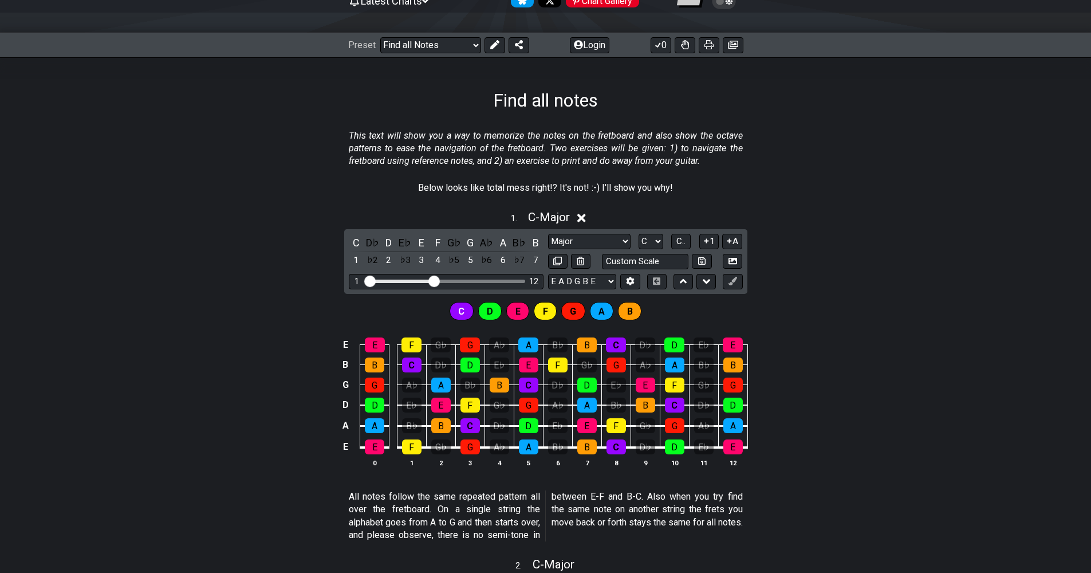
scroll to position [132, 0]
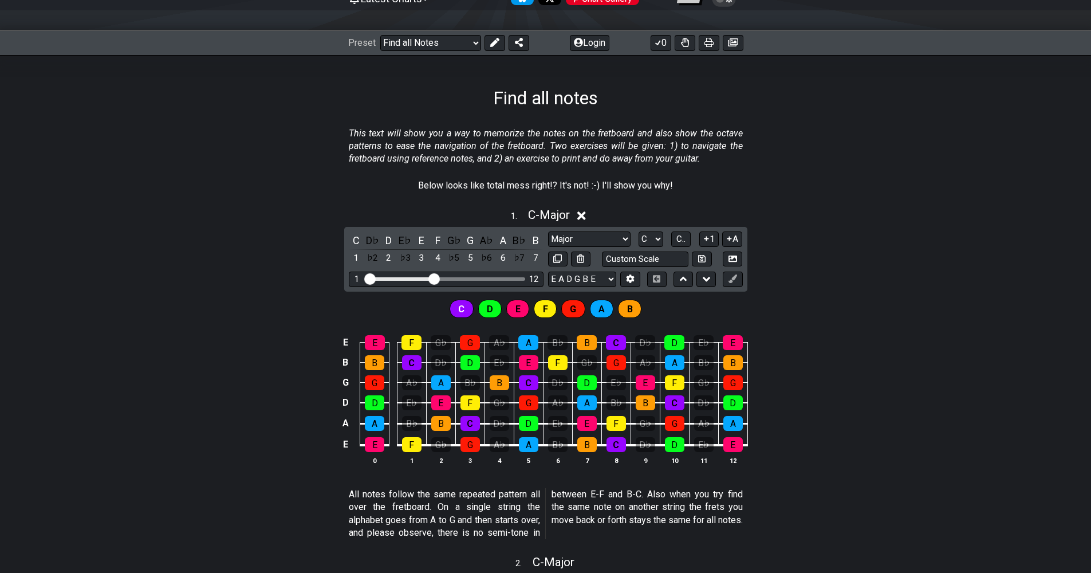
click at [871, 356] on div "E E F G♭ G A♭ A B♭ B C D♭ D E♭ E B B C D♭ D E♭ E F G♭ G A♭ A B♭ B G G A♭ A B♭ B…" at bounding box center [545, 400] width 1091 height 161
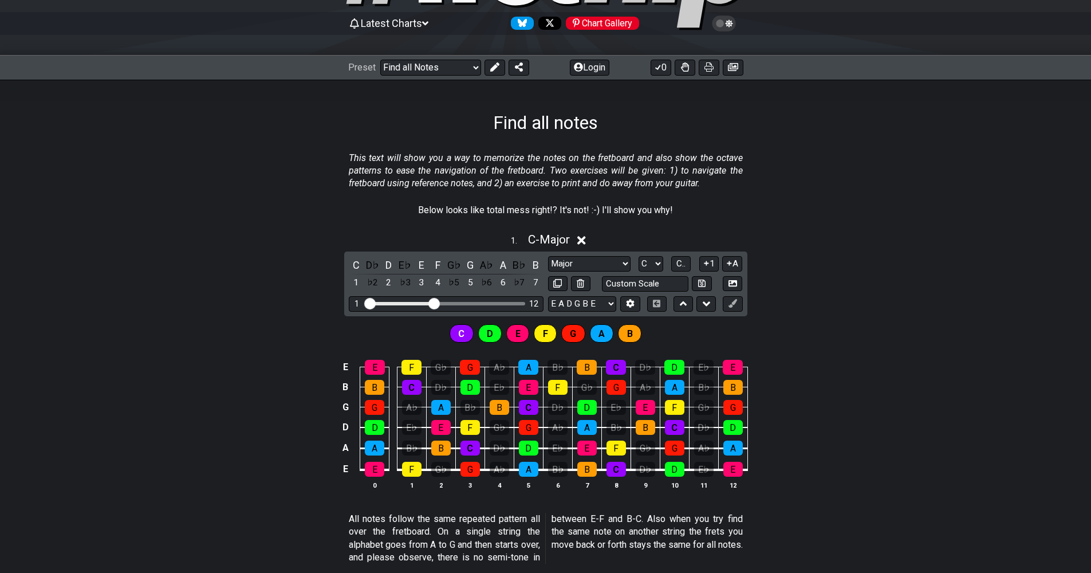
scroll to position [0, 0]
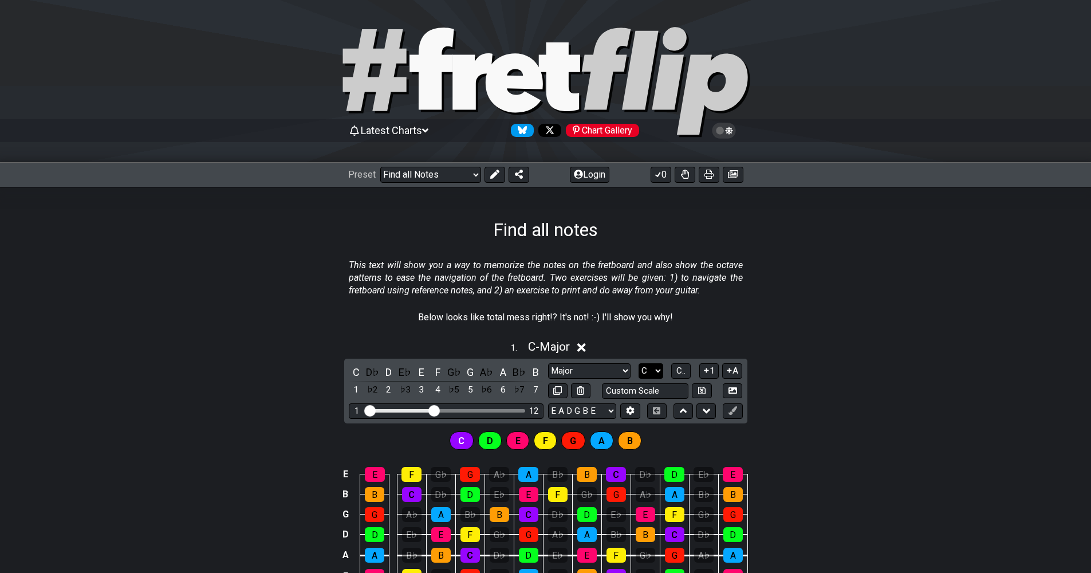
select select "D"
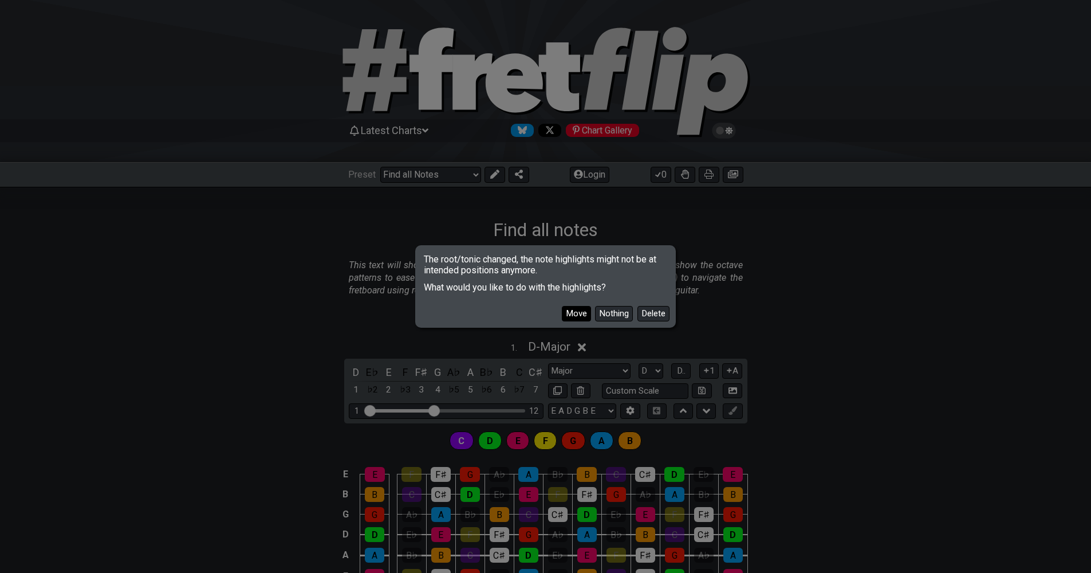
click at [579, 313] on button "Move" at bounding box center [576, 313] width 29 height 15
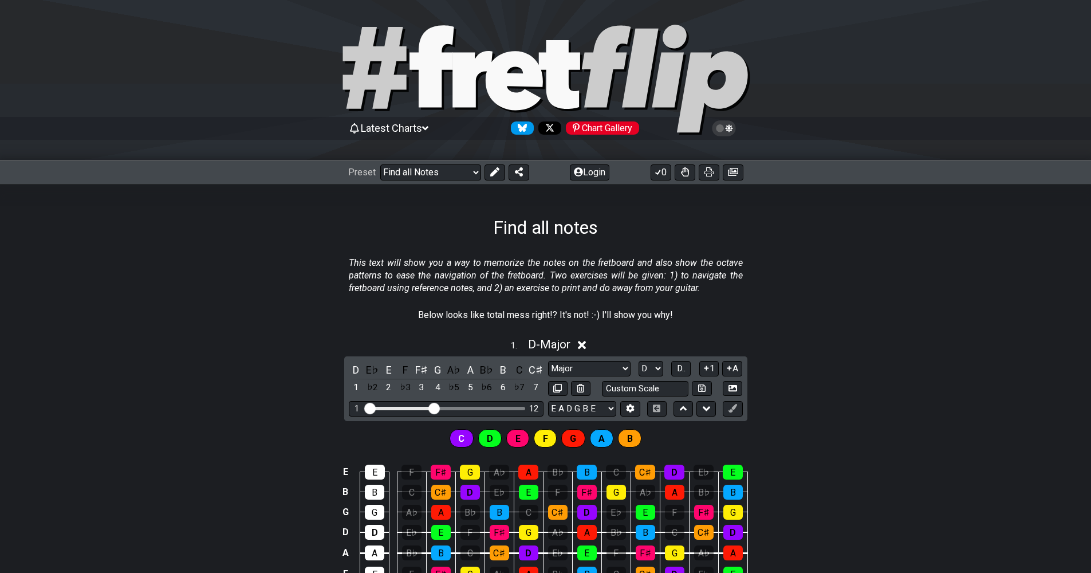
scroll to position [72, 0]
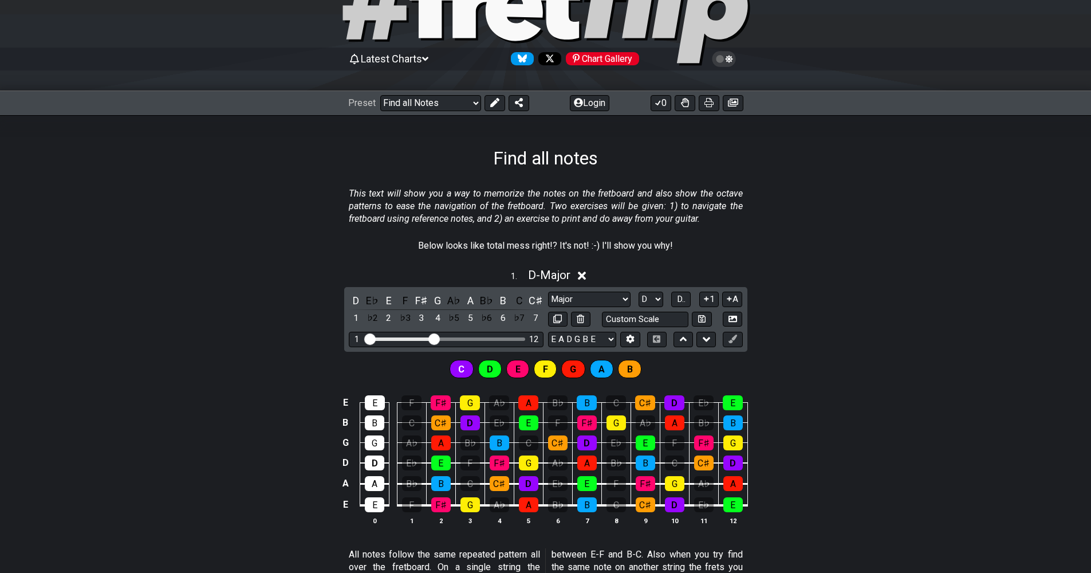
click at [777, 373] on div "C D E F G A B" at bounding box center [545, 366] width 1091 height 29
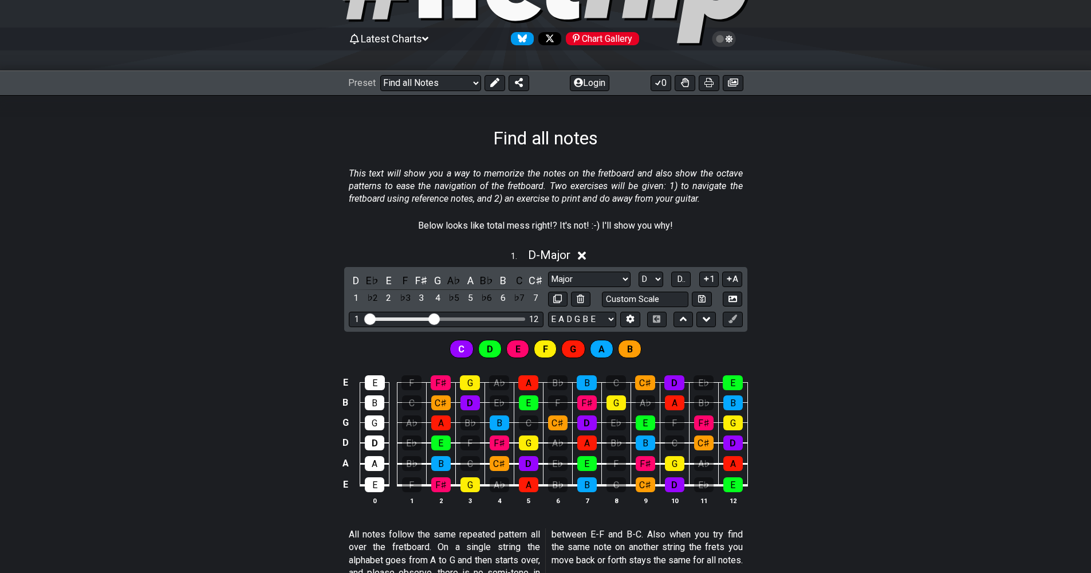
scroll to position [131, 0]
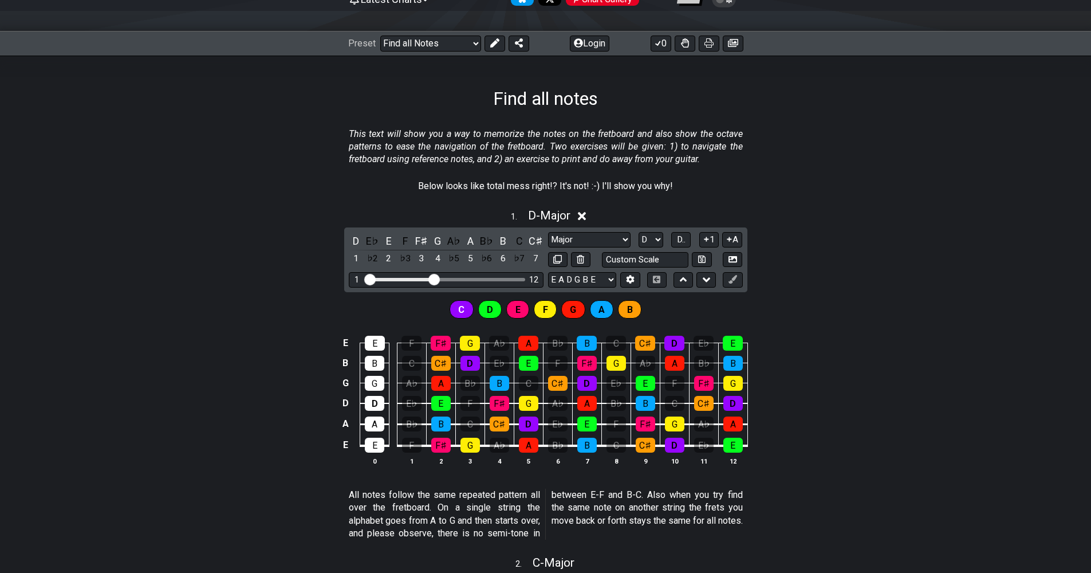
click at [612, 214] on div "1 . D - Major" at bounding box center [545, 213] width 1091 height 22
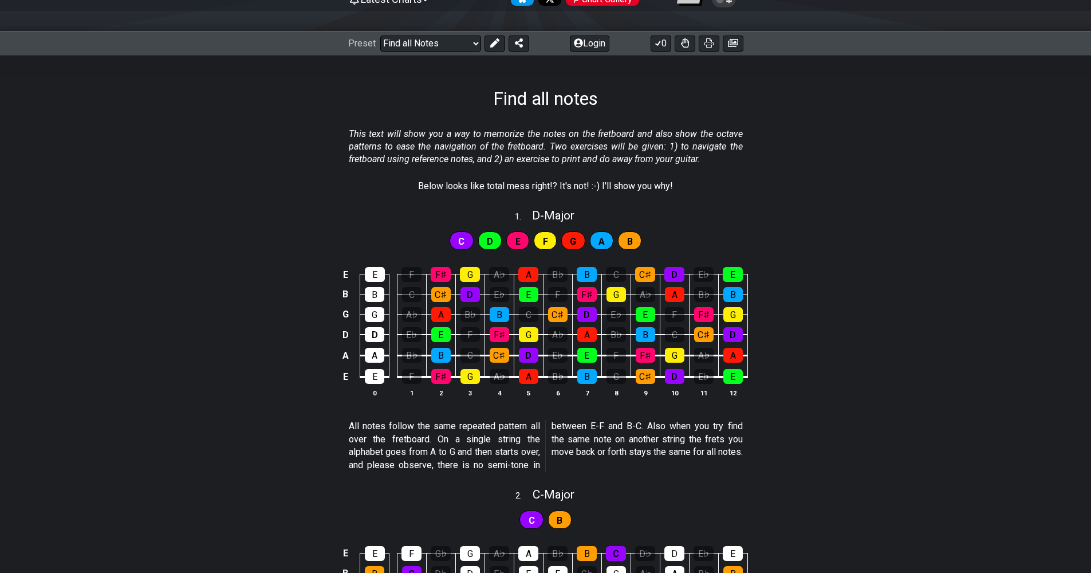
click at [809, 309] on div "E E F F♯ G A♭ A B♭ B C C♯ D E♭ E B B C C♯ D E♭ E F F♯ G A♭ A B♭ B G G A♭ A B♭ B…" at bounding box center [545, 332] width 1091 height 161
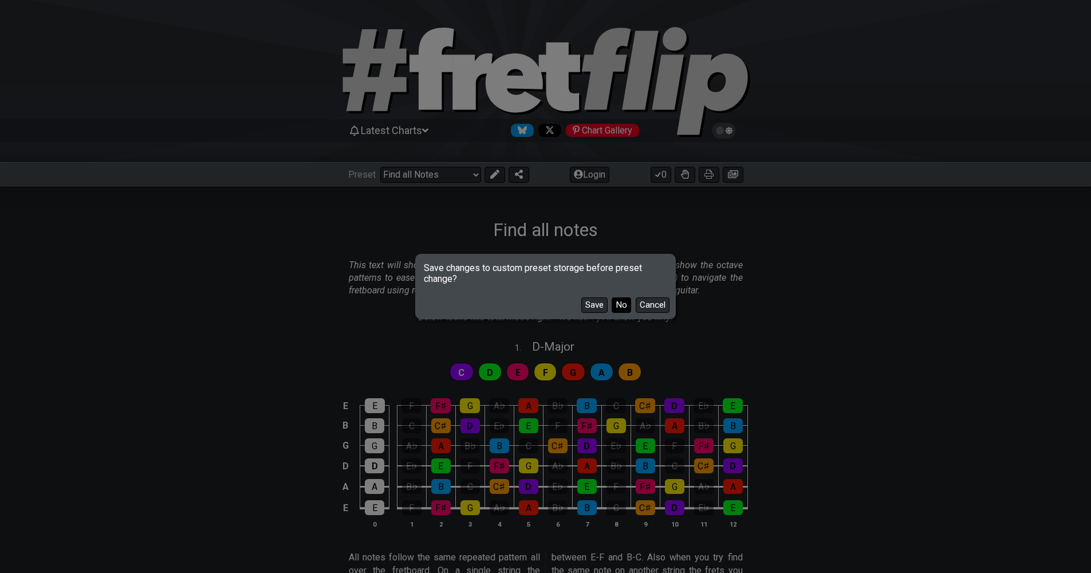
click at [617, 306] on button "No" at bounding box center [621, 304] width 19 height 15
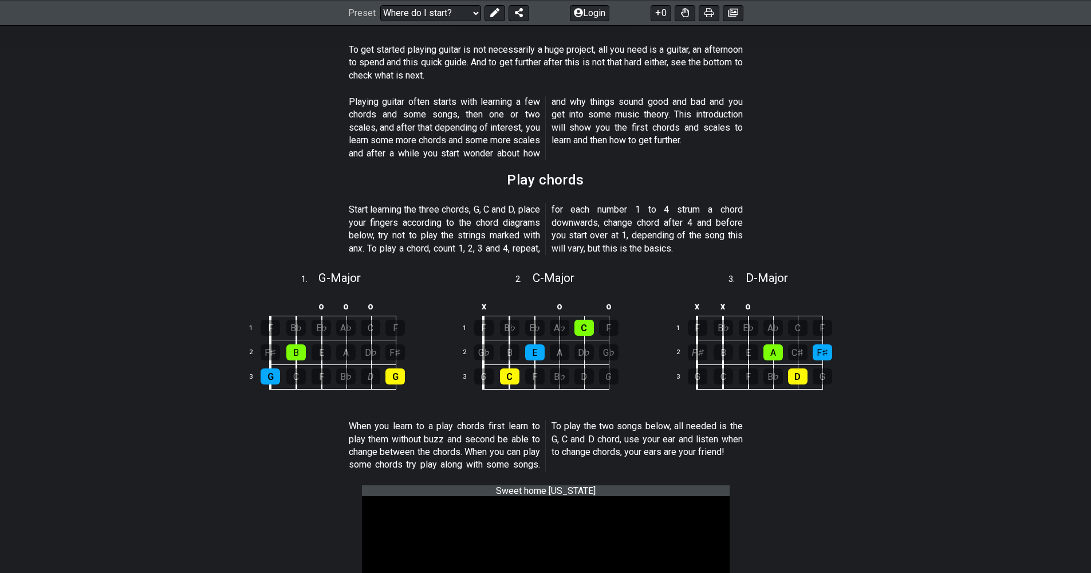
scroll to position [172, 0]
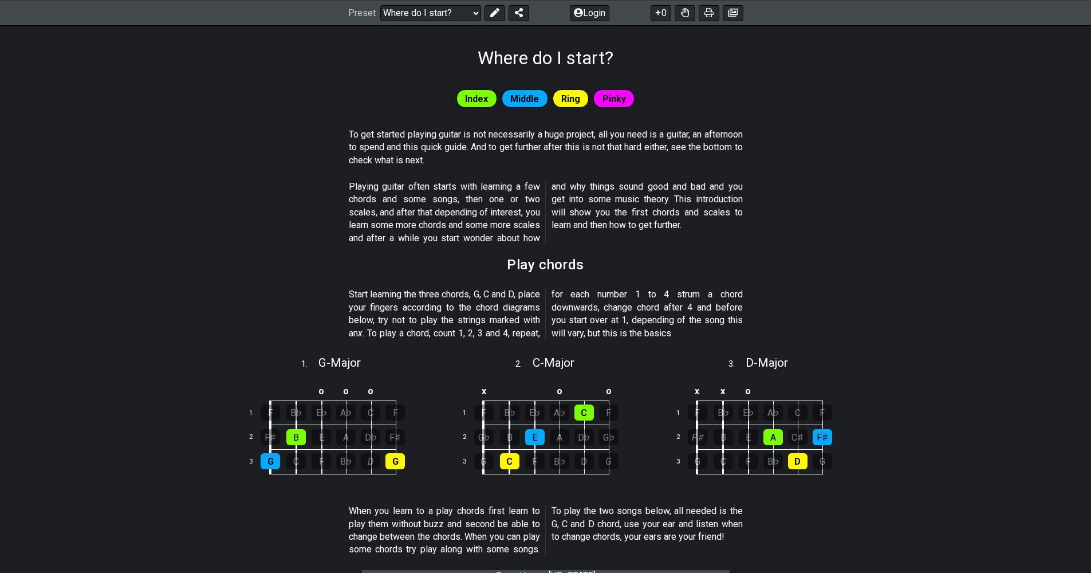
click at [612, 307] on p "Start learning the three chords, G, C and D, place your fingers according to th…" at bounding box center [546, 314] width 394 height 52
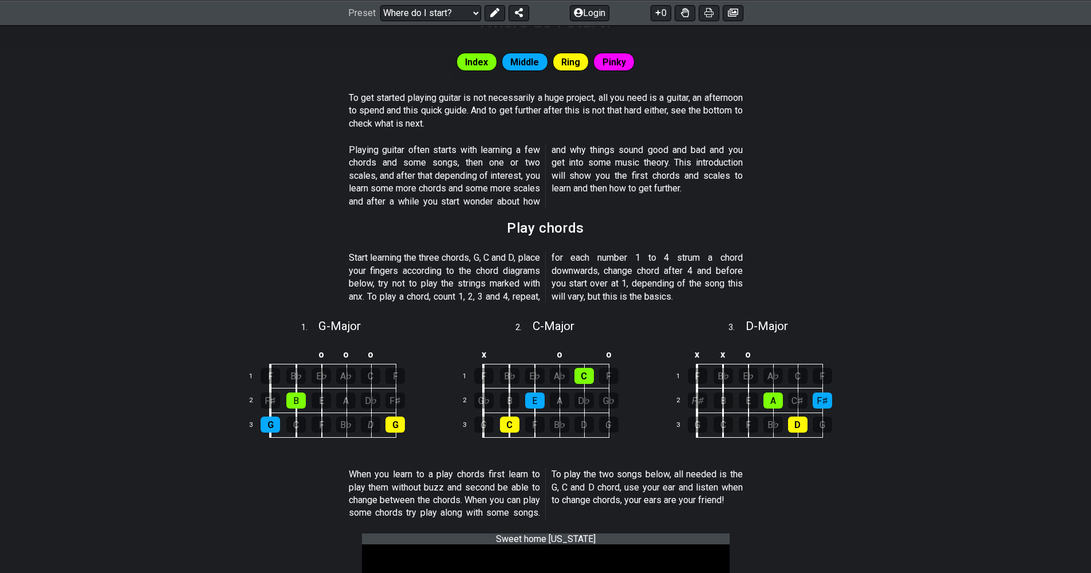
scroll to position [0, 0]
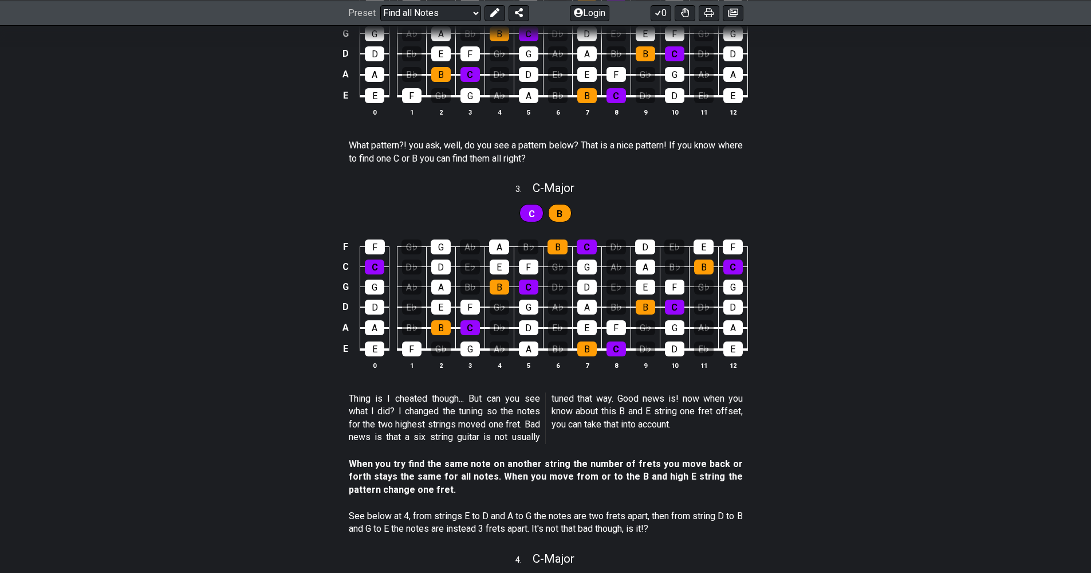
scroll to position [1045, 0]
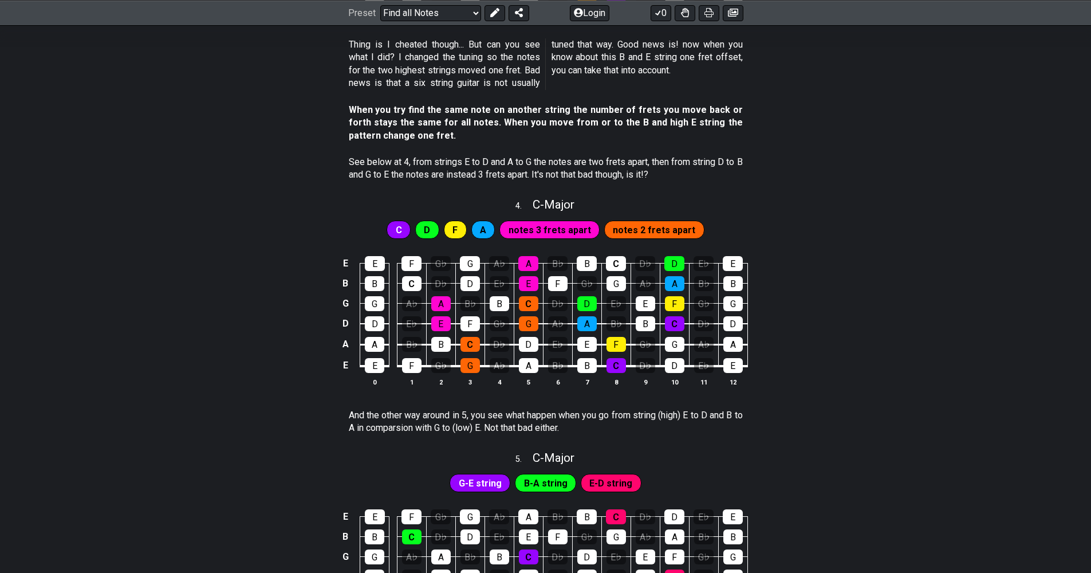
click at [647, 225] on span "notes 2 frets apart" at bounding box center [654, 230] width 82 height 17
click at [826, 295] on div "E E F G♭ G A♭ A B♭ B C D♭ D E♭ E B B C D♭ D E♭ E F G♭ G A♭ A B♭ B G G A♭ A B♭ B…" at bounding box center [545, 321] width 1091 height 161
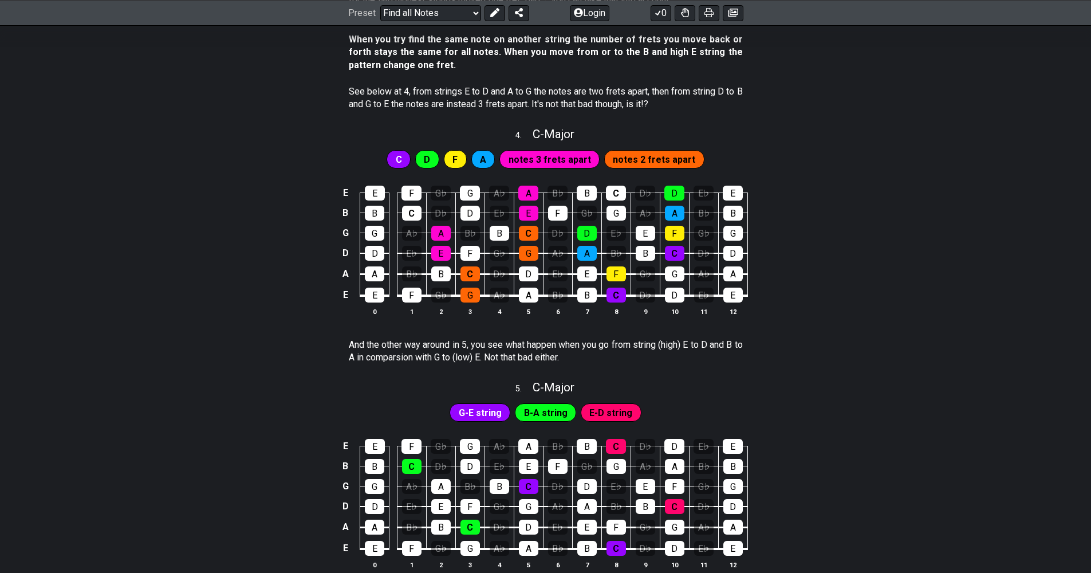
scroll to position [1331, 0]
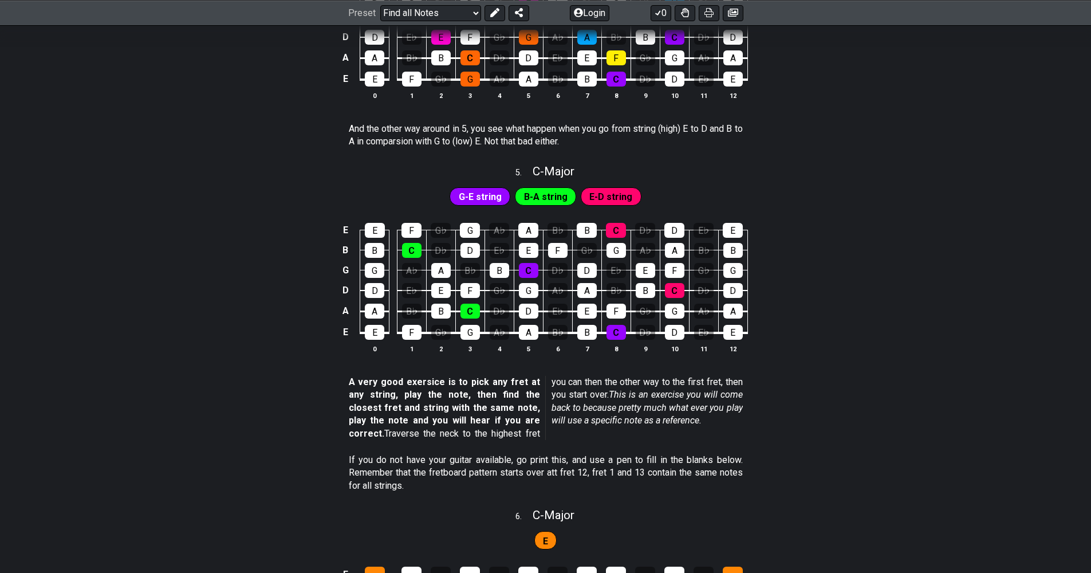
click at [761, 321] on div "E E F G♭ G A♭ A B♭ B C D♭ D E♭ E B B C D♭ D E♭ E F G♭ G A♭ A B♭ B G G A♭ A B♭ B…" at bounding box center [545, 288] width 1091 height 161
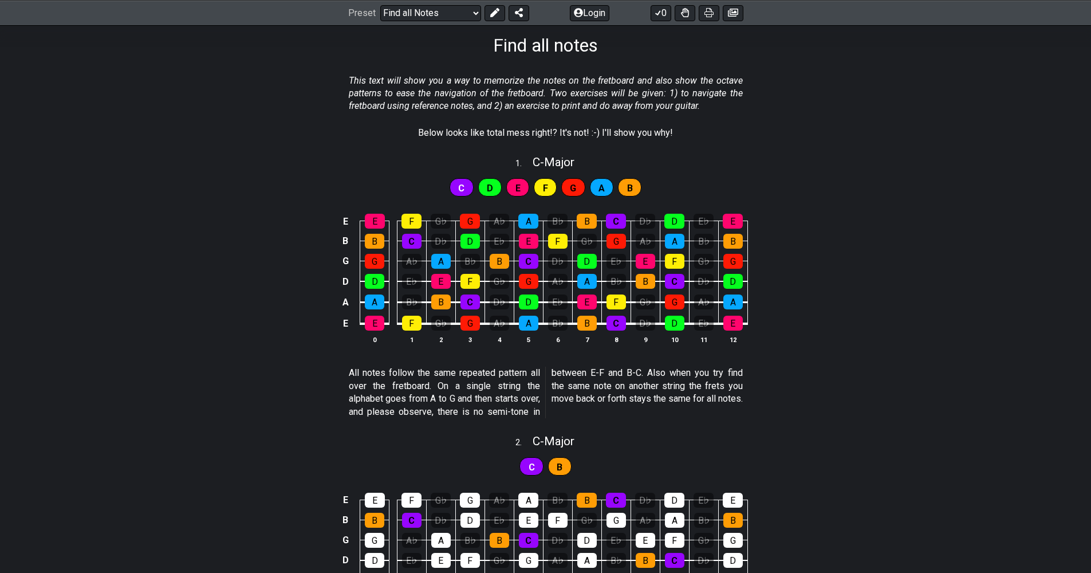
scroll to position [0, 0]
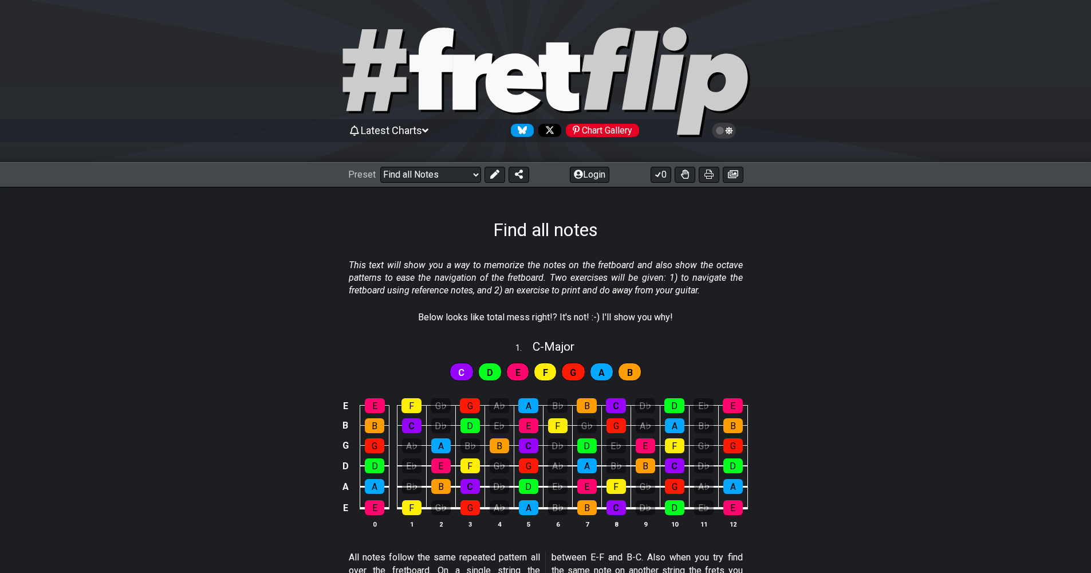
click at [419, 133] on span "Latest Charts" at bounding box center [391, 130] width 61 height 12
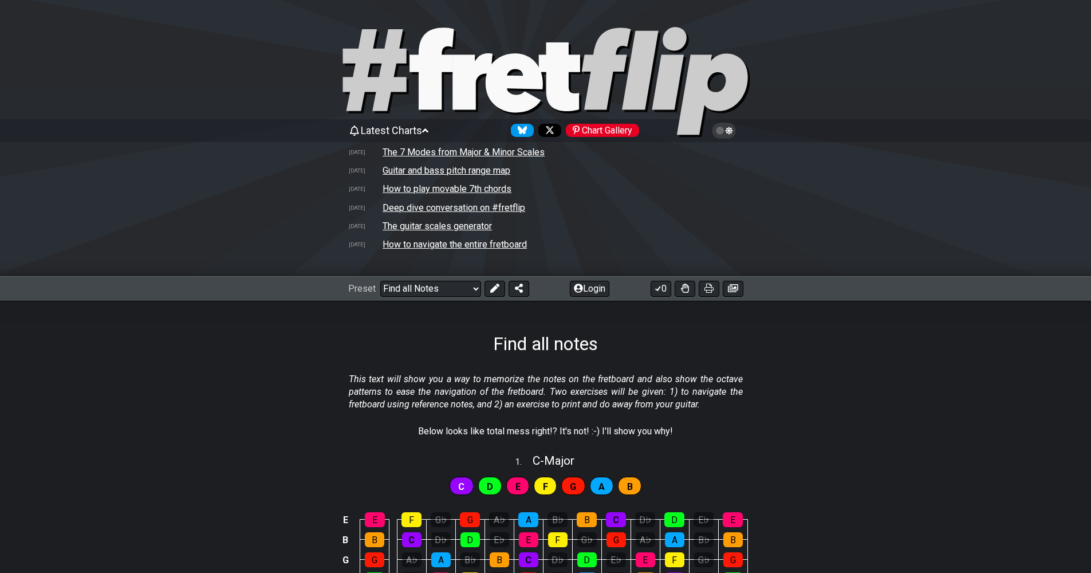
click at [450, 224] on td "The guitar scales generator" at bounding box center [437, 226] width 111 height 12
select select "/guitar-scales-generator"
select select "A"
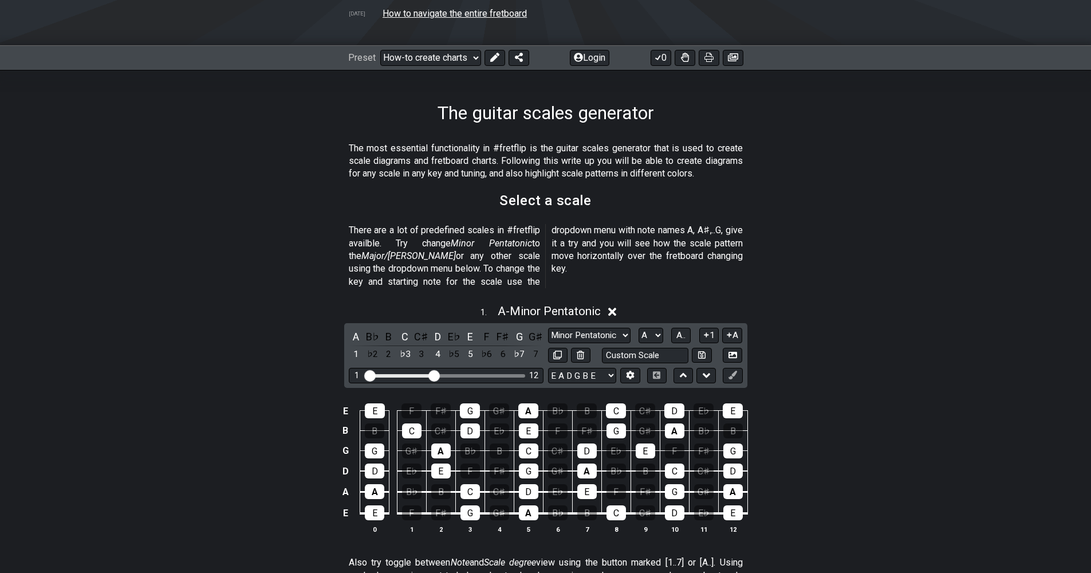
scroll to position [259, 0]
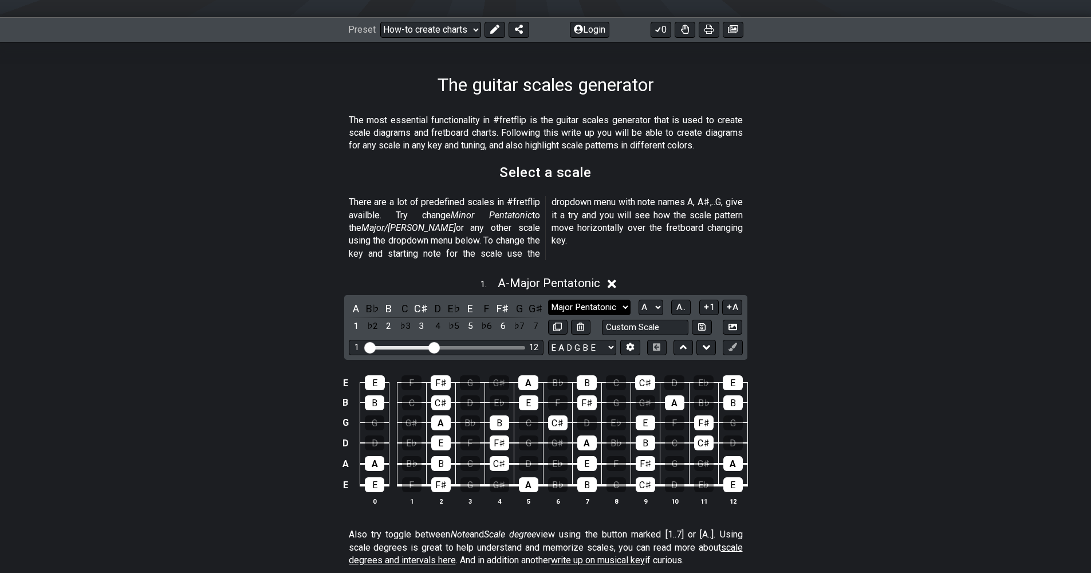
select select "Major"
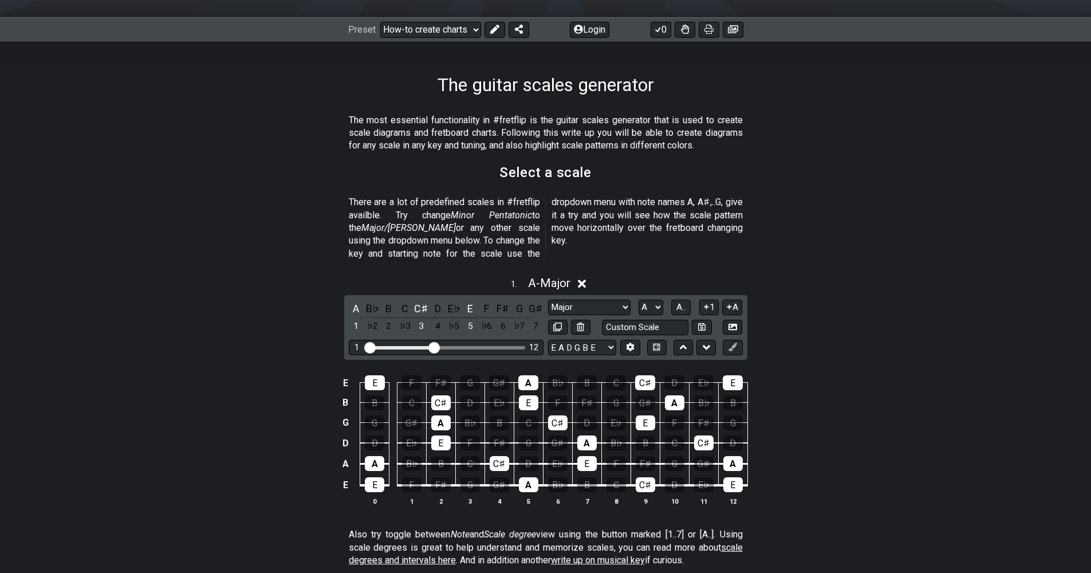
click at [804, 428] on div "E E F F♯ G G♯ A B♭ B C C♯ D E♭ E B B C C♯ D E♭ E F F♯ G G♯ A B♭ B G G G♯ A B♭ B…" at bounding box center [545, 440] width 1091 height 161
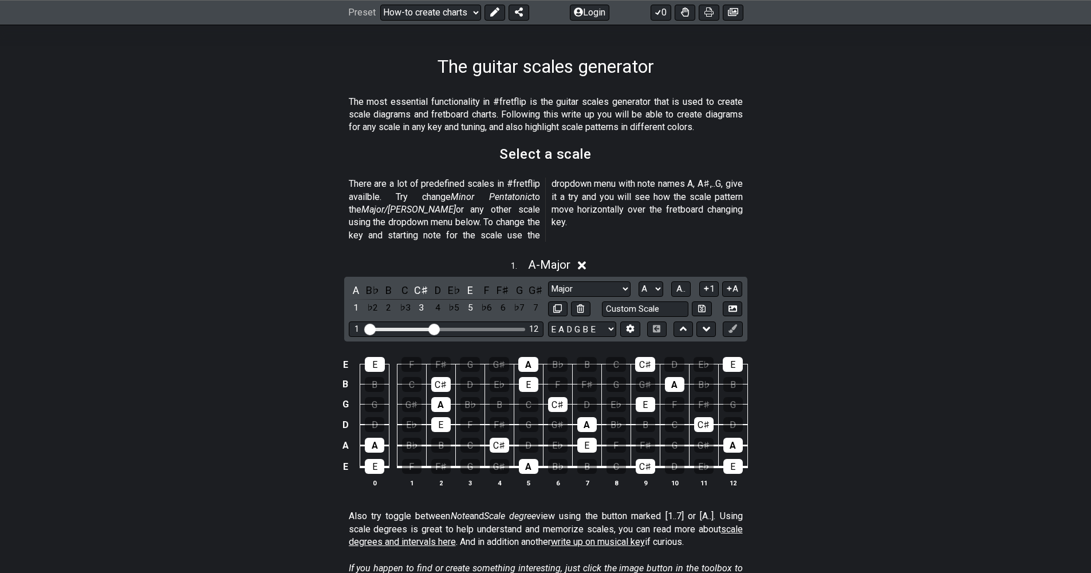
scroll to position [309, 0]
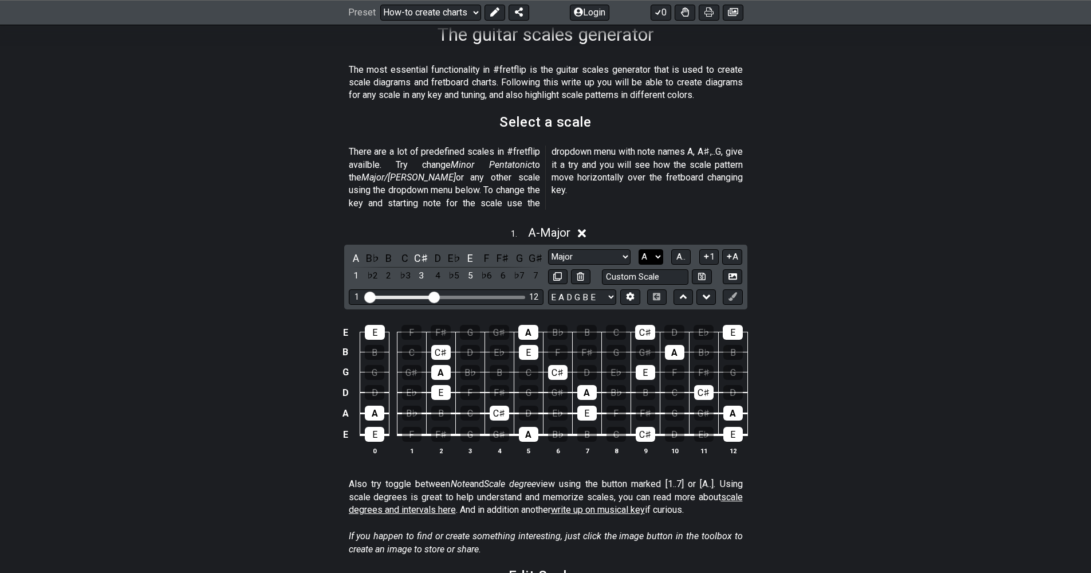
select select "C"
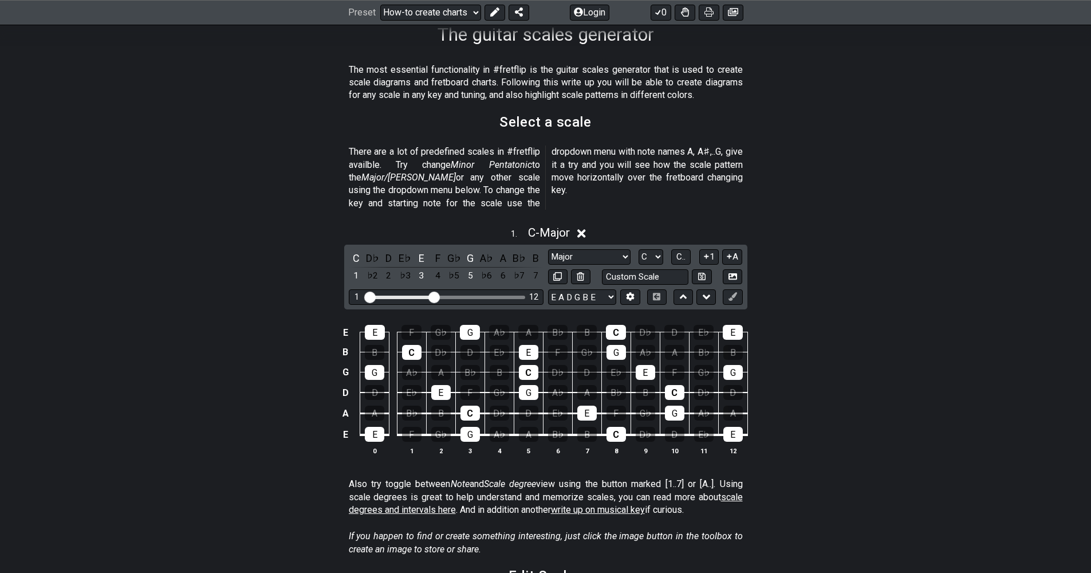
click at [849, 372] on div "E E F G♭ G A♭ A B♭ B C D♭ D E♭ E B B C D♭ D E♭ E F G♭ G A♭ A B♭ B G G A♭ A B♭ B…" at bounding box center [545, 390] width 1091 height 161
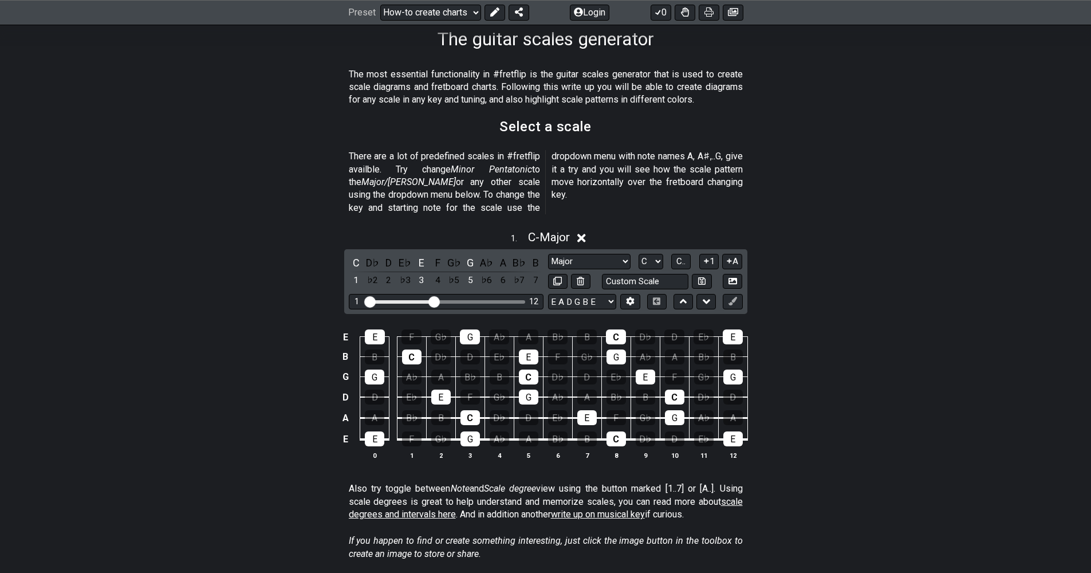
scroll to position [0, 0]
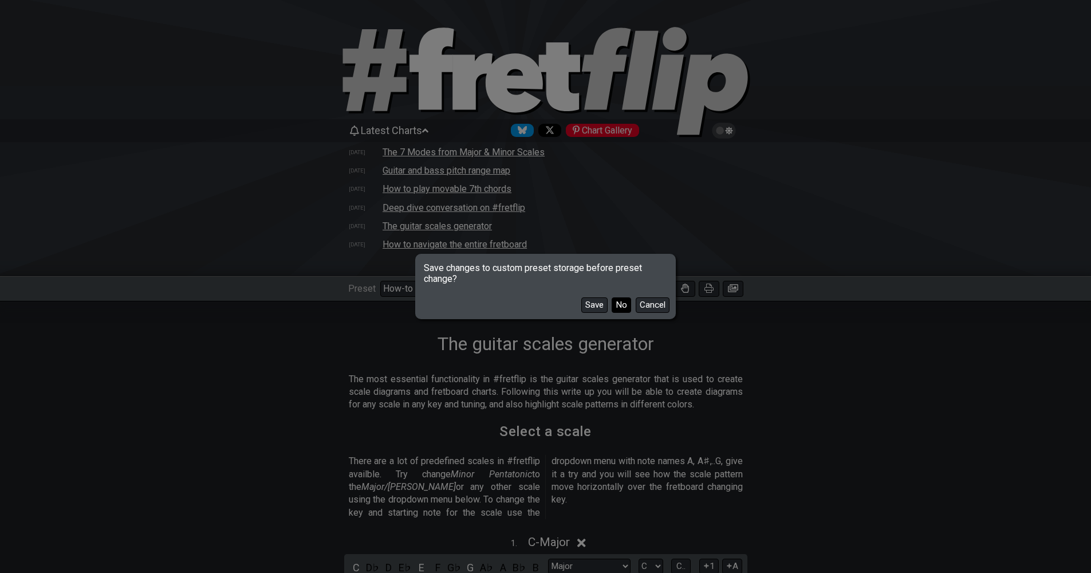
click at [619, 306] on button "No" at bounding box center [621, 304] width 19 height 15
select select "/template"
select select "A"
select select "Root"
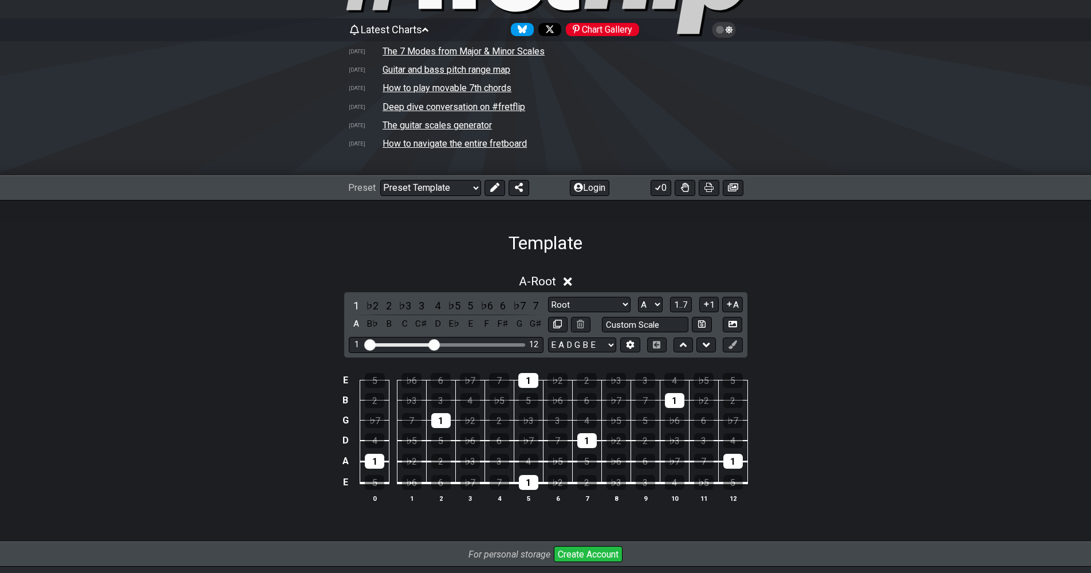
scroll to position [205, 0]
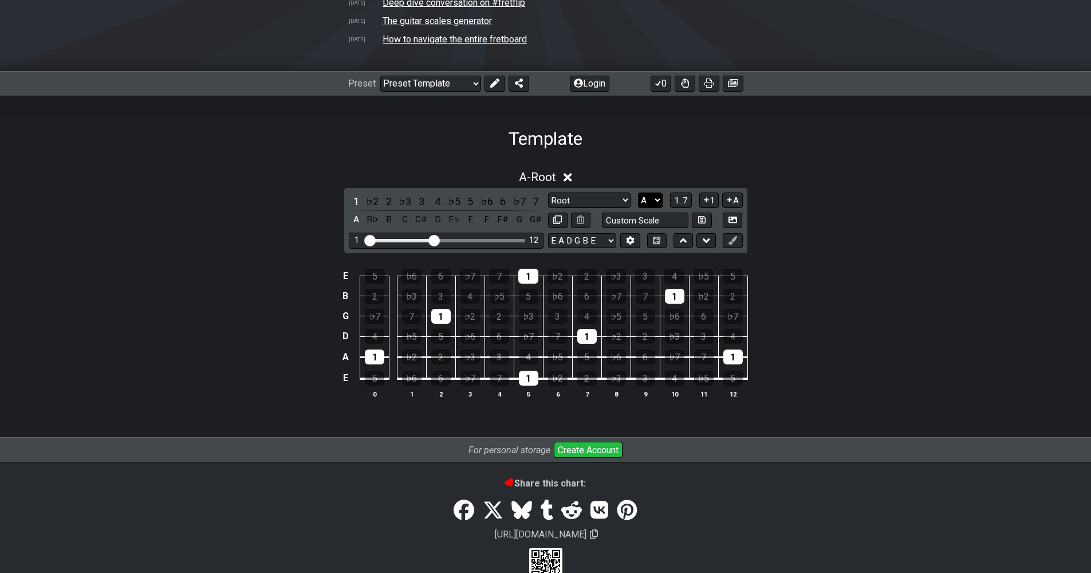
select select "C"
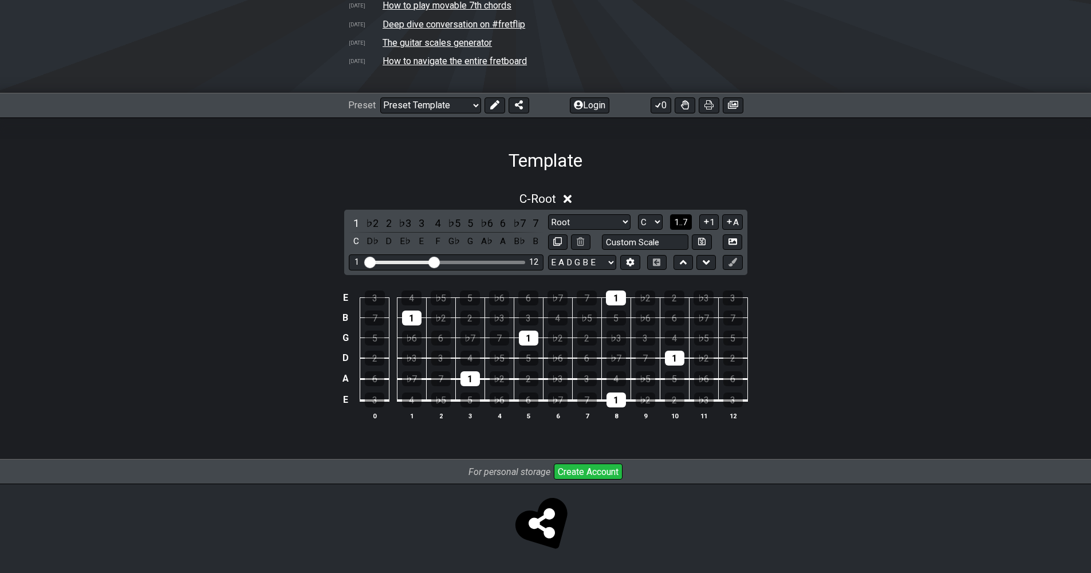
click at [686, 222] on span "1..7" at bounding box center [681, 222] width 14 height 10
click at [355, 225] on div "C" at bounding box center [356, 222] width 15 height 15
click at [356, 225] on div "C" at bounding box center [356, 222] width 15 height 15
click at [687, 225] on button "..." at bounding box center [680, 221] width 19 height 15
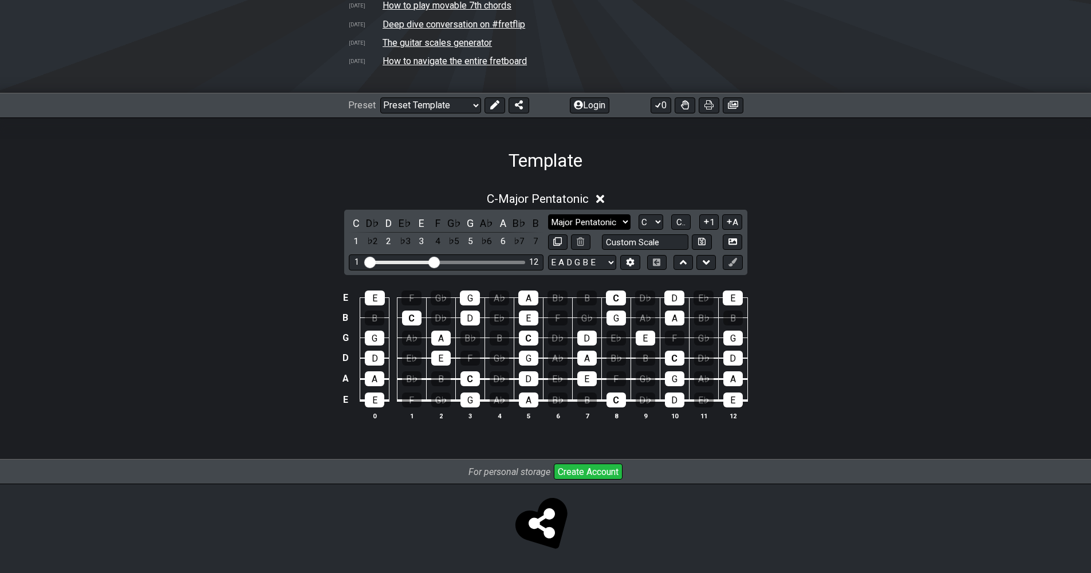
select select "Major Blues"
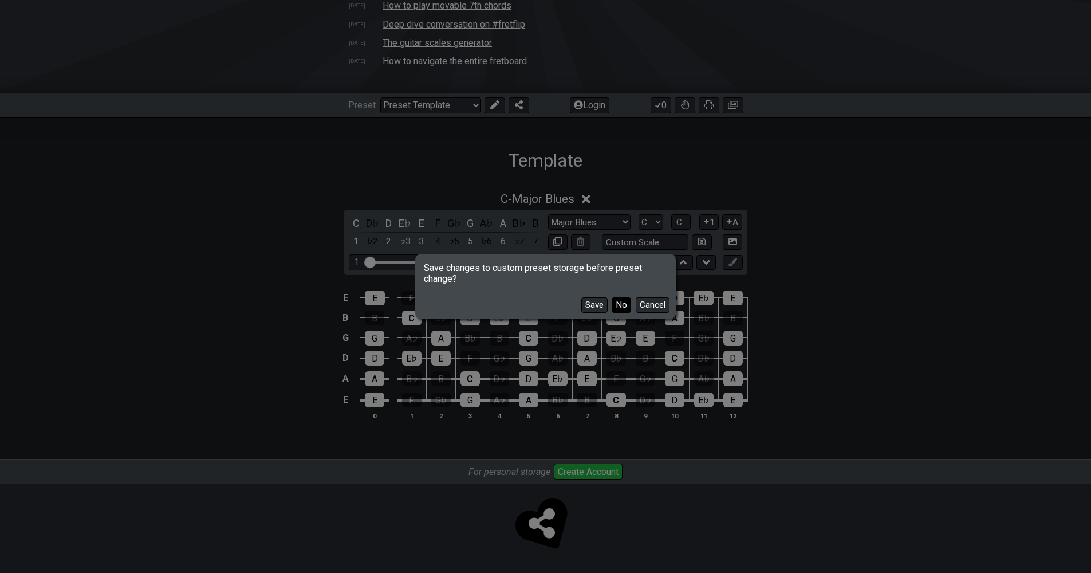
click at [620, 307] on button "No" at bounding box center [621, 304] width 19 height 15
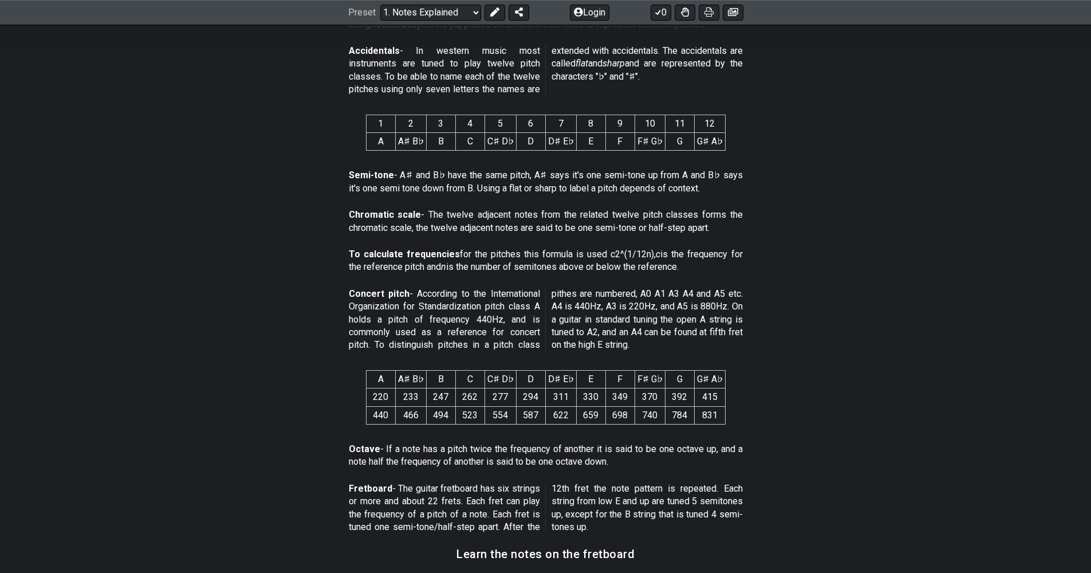
scroll to position [1122, 0]
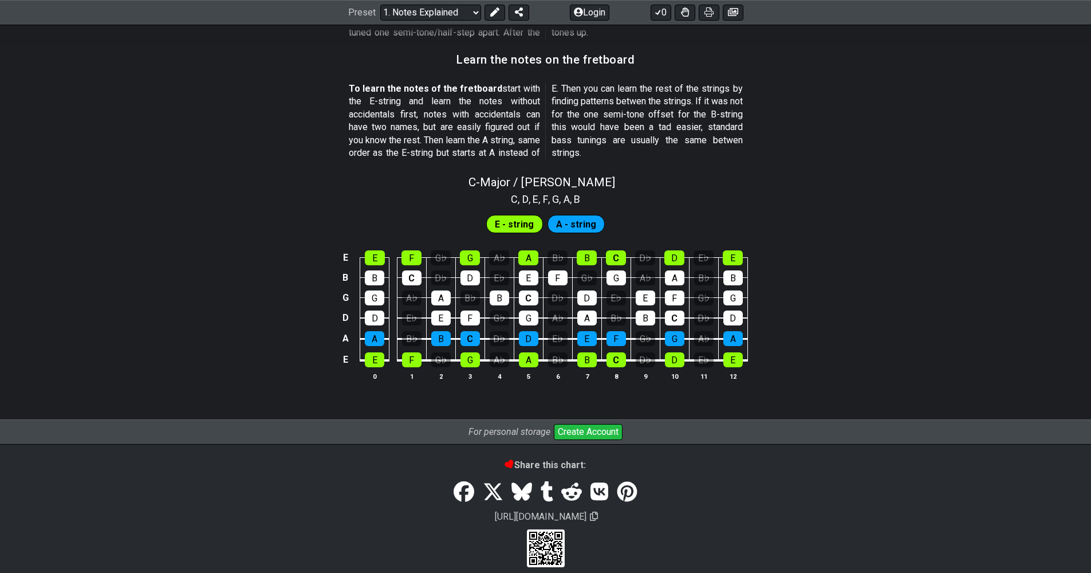
click at [827, 308] on div "E E F G♭ G A♭ A B♭ B C D♭ D E♭ E B B C D♭ D E♭ E F G♭ G A♭ A B♭ B G G A♭ A B♭ B…" at bounding box center [545, 315] width 1091 height 161
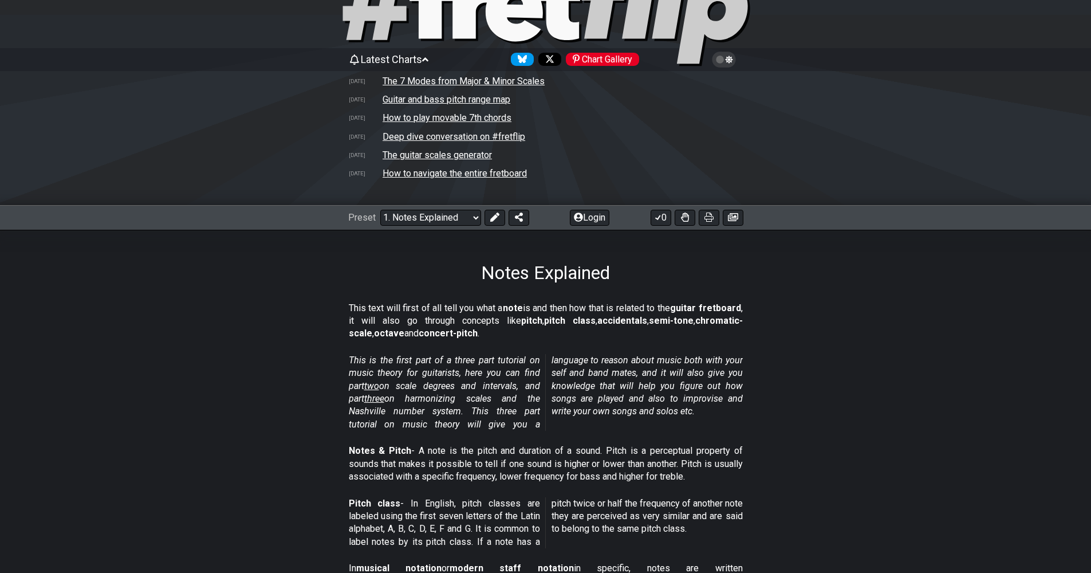
scroll to position [0, 0]
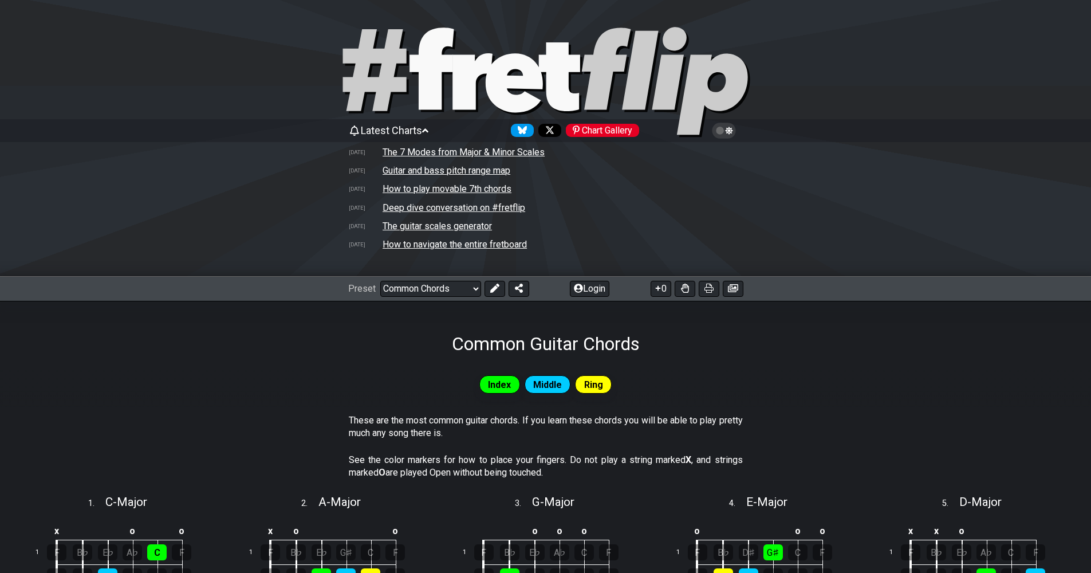
select select "/guitar-scales"
select select "C"
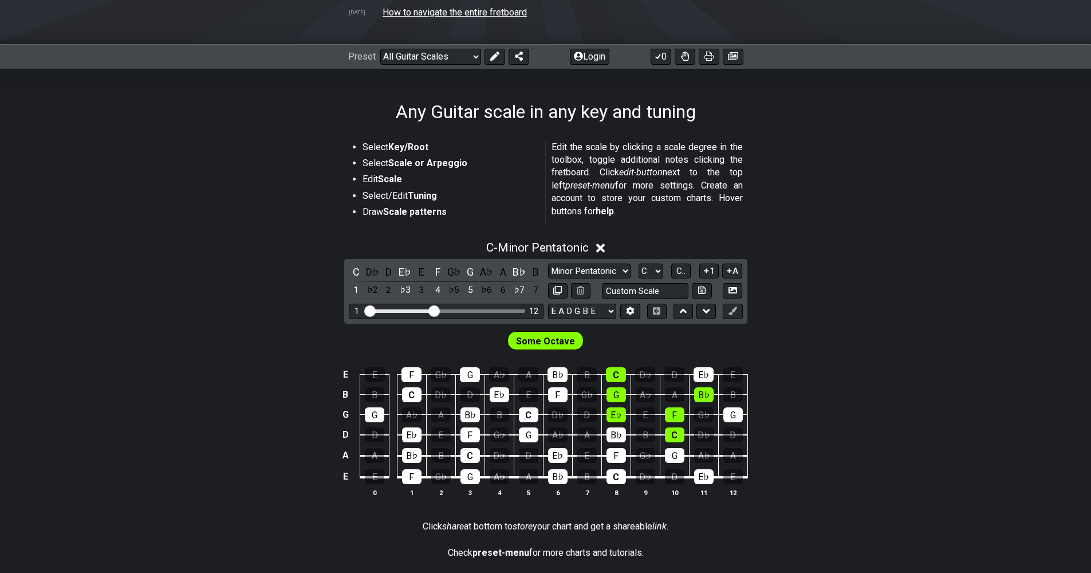
scroll to position [258, 0]
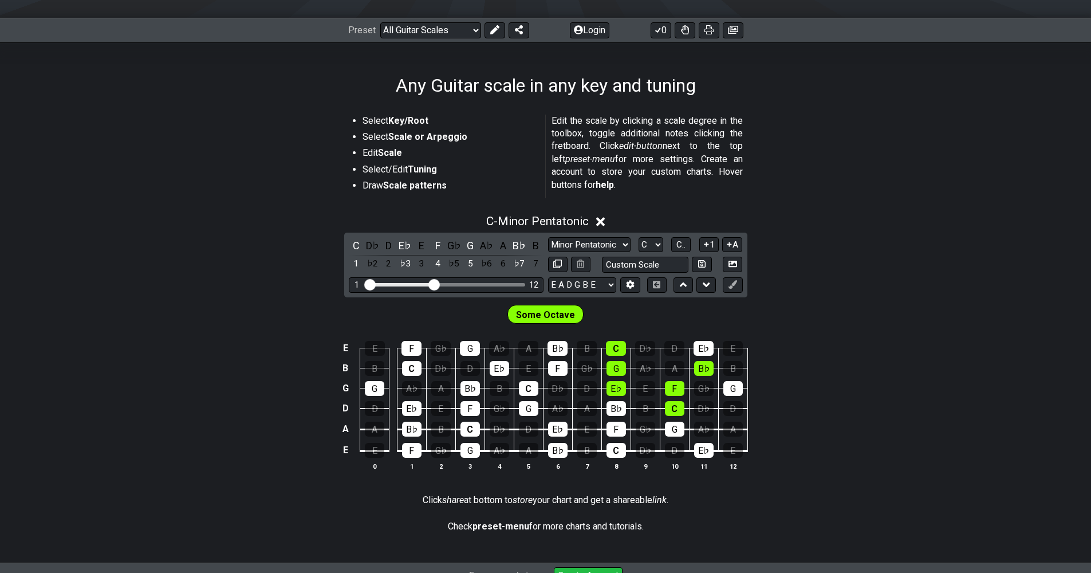
click at [839, 389] on div "E E F G♭ G A♭ A B♭ B C D♭ D E♭ E B B C D♭ D E♭ E F G♭ G A♭ A B♭ B G G A♭ A B♭ B…" at bounding box center [545, 406] width 1091 height 161
select select "Major / [PERSON_NAME]"
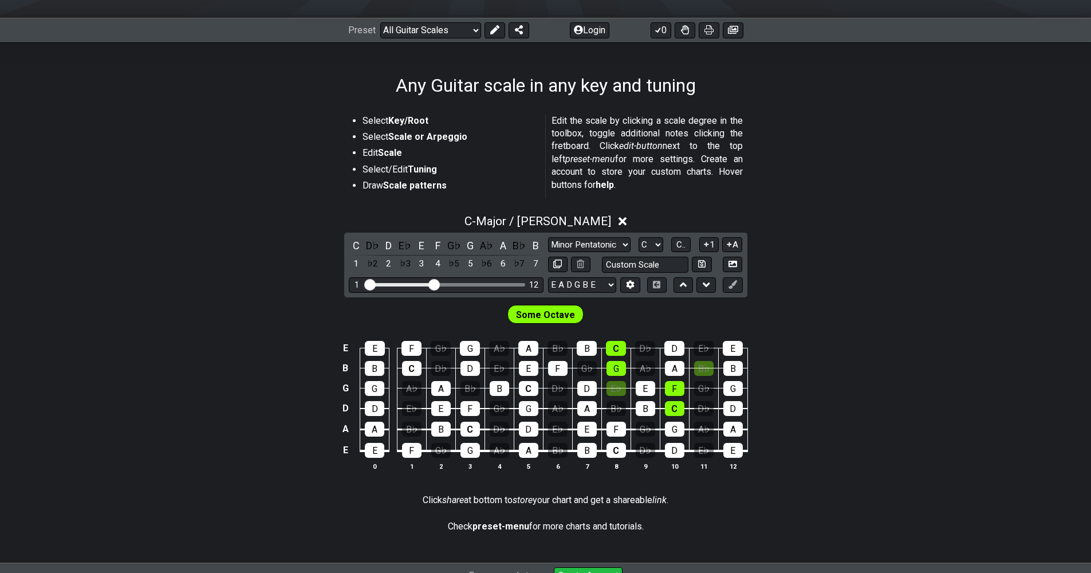
click at [789, 342] on div "E E F G♭ G A♭ A B♭ B C D♭ D E♭ E B B C D♭ D E♭ E F G♭ G A♭ A B♭ B G G A♭ A B♭ B…" at bounding box center [545, 406] width 1091 height 161
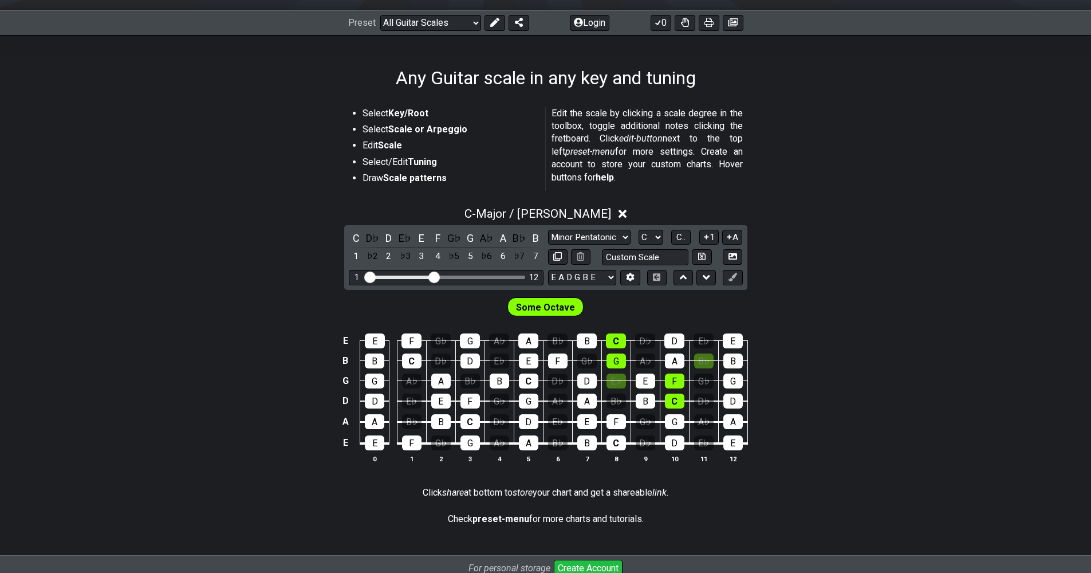
scroll to position [268, 0]
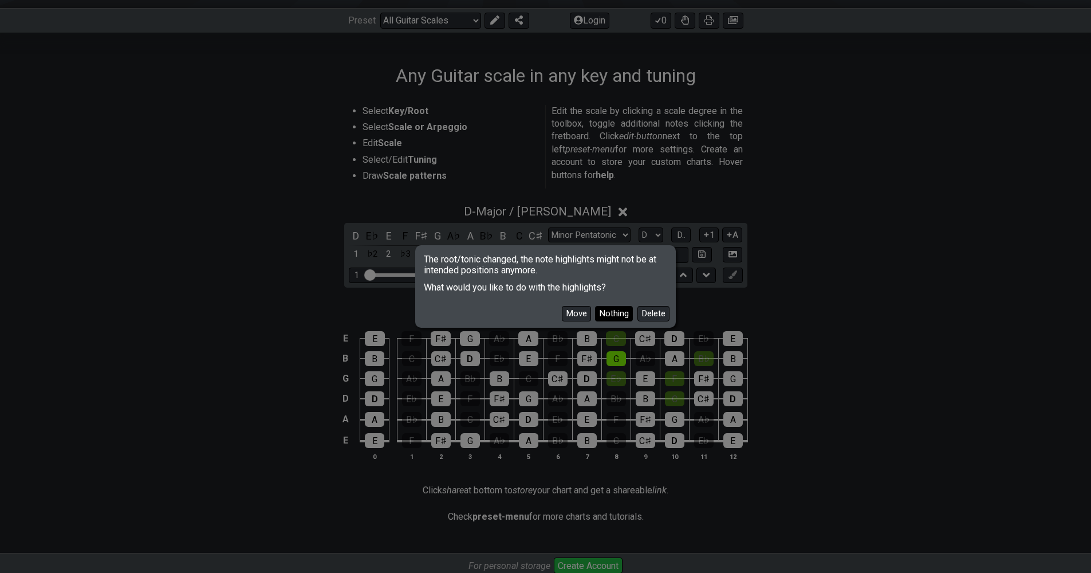
click at [622, 313] on button "Nothing" at bounding box center [614, 313] width 38 height 15
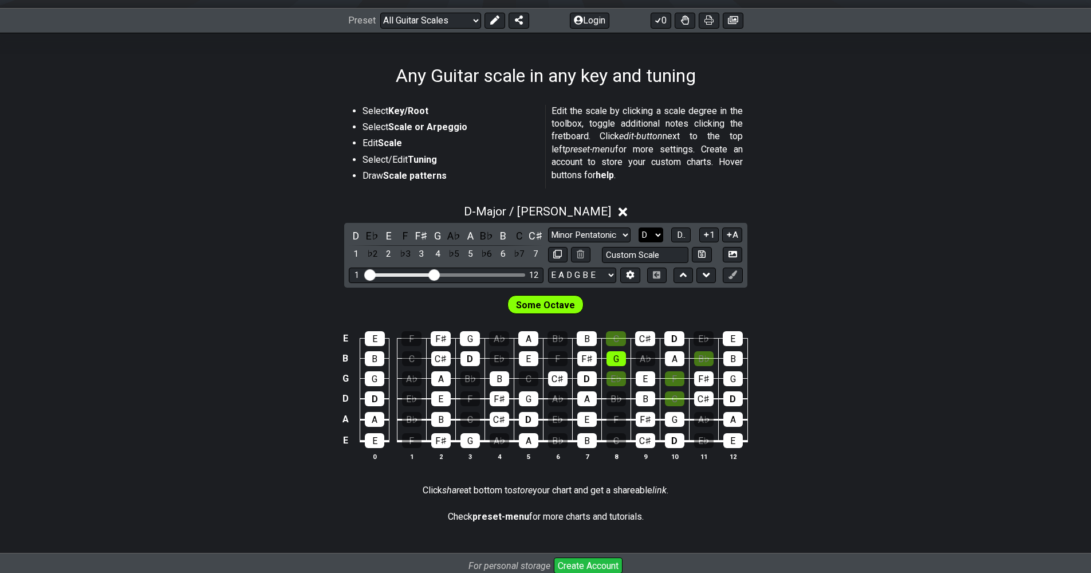
select select "F"
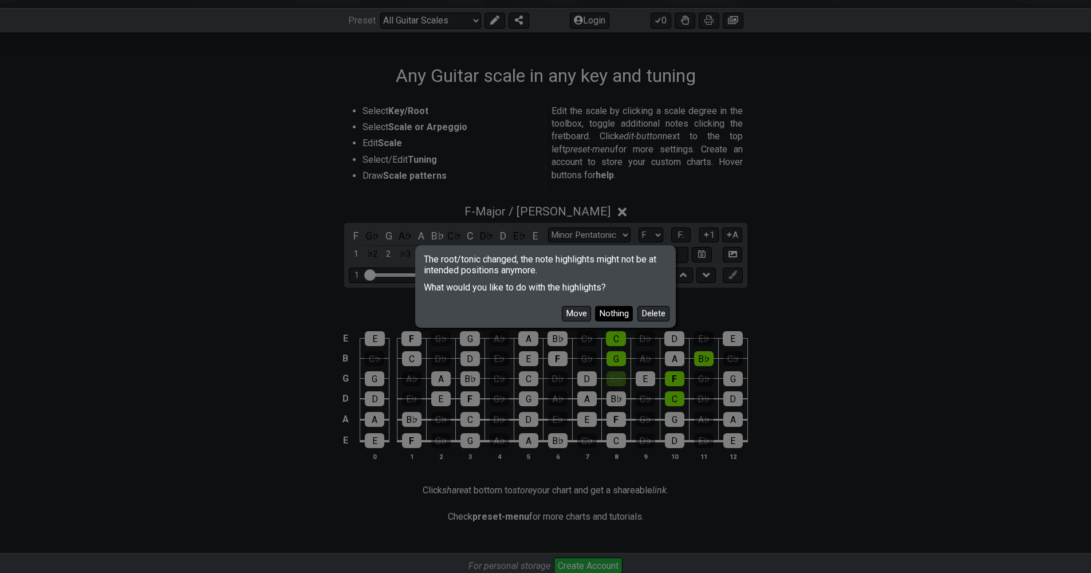
click at [614, 310] on button "Nothing" at bounding box center [614, 313] width 38 height 15
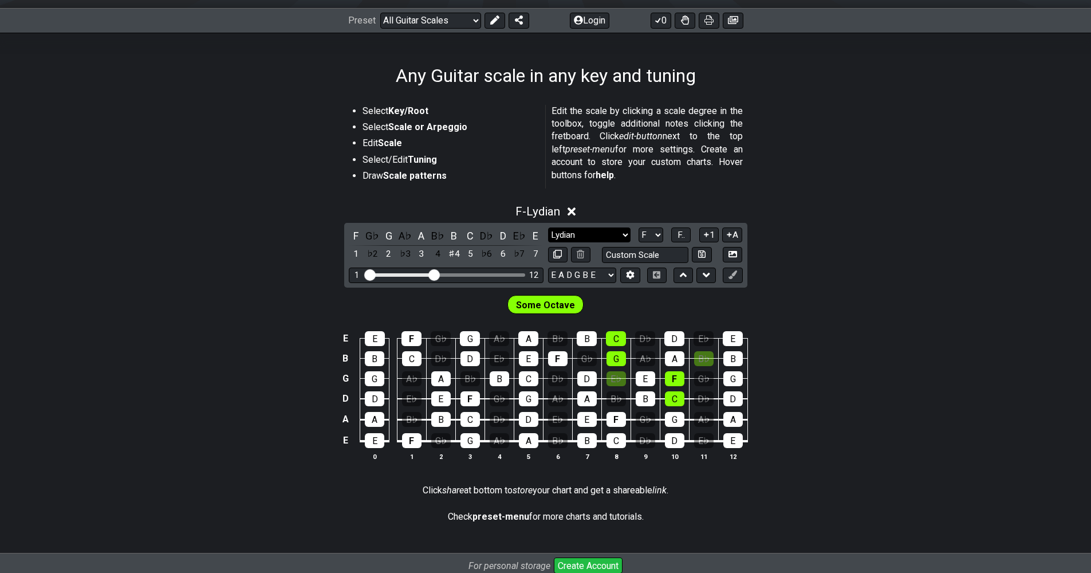
select select "Major / [PERSON_NAME]"
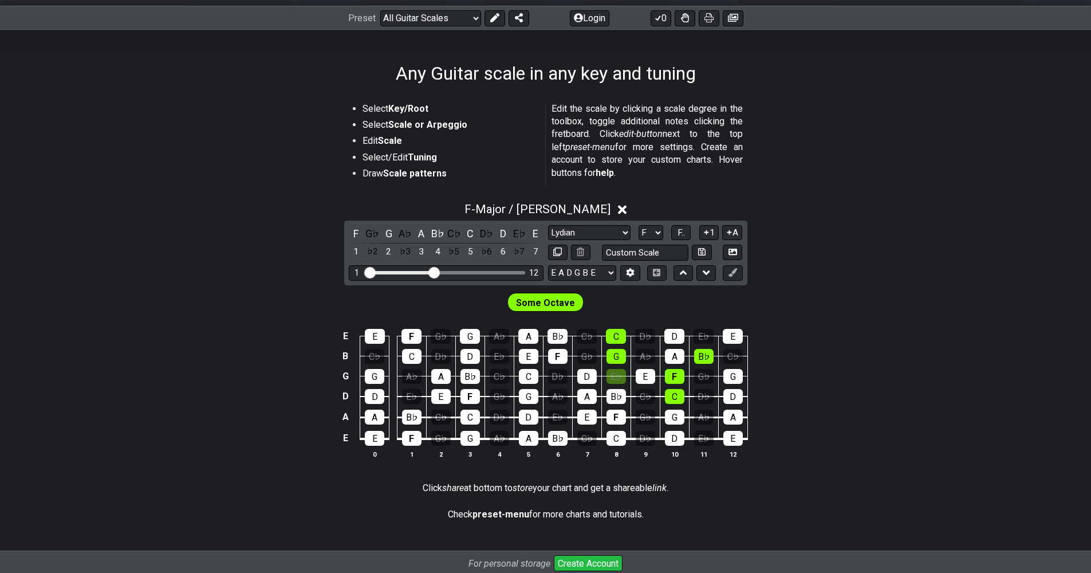
scroll to position [273, 0]
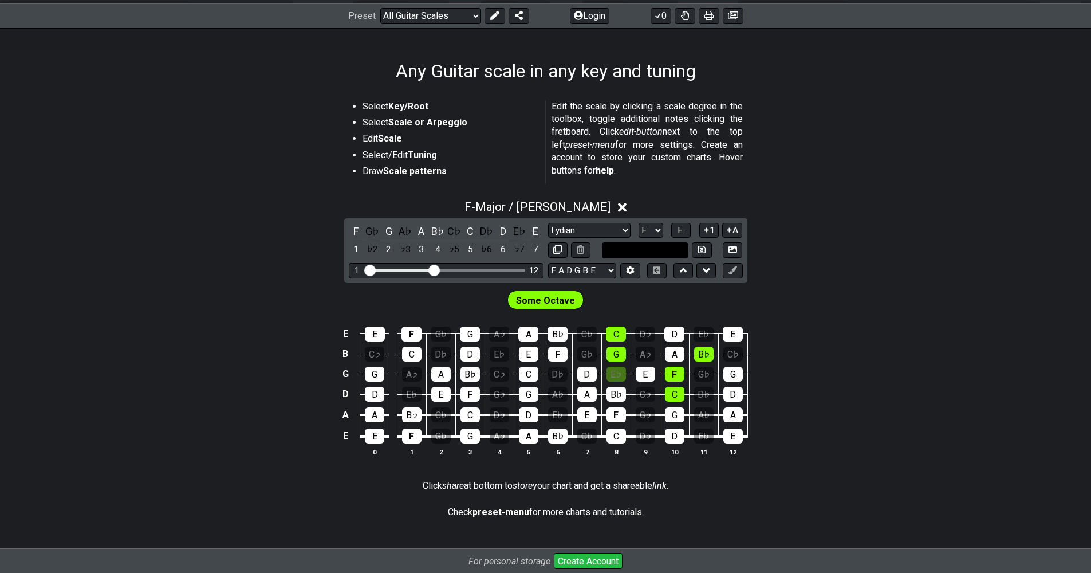
click at [648, 248] on input "text" at bounding box center [645, 249] width 87 height 15
type input "Custom Scale"
click at [774, 285] on div "Some Octave" at bounding box center [545, 297] width 1091 height 29
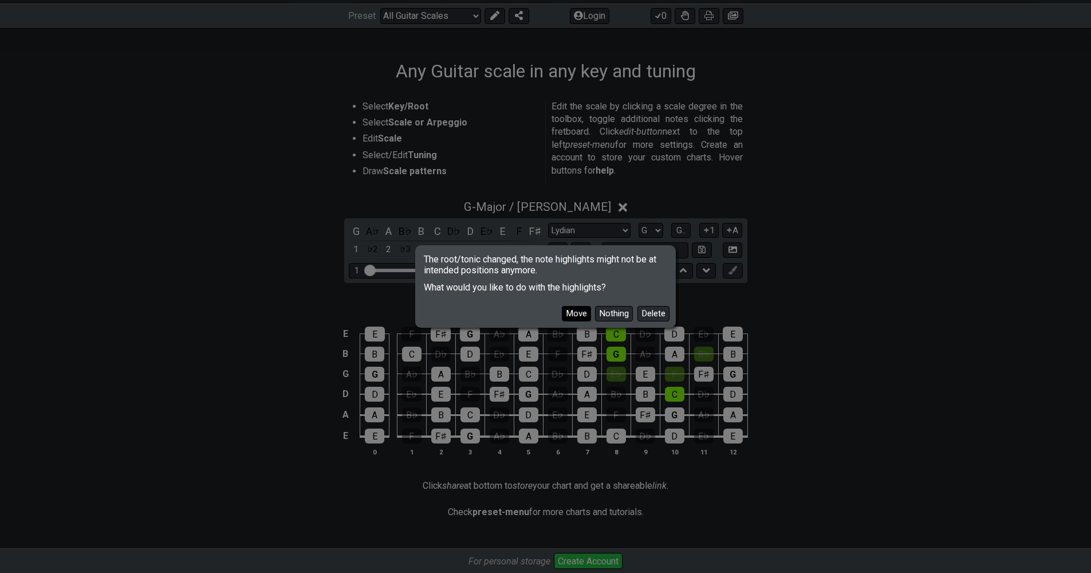
click at [583, 313] on button "Move" at bounding box center [576, 313] width 29 height 15
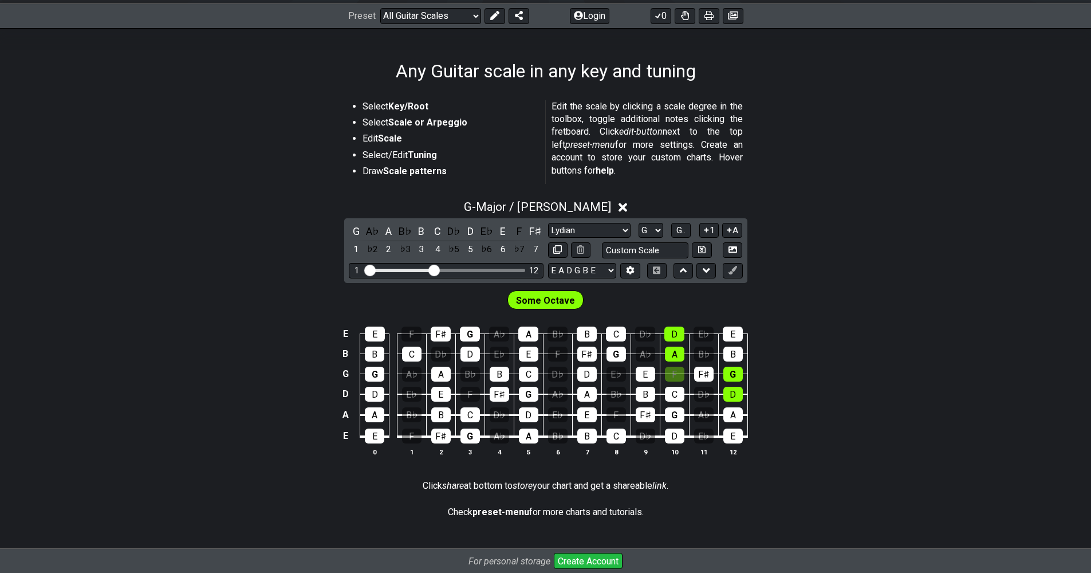
click at [793, 340] on div "E E F F♯ G A♭ A B♭ B C D♭ D E♭ E B B C D♭ D E♭ E F F♯ G A♭ A B♭ B G G A♭ A B♭ B…" at bounding box center [545, 392] width 1091 height 161
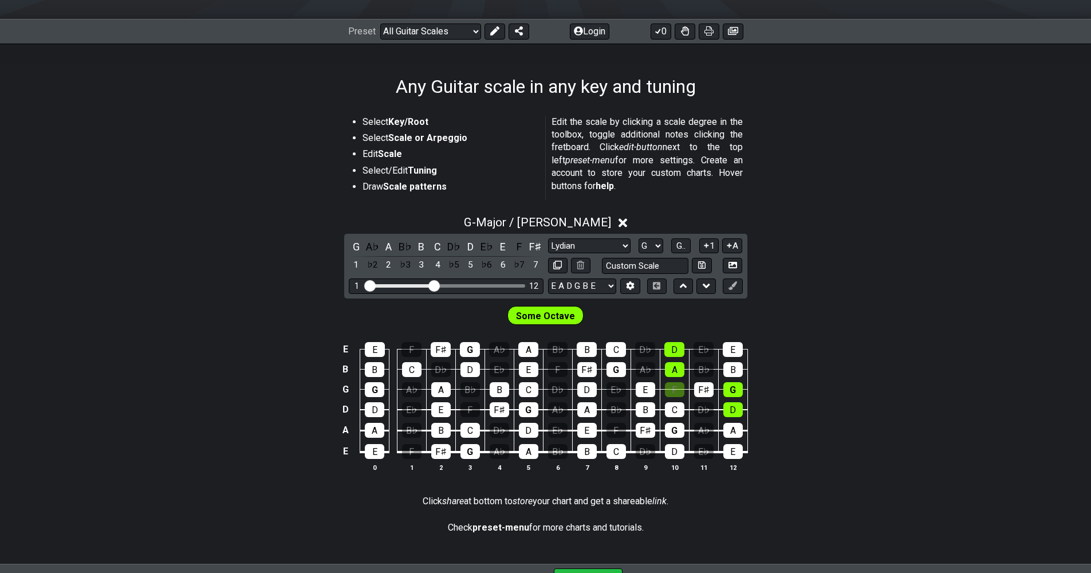
scroll to position [231, 0]
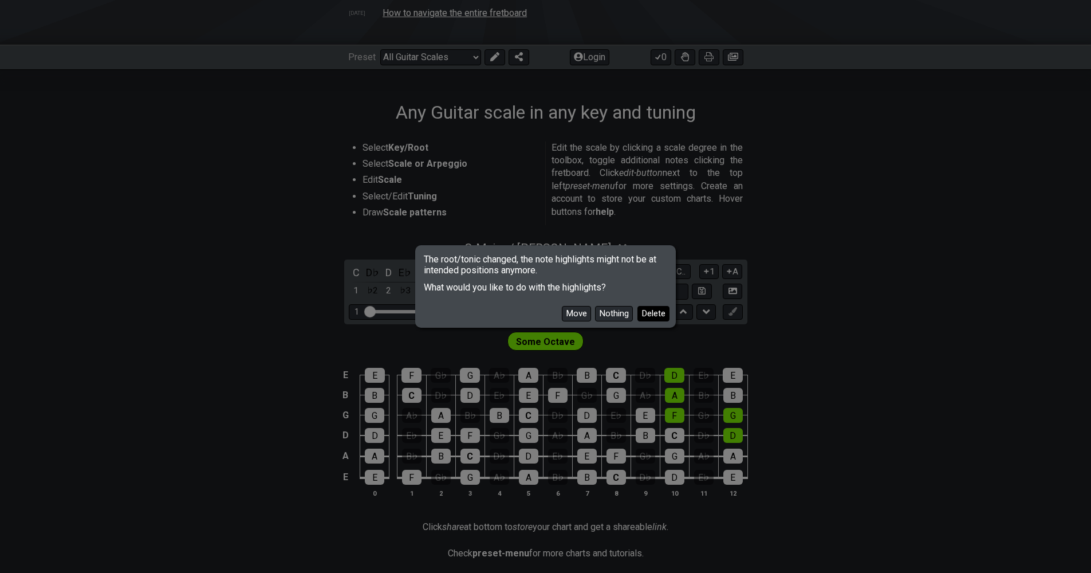
click at [648, 311] on button "Delete" at bounding box center [654, 313] width 32 height 15
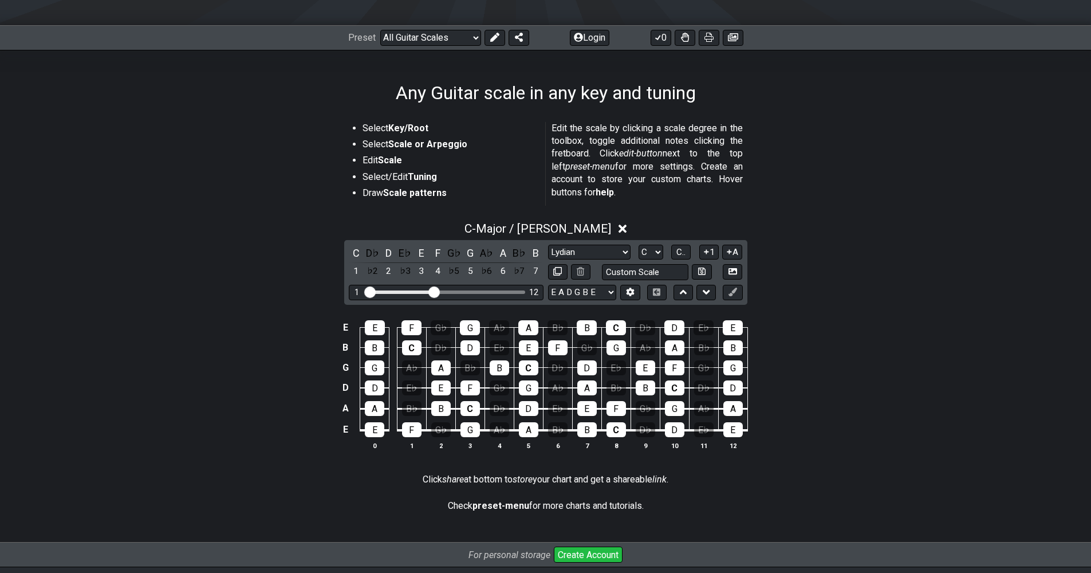
scroll to position [253, 0]
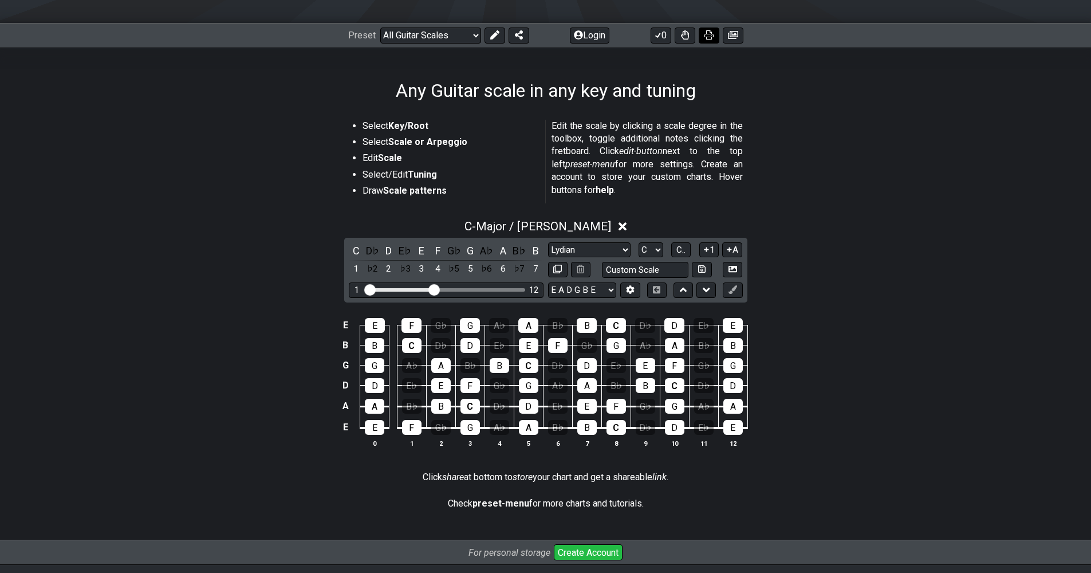
click at [711, 36] on icon at bounding box center [709, 34] width 9 height 9
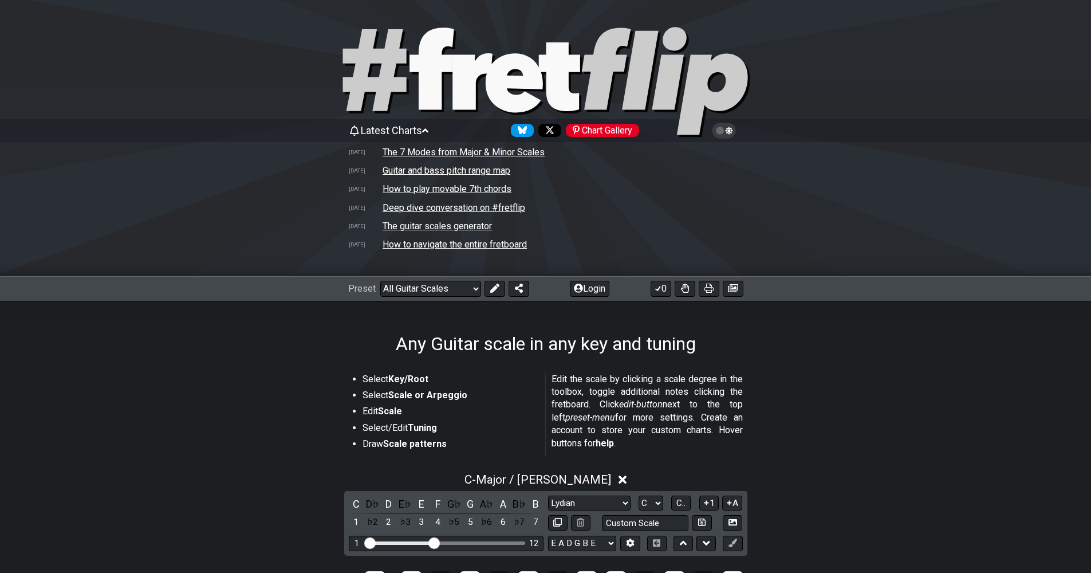
drag, startPoint x: 835, startPoint y: 355, endPoint x: 769, endPoint y: 309, distance: 80.7
click at [835, 355] on div "Select Key/Root Select Scale or Arpeggio Edit Scale Select/Edit Tuning Draw Sca…" at bounding box center [545, 574] width 1091 height 439
click at [714, 290] on button at bounding box center [709, 289] width 21 height 16
click at [473, 401] on li "Select Scale or Arpeggio" at bounding box center [450, 397] width 175 height 16
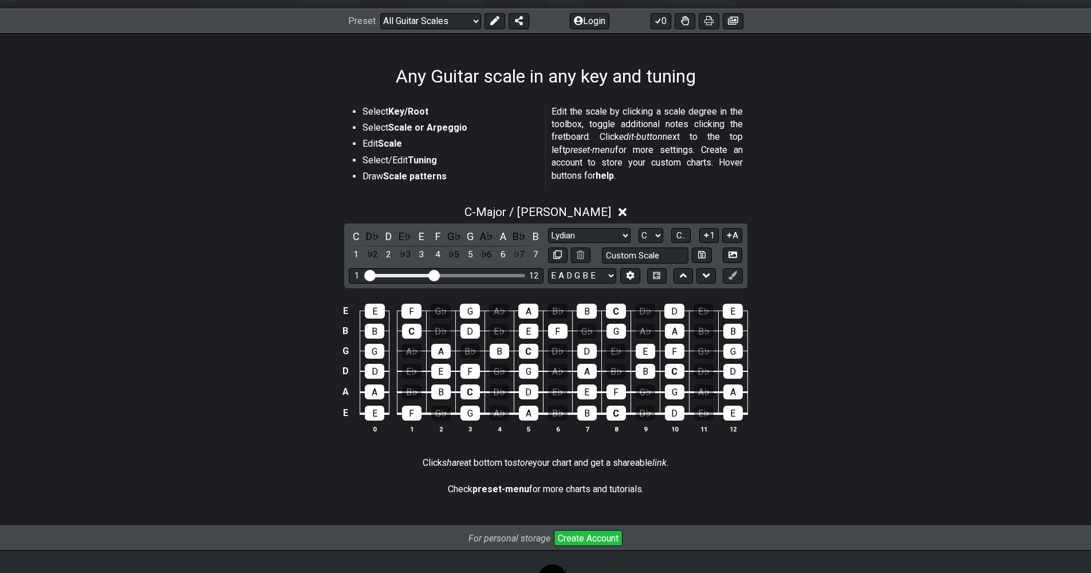
scroll to position [270, 0]
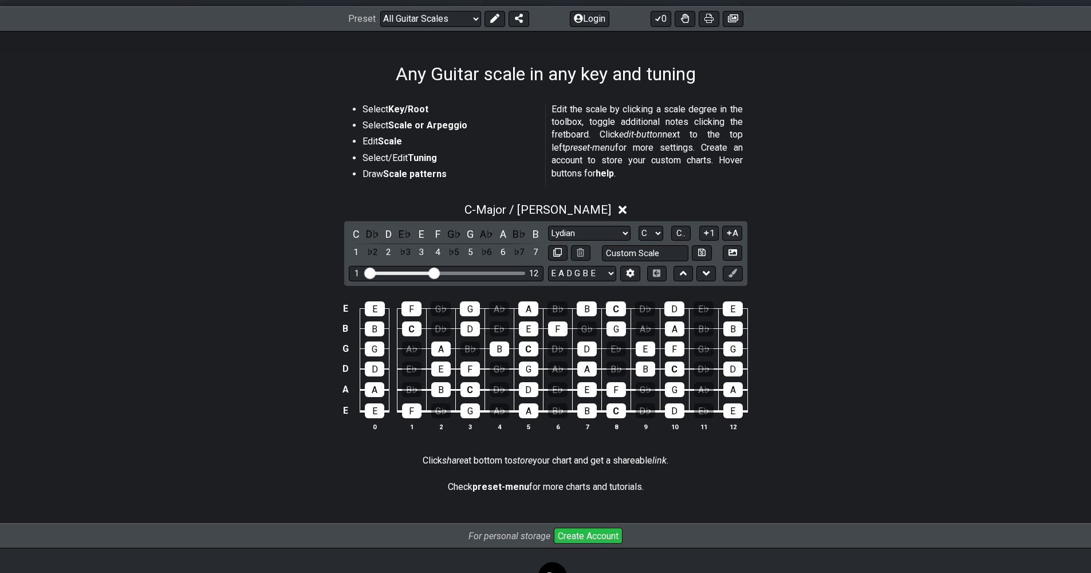
click at [816, 402] on div "E E F G♭ G A♭ A B♭ B C D♭ D E♭ E B B C D♭ D E♭ E F G♭ G A♭ A B♭ B G G A♭ A B♭ B…" at bounding box center [545, 366] width 1091 height 161
select select "E"
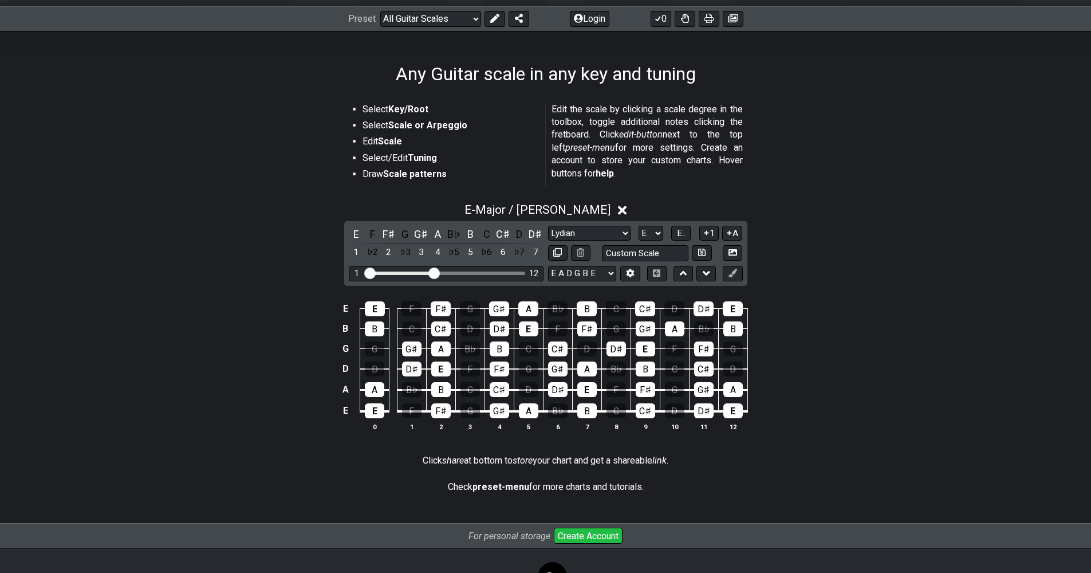
click at [854, 297] on div "E E F F♯ G G♯ A B♭ B C C♯ D D♯ E B B C C♯ D D♯ E F F♯ G G♯ A B♭ B G G G♯ A B♭ B…" at bounding box center [545, 366] width 1091 height 161
drag, startPoint x: 734, startPoint y: 234, endPoint x: 811, endPoint y: 254, distance: 78.8
click at [811, 254] on div "E - Major / Ionian E F F♯ G G♯ A B♭ B C C♯ D D♯ 1 ♭2 2 ♭3 3 4 ♭5 5 ♭6 6 ♭7 7 Mi…" at bounding box center [545, 321] width 1091 height 251
click at [664, 17] on button "0" at bounding box center [661, 19] width 21 height 16
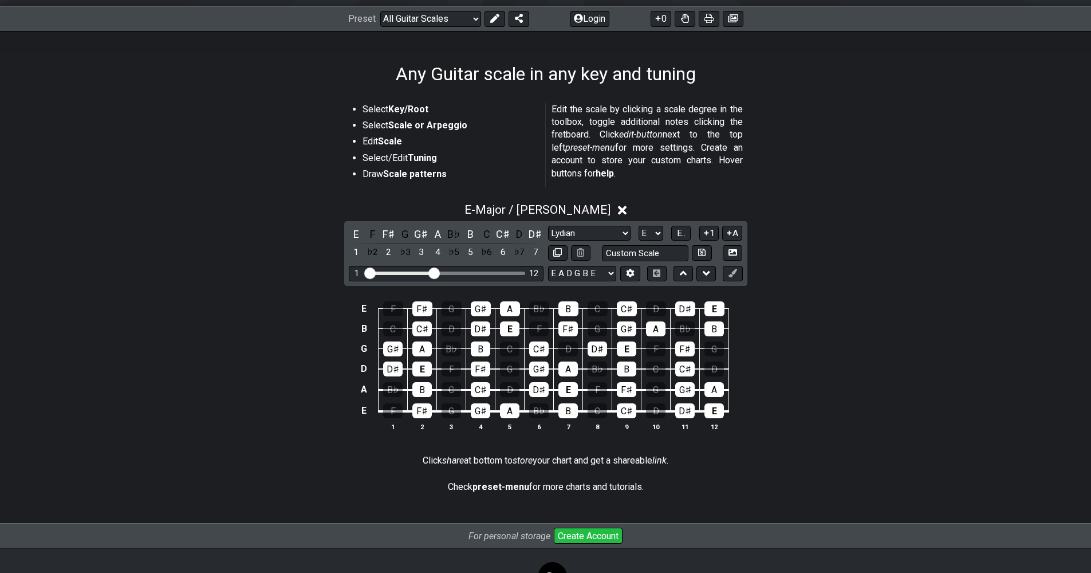
click at [816, 239] on div "E - Major / Ionian E F F♯ G G♯ A B♭ B C C♯ D D♯ 1 ♭2 2 ♭3 3 4 ♭5 5 ♭6 6 ♭7 7 Mi…" at bounding box center [545, 321] width 1091 height 251
click at [664, 21] on button "0" at bounding box center [661, 19] width 21 height 16
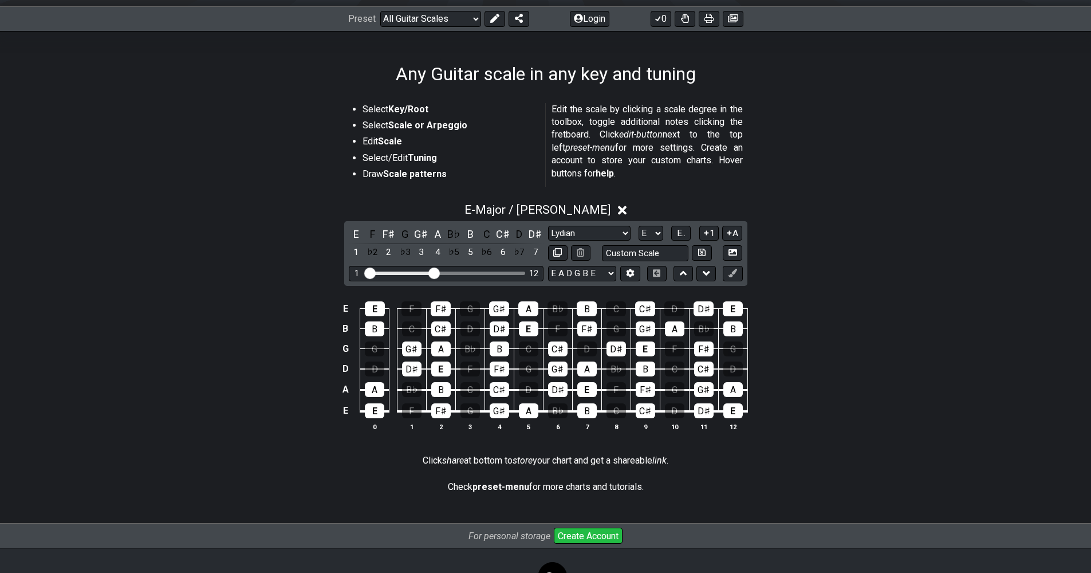
click at [812, 267] on div "E - Major / Ionian E F F♯ G G♯ A B♭ B C C♯ D D♯ 1 ♭2 2 ♭3 3 4 ♭5 5 ♭6 6 ♭7 7 Mi…" at bounding box center [545, 321] width 1091 height 251
